Goal: Task Accomplishment & Management: Manage account settings

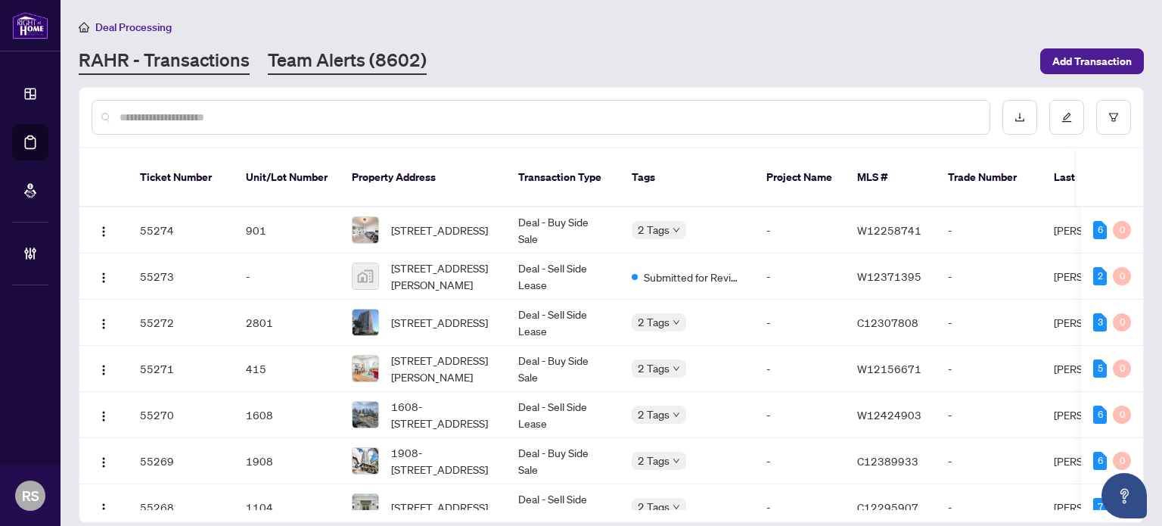
click at [330, 67] on link "Team Alerts (8602)" at bounding box center [347, 61] width 159 height 27
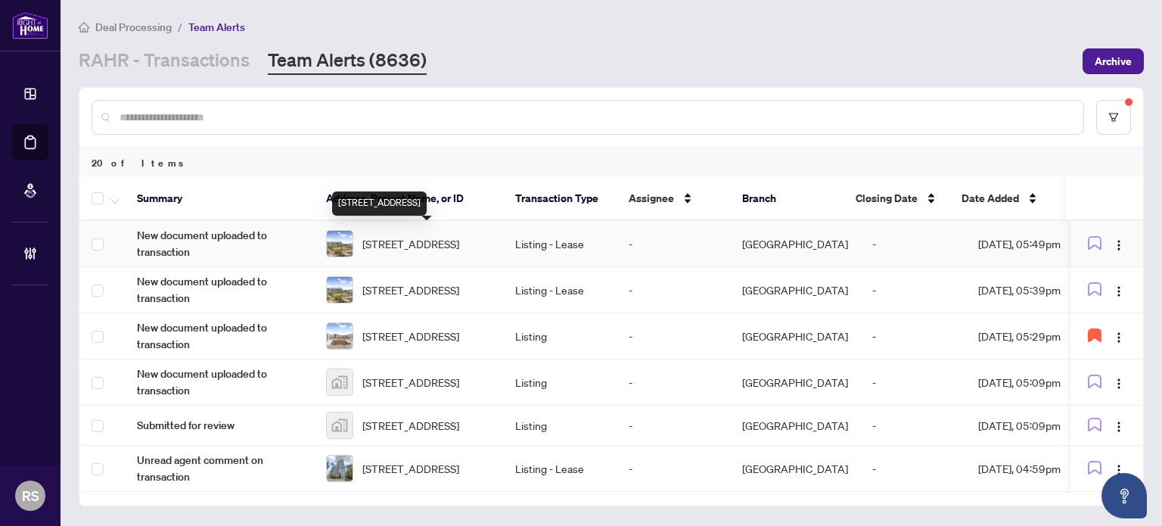
click at [420, 244] on span "[STREET_ADDRESS]" at bounding box center [410, 243] width 97 height 17
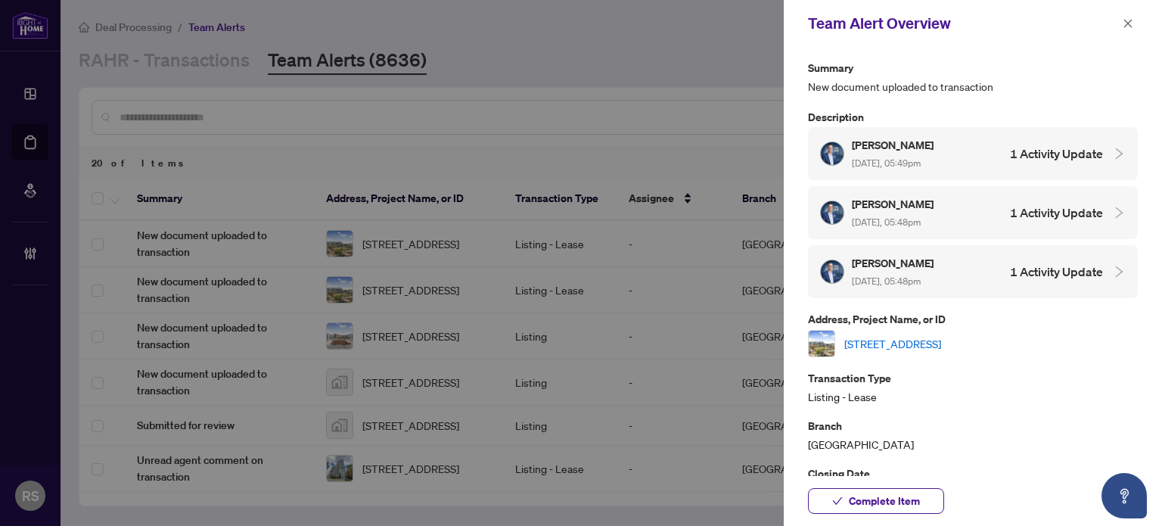
click at [941, 339] on link "[STREET_ADDRESS]" at bounding box center [892, 343] width 97 height 17
click at [1128, 27] on icon "close" at bounding box center [1127, 23] width 11 height 11
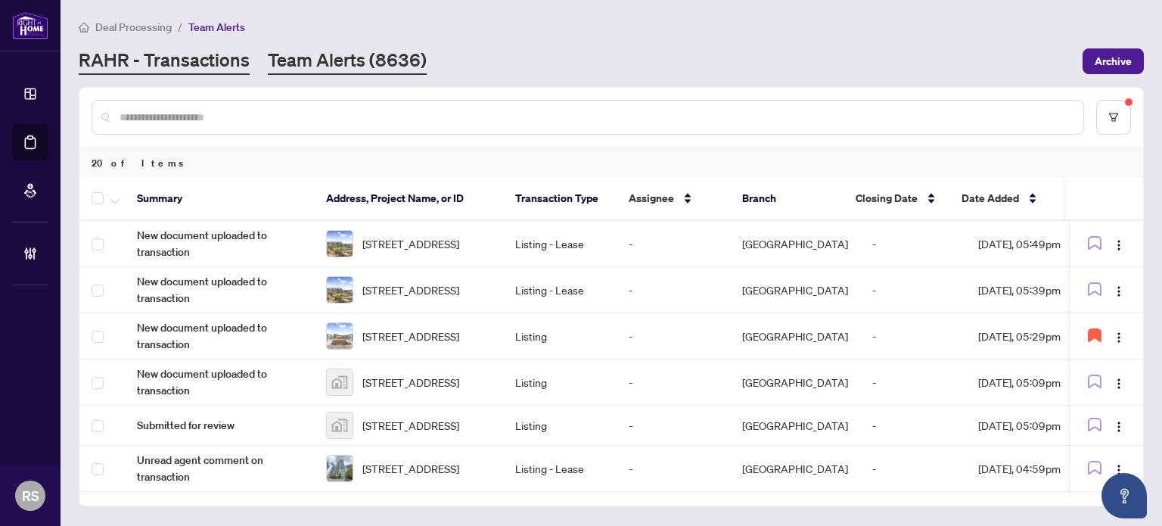
click at [166, 59] on link "RAHR - Transactions" at bounding box center [164, 61] width 171 height 27
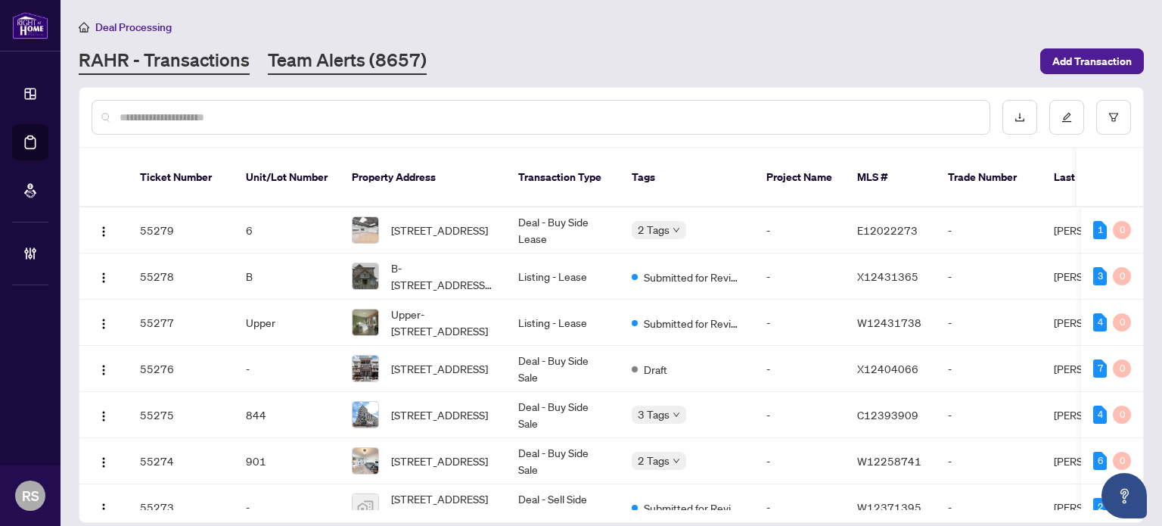
click at [321, 60] on link "Team Alerts (8657)" at bounding box center [347, 61] width 159 height 27
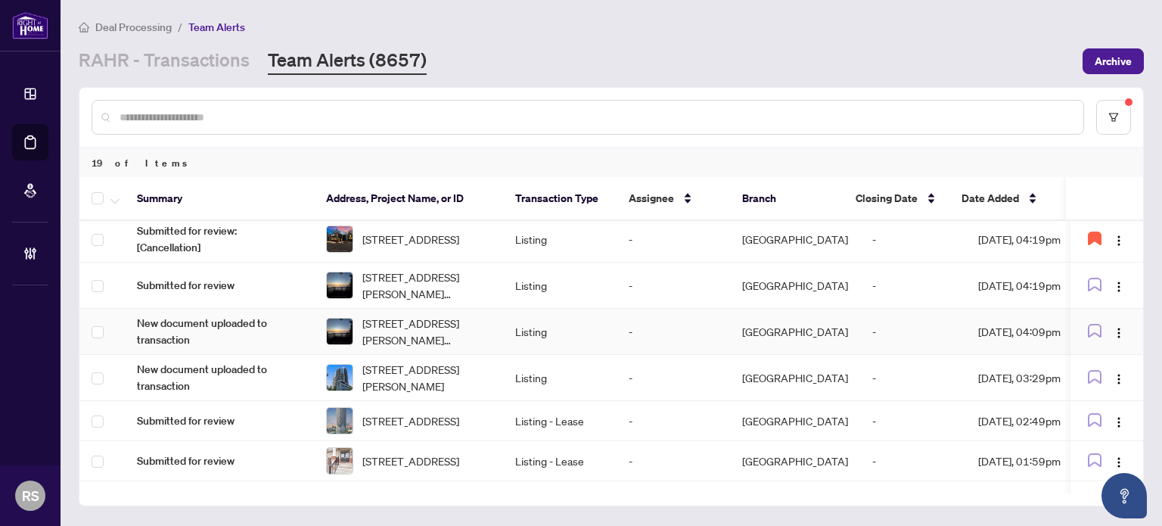
scroll to position [605, 0]
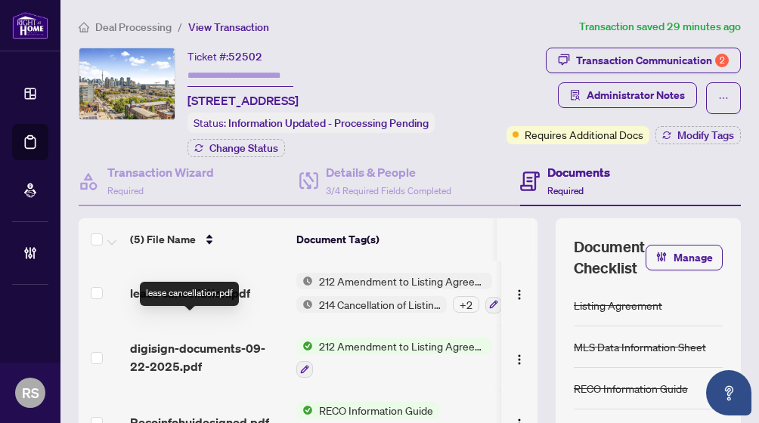
click at [224, 302] on span "lease cancellation.pdf" at bounding box center [190, 293] width 120 height 18
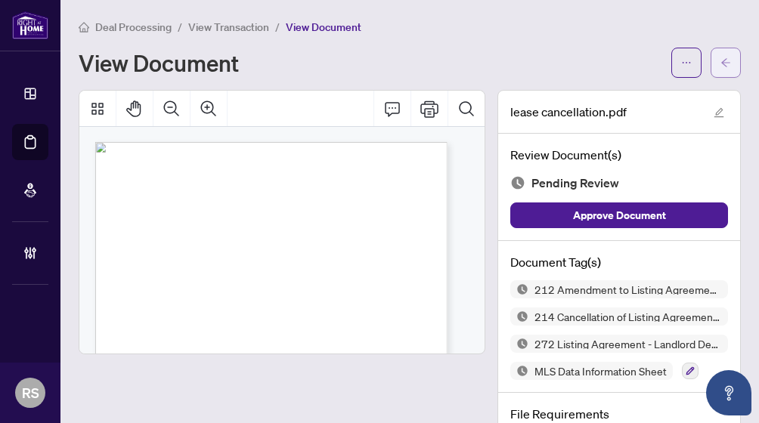
click at [721, 62] on icon "arrow-left" at bounding box center [725, 62] width 9 height 8
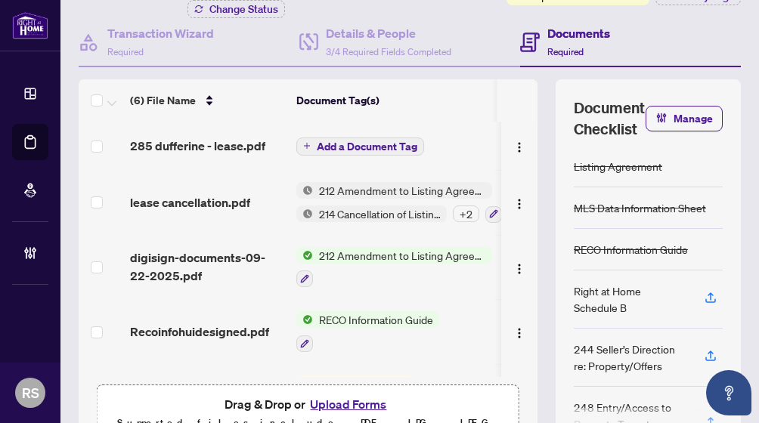
scroll to position [151, 0]
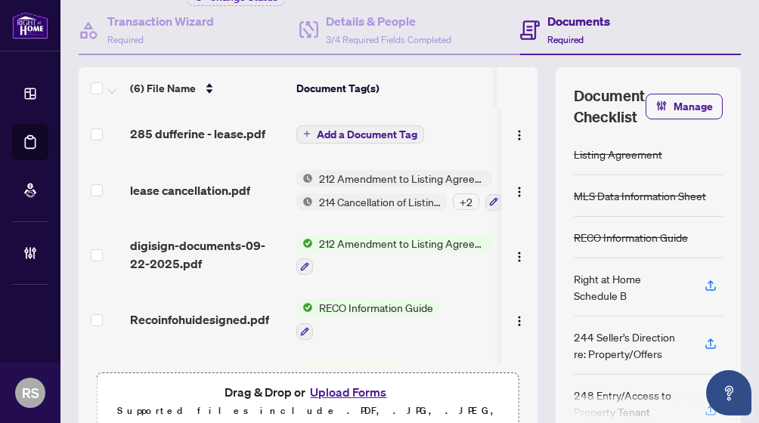
click at [343, 140] on span "Add a Document Tag" at bounding box center [367, 134] width 101 height 11
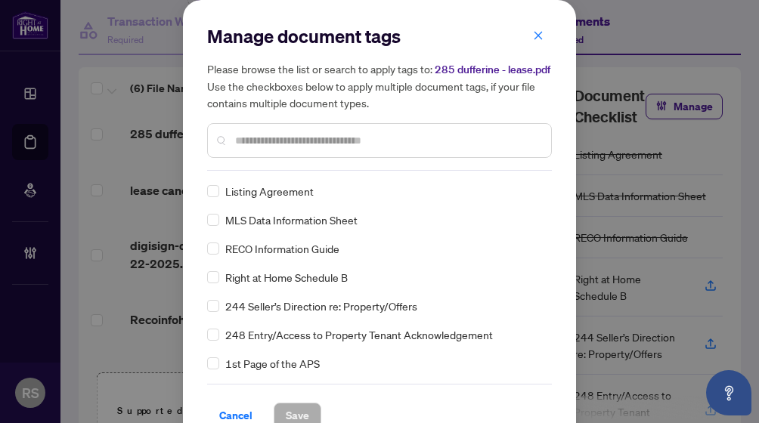
click at [273, 157] on div at bounding box center [379, 140] width 345 height 35
click at [271, 138] on input "text" at bounding box center [387, 140] width 304 height 17
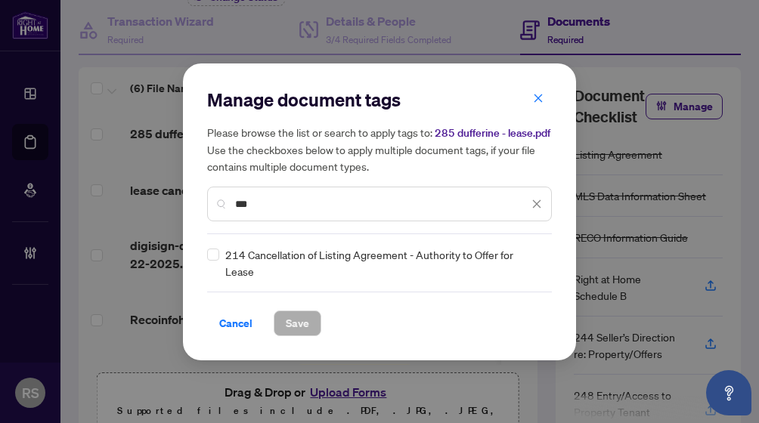
type input "***"
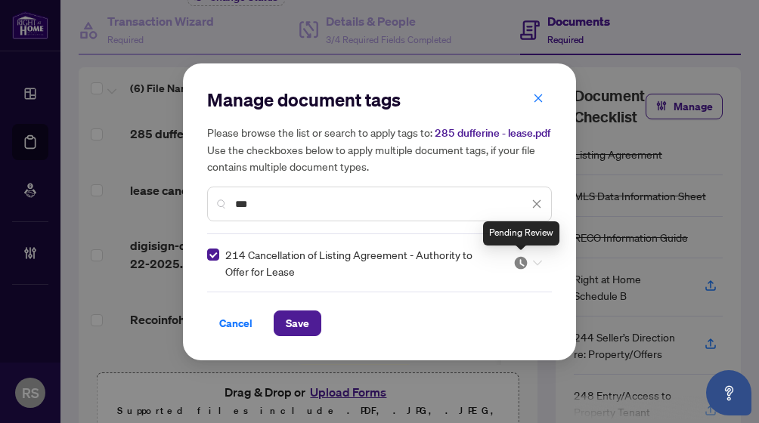
click at [523, 267] on img at bounding box center [520, 263] width 15 height 15
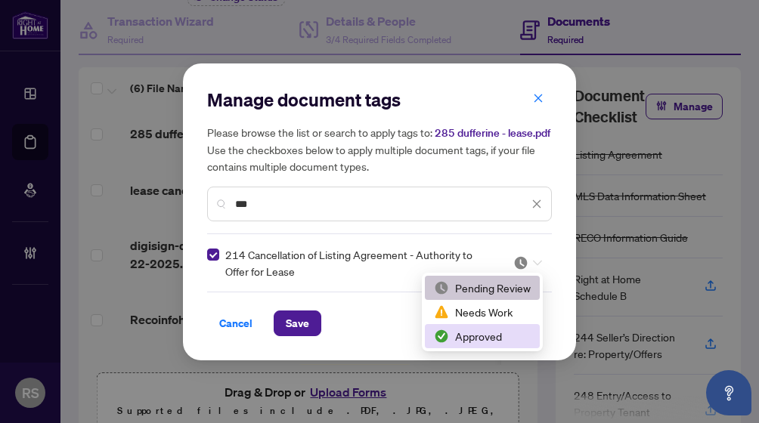
click at [477, 337] on div "Approved" at bounding box center [482, 336] width 97 height 17
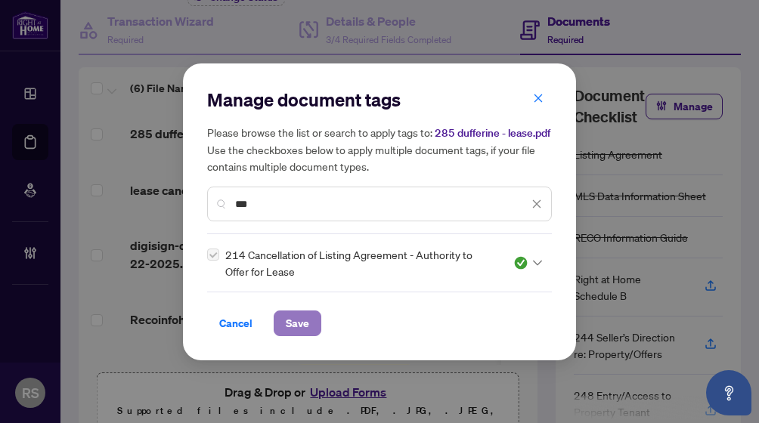
click at [301, 323] on span "Save" at bounding box center [297, 324] width 23 height 24
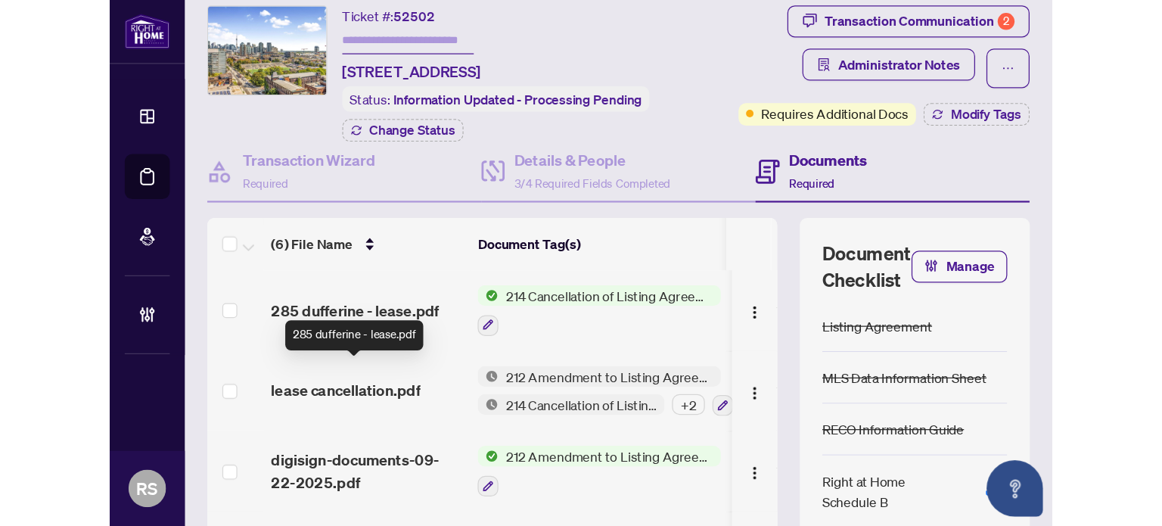
scroll to position [0, 0]
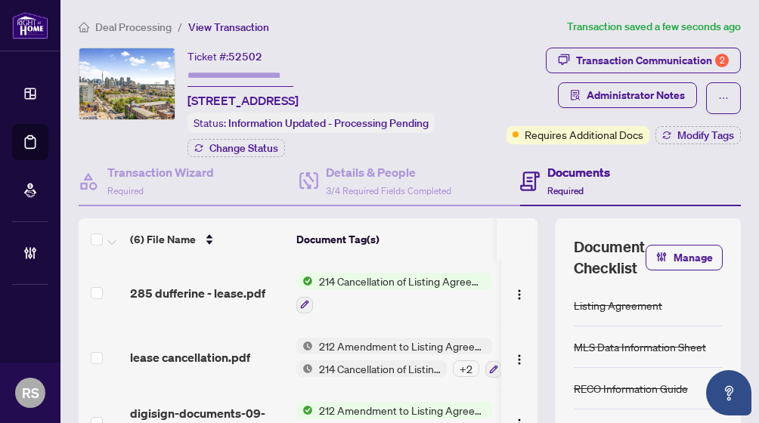
click at [135, 23] on span "Deal Processing" at bounding box center [133, 27] width 76 height 14
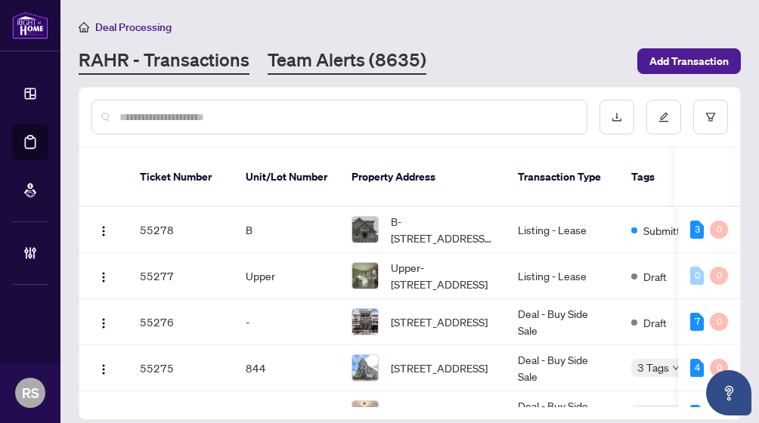
click at [361, 60] on link "Team Alerts (8635)" at bounding box center [347, 61] width 159 height 27
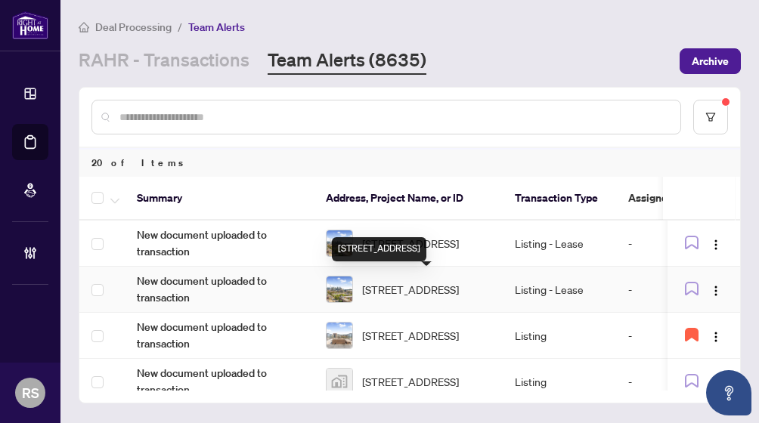
click at [396, 288] on span "[STREET_ADDRESS]" at bounding box center [410, 289] width 97 height 17
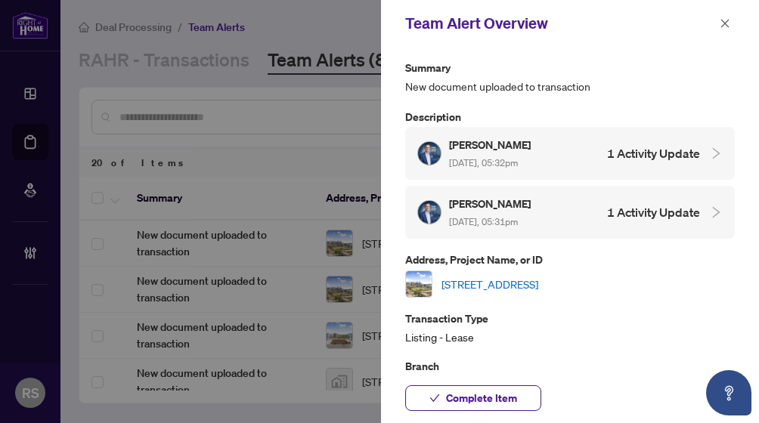
click at [527, 280] on link "[STREET_ADDRESS]" at bounding box center [490, 284] width 97 height 17
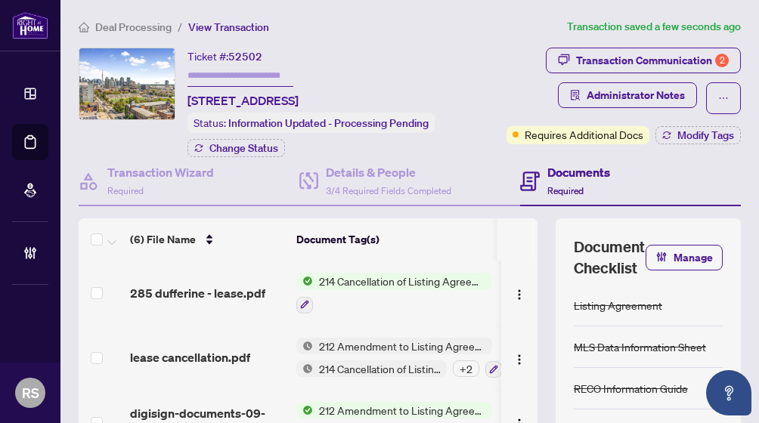
click at [140, 22] on span "Deal Processing" at bounding box center [133, 27] width 76 height 14
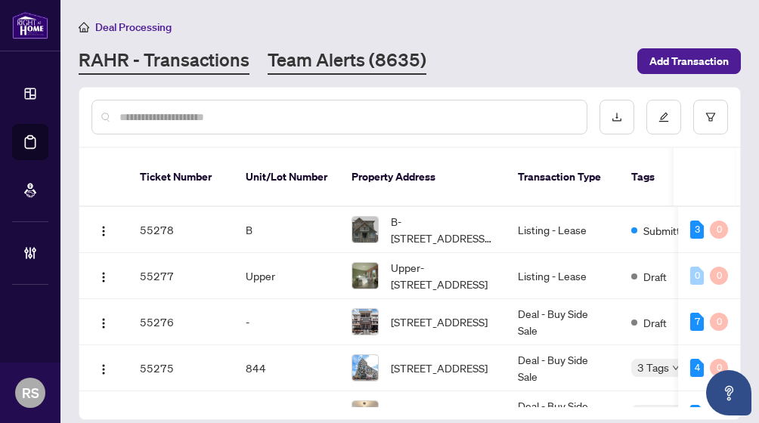
click at [327, 69] on link "Team Alerts (8635)" at bounding box center [347, 61] width 159 height 27
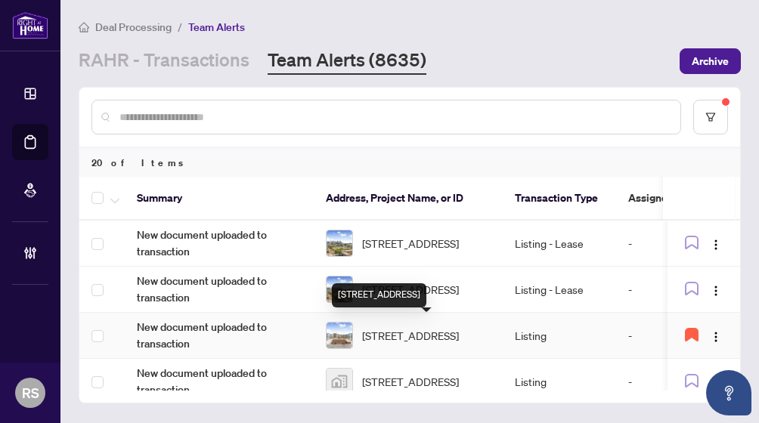
click at [417, 335] on span "[STREET_ADDRESS]" at bounding box center [410, 335] width 97 height 17
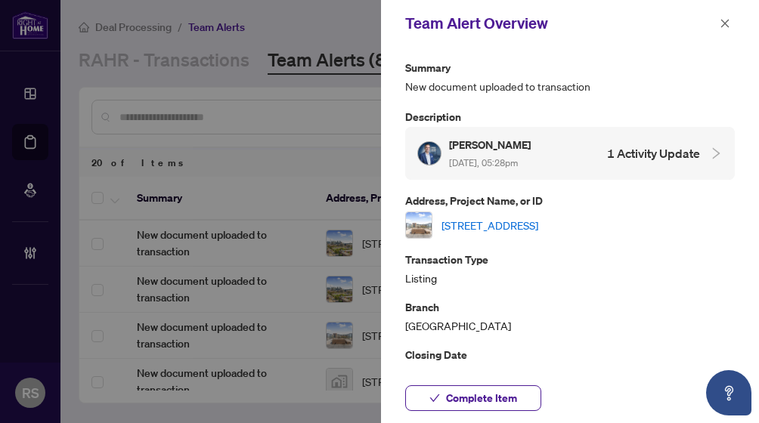
click at [538, 223] on link "[STREET_ADDRESS]" at bounding box center [490, 225] width 97 height 17
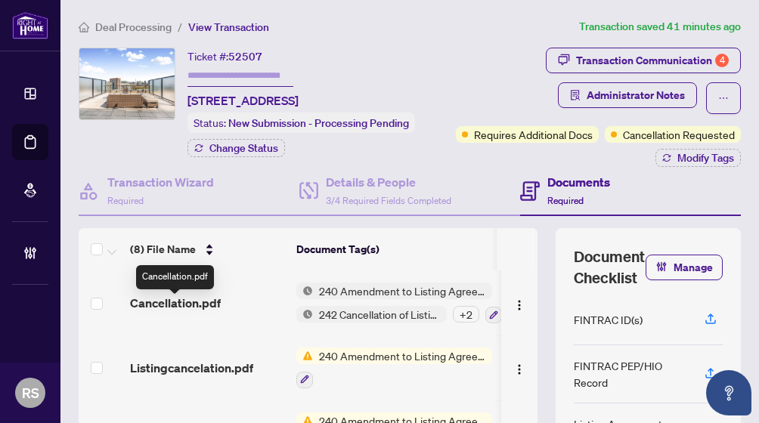
click at [190, 308] on span "Cancellation.pdf" at bounding box center [175, 303] width 91 height 18
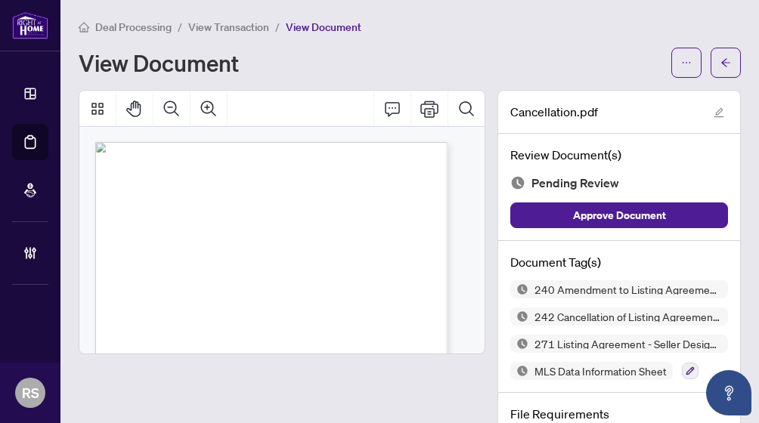
click at [255, 24] on span "View Transaction" at bounding box center [228, 27] width 81 height 14
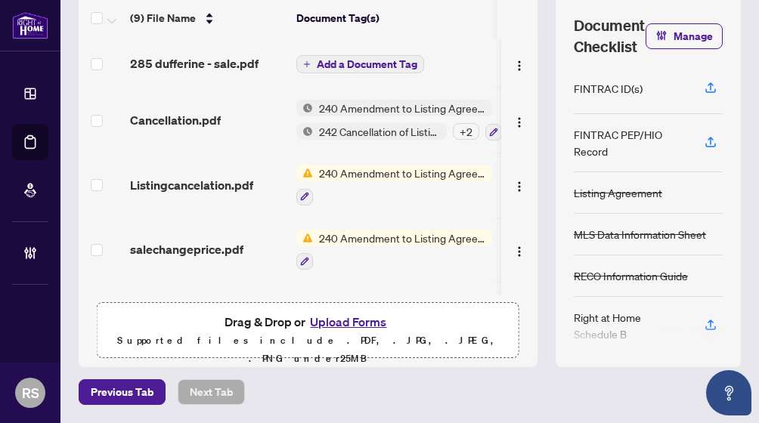
click at [350, 64] on span "Add a Document Tag" at bounding box center [367, 64] width 101 height 11
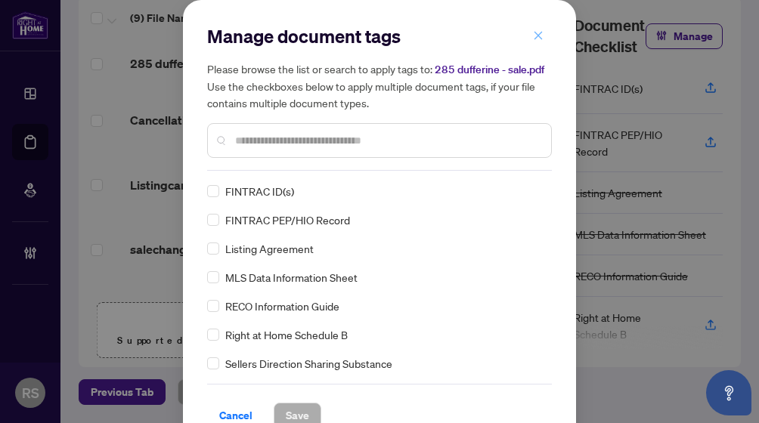
click at [535, 33] on icon "close" at bounding box center [539, 35] width 8 height 8
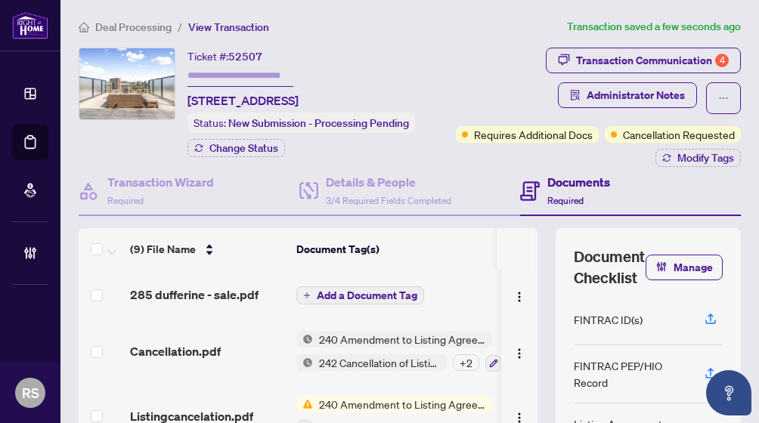
click at [363, 297] on span "Add a Document Tag" at bounding box center [367, 295] width 101 height 11
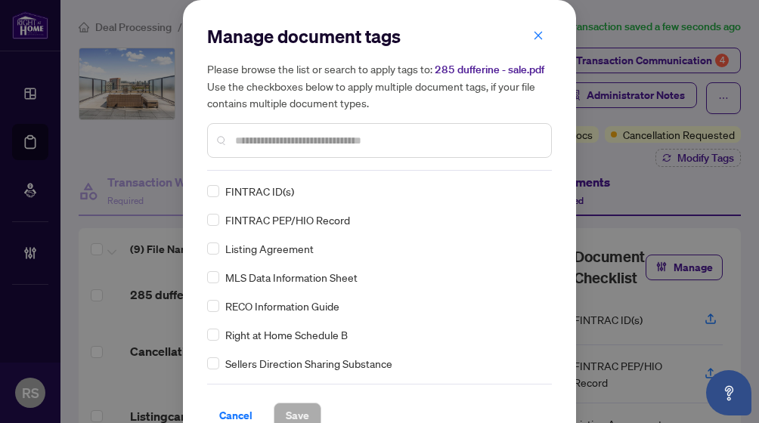
click at [248, 138] on input "text" at bounding box center [387, 140] width 304 height 17
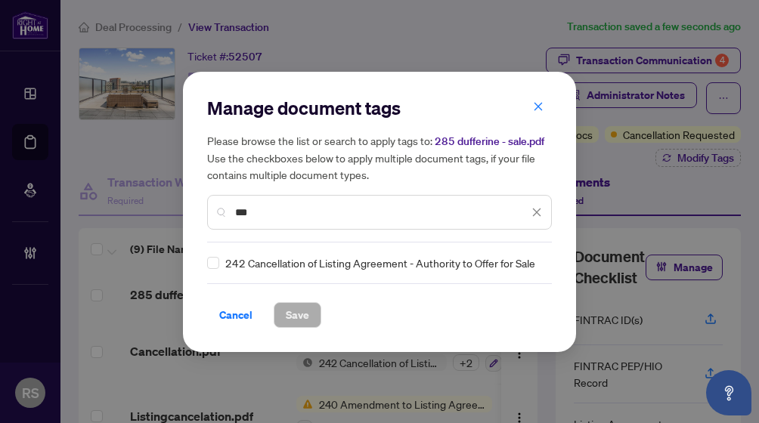
type input "***"
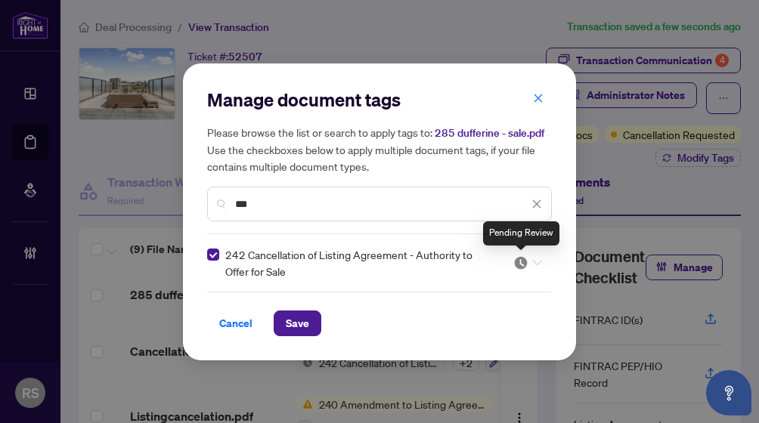
click at [528, 265] on img at bounding box center [520, 263] width 15 height 15
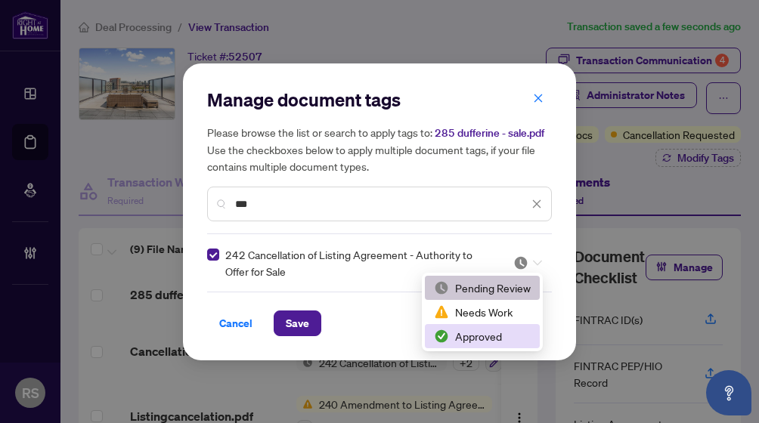
click at [470, 339] on div "Approved" at bounding box center [482, 336] width 97 height 17
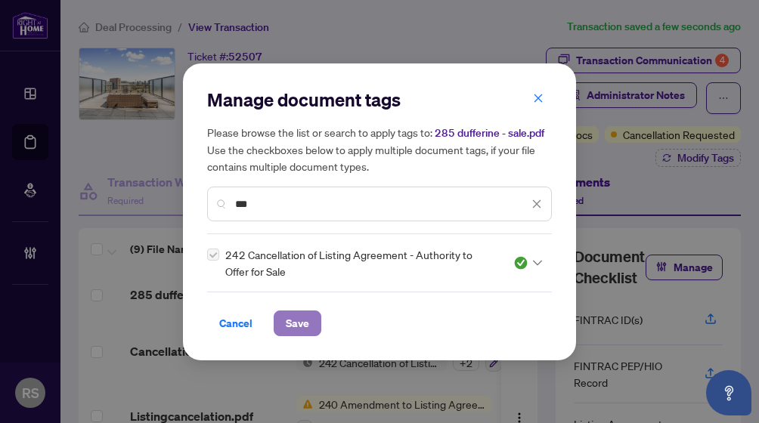
click at [294, 324] on span "Save" at bounding box center [297, 324] width 23 height 24
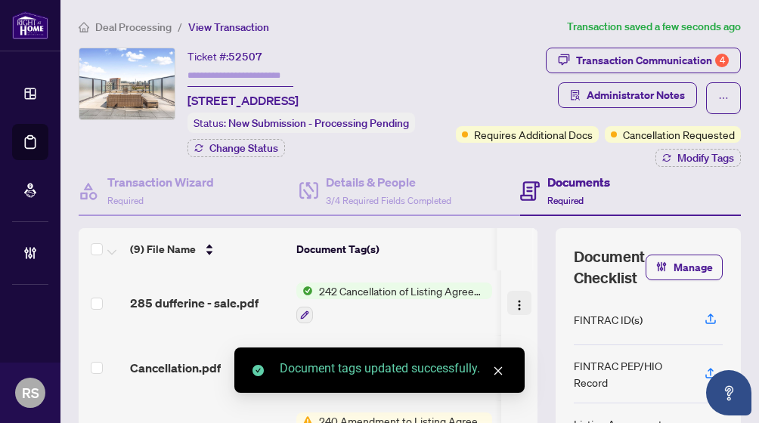
click at [513, 308] on img "button" at bounding box center [519, 305] width 12 height 12
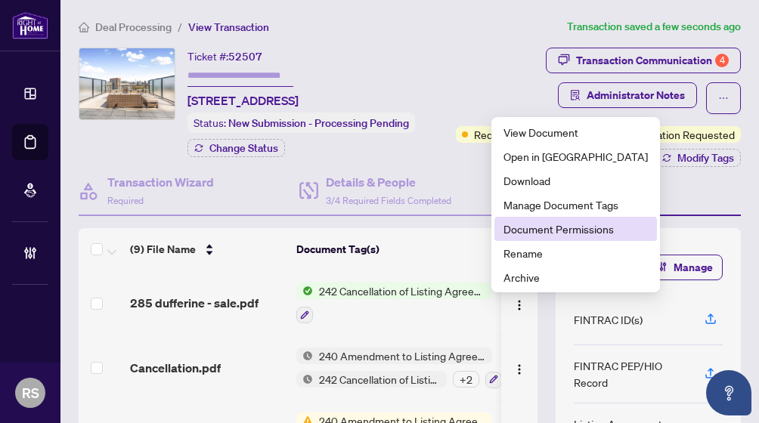
click at [536, 225] on span "Document Permissions" at bounding box center [576, 229] width 144 height 17
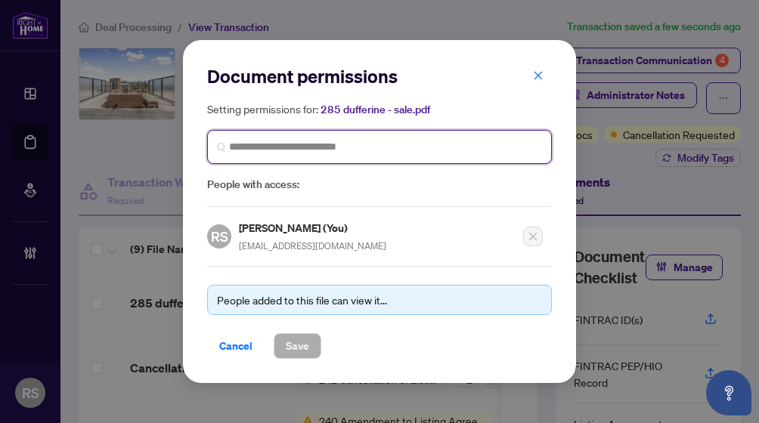
click at [336, 147] on input "search" at bounding box center [385, 147] width 313 height 16
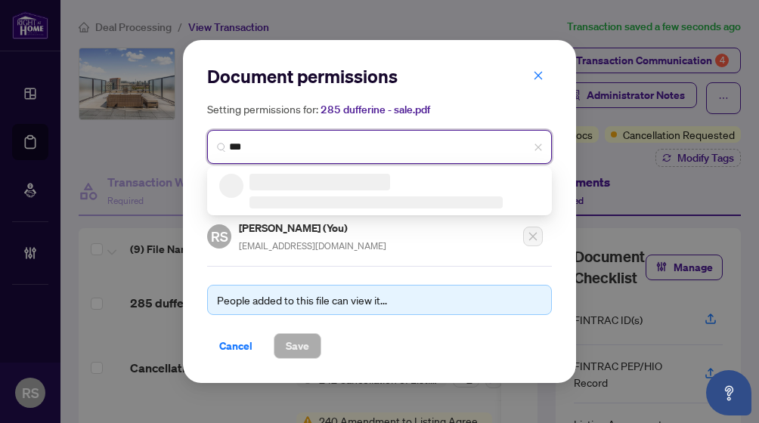
type input "****"
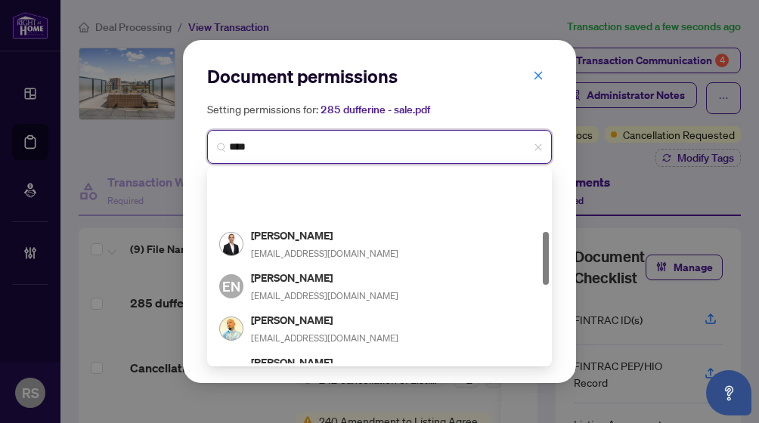
scroll to position [227, 0]
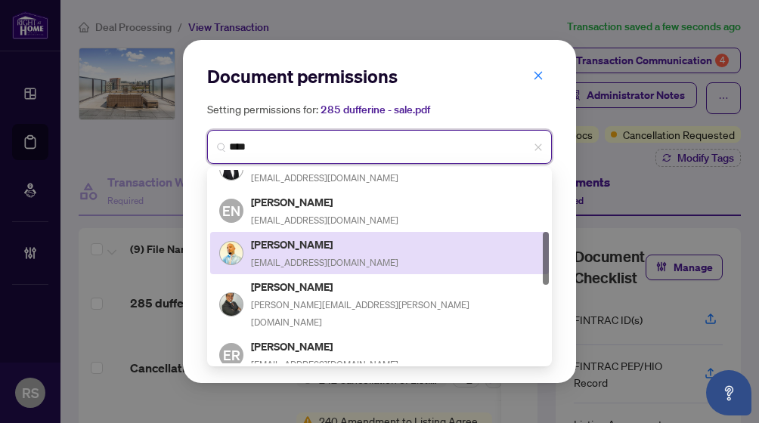
click at [270, 242] on h5 "[PERSON_NAME]" at bounding box center [324, 244] width 147 height 17
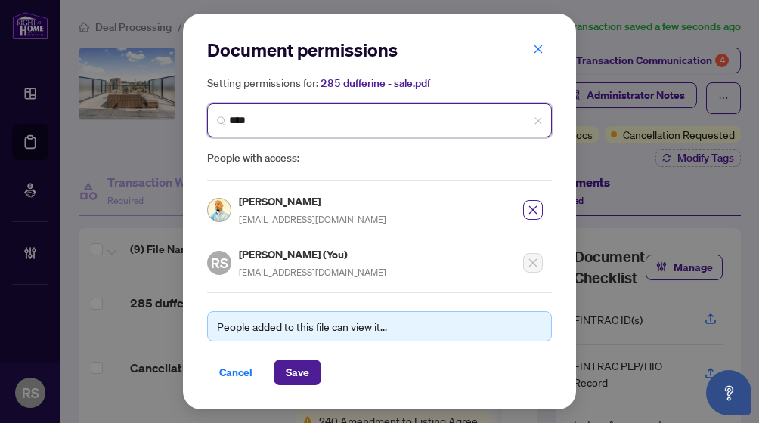
type input "*****"
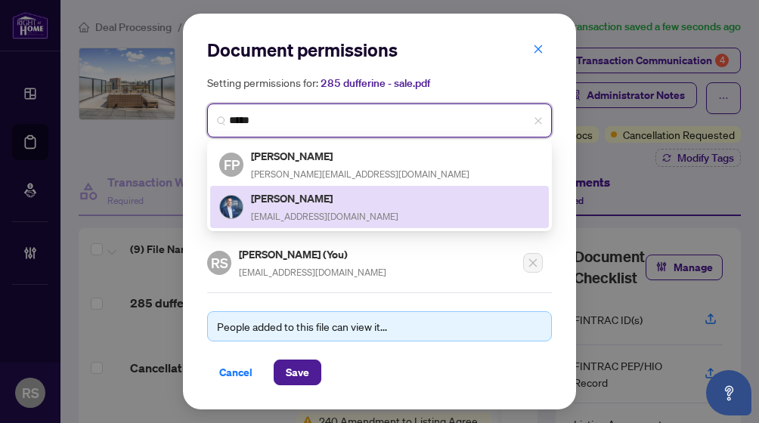
click at [287, 191] on h5 "[PERSON_NAME]" at bounding box center [324, 198] width 147 height 17
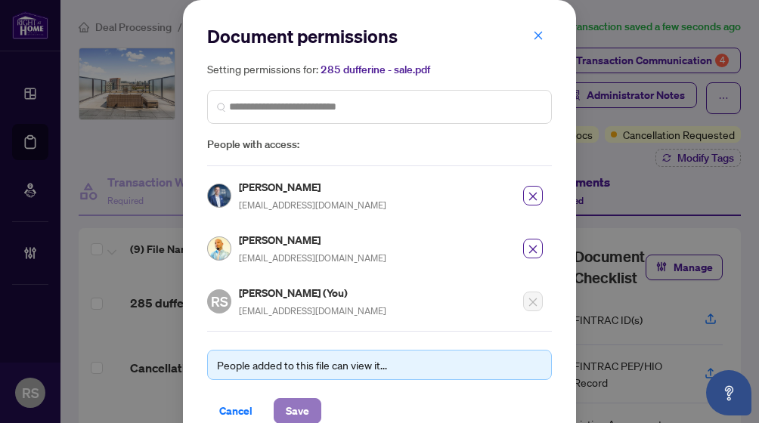
click at [295, 402] on span "Save" at bounding box center [297, 411] width 23 height 24
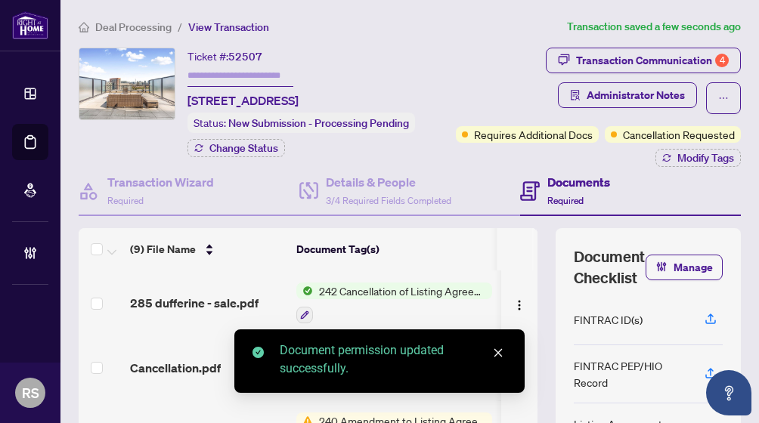
click at [133, 26] on span "Deal Processing" at bounding box center [133, 27] width 76 height 14
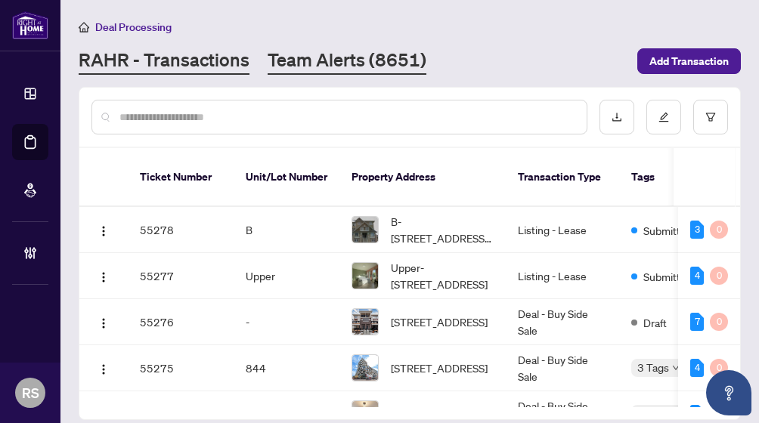
click at [330, 62] on link "Team Alerts (8651)" at bounding box center [347, 61] width 159 height 27
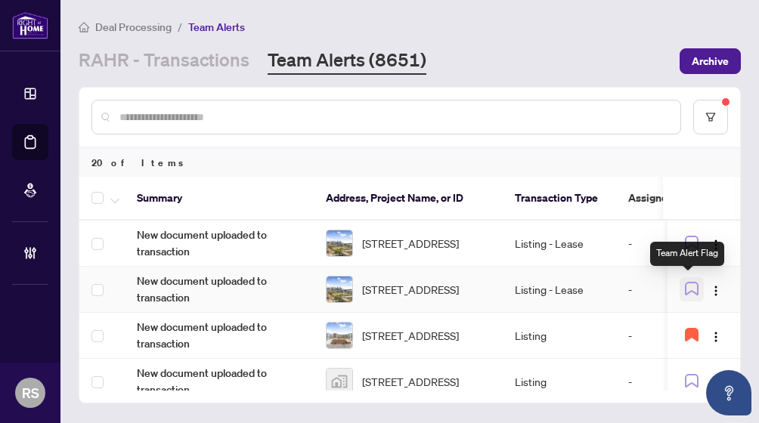
click at [688, 284] on icon "button" at bounding box center [692, 289] width 14 height 14
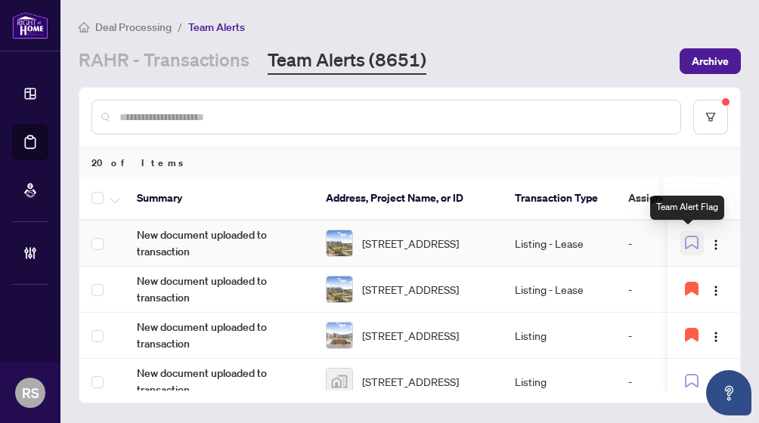
click at [685, 241] on icon "button" at bounding box center [692, 243] width 14 height 14
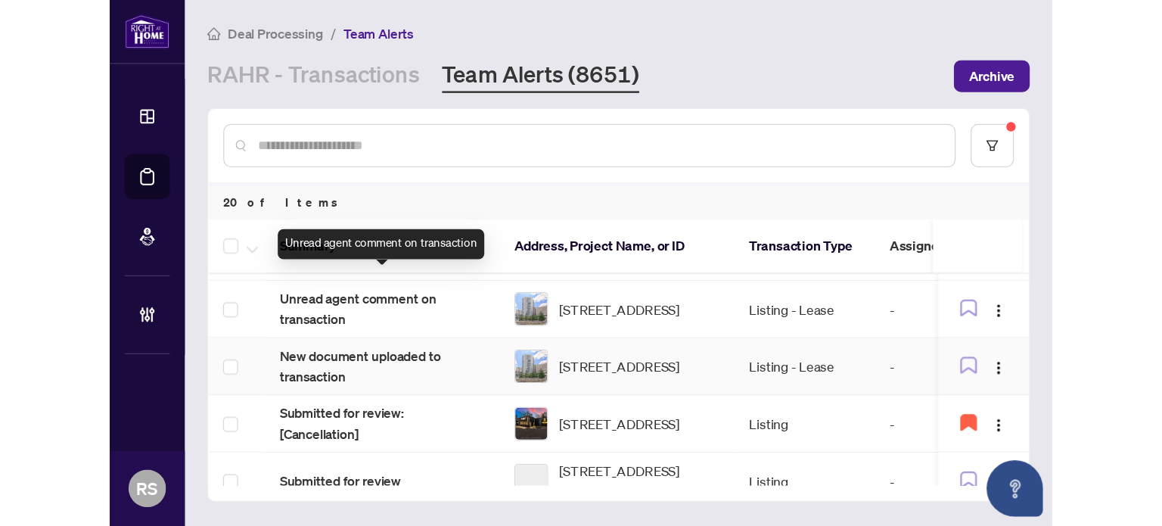
scroll to position [378, 0]
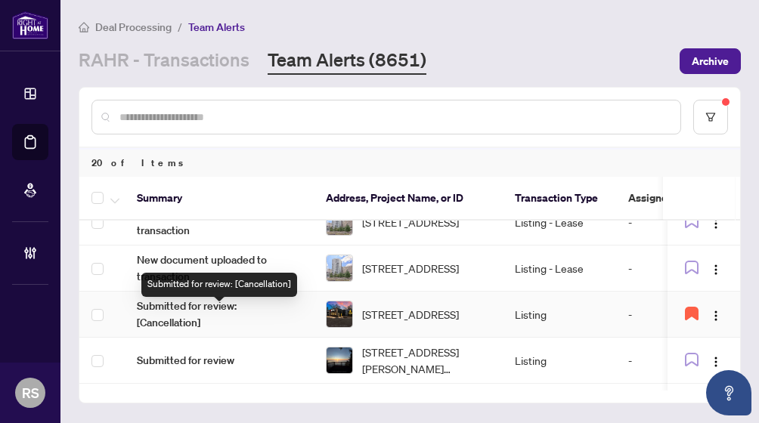
click at [187, 328] on span "Submitted for review: [Cancellation]" at bounding box center [219, 314] width 165 height 33
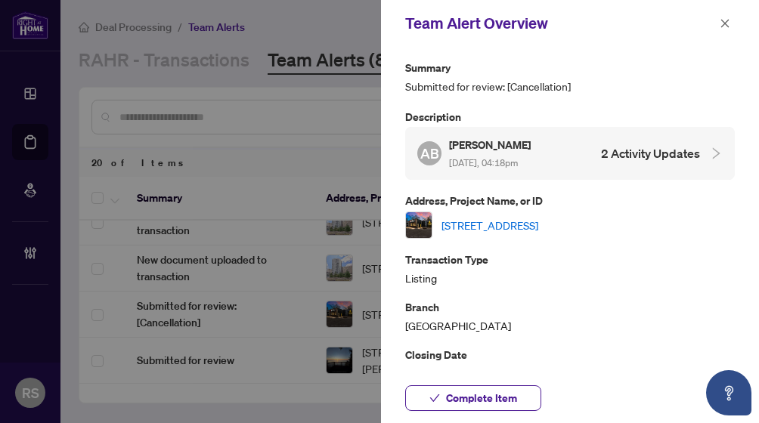
click at [538, 226] on link "[STREET_ADDRESS]" at bounding box center [490, 225] width 97 height 17
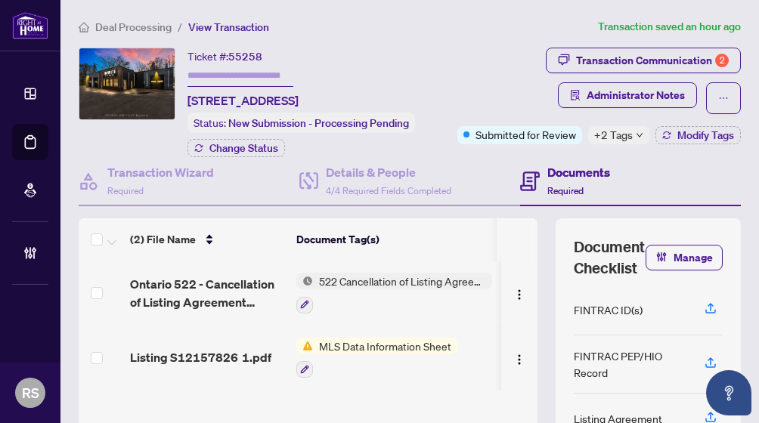
click at [126, 22] on span "Deal Processing" at bounding box center [133, 27] width 76 height 14
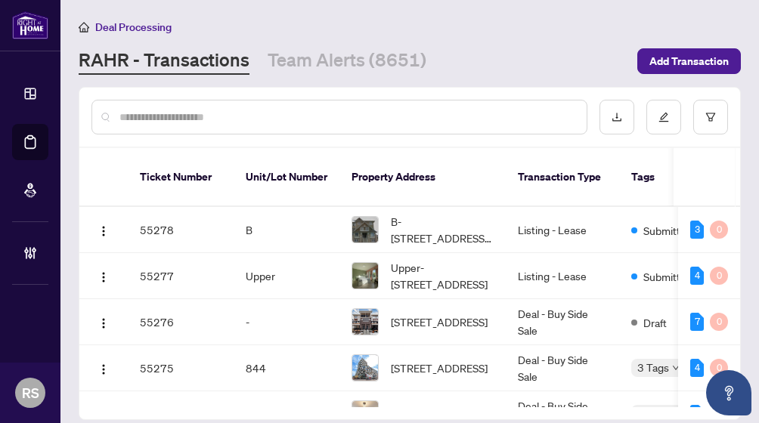
click at [156, 61] on link "RAHR - Transactions" at bounding box center [164, 61] width 171 height 27
click at [144, 118] on input "text" at bounding box center [346, 117] width 455 height 17
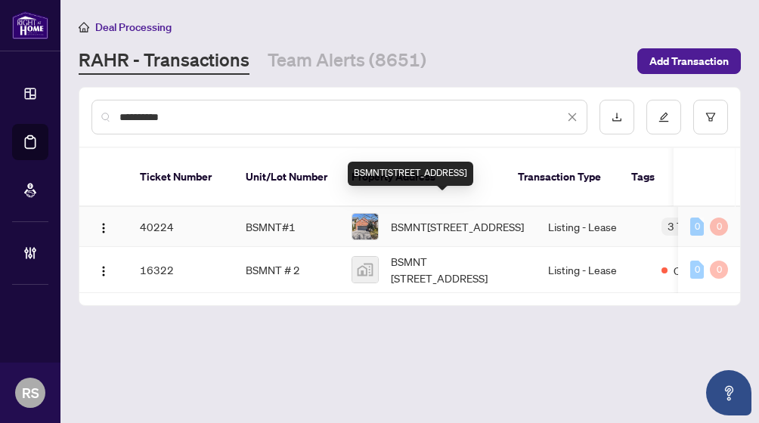
type input "**********"
click at [423, 219] on span "BSMNT[STREET_ADDRESS]" at bounding box center [457, 227] width 133 height 17
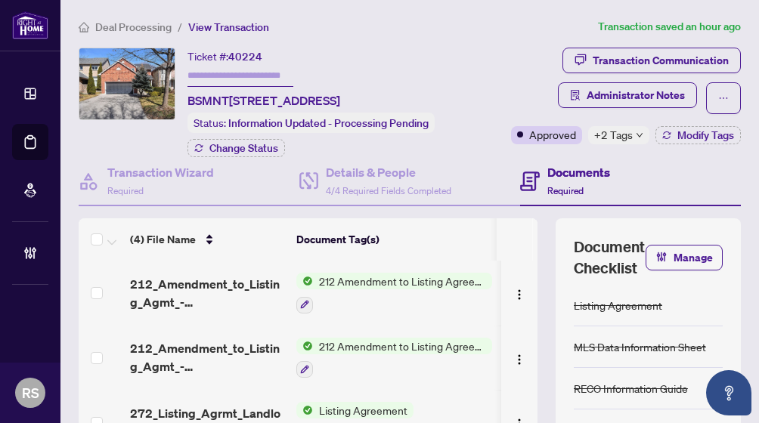
click at [130, 29] on span "Deal Processing" at bounding box center [133, 27] width 76 height 14
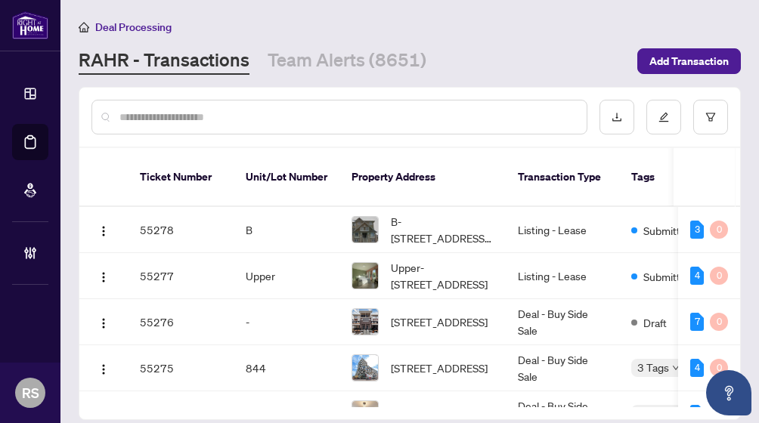
click at [205, 111] on input "text" at bounding box center [346, 117] width 455 height 17
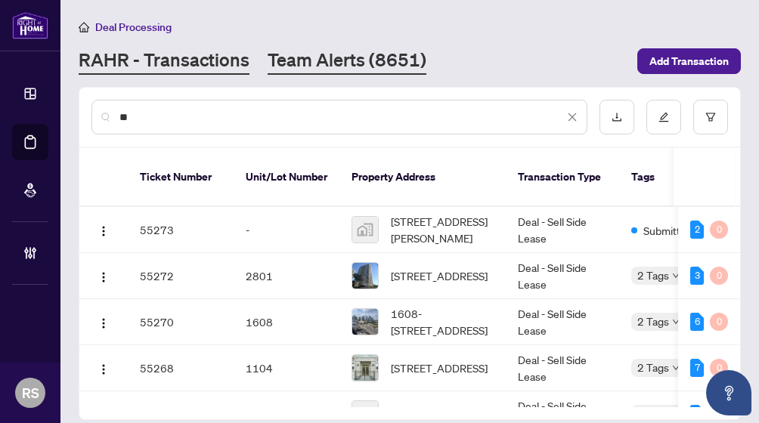
type input "**"
click at [343, 60] on link "Team Alerts (8651)" at bounding box center [347, 61] width 159 height 27
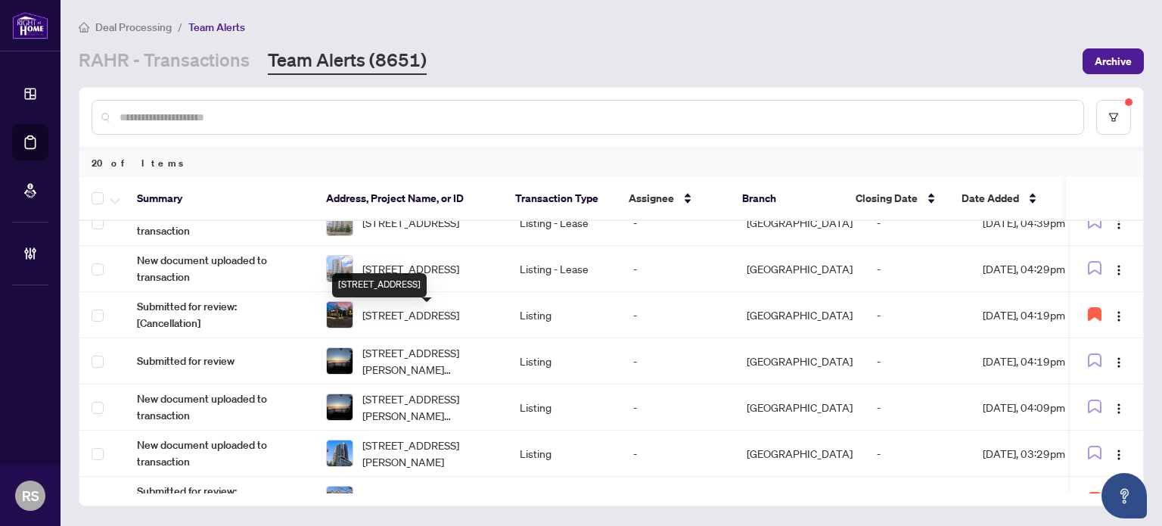
scroll to position [651, 0]
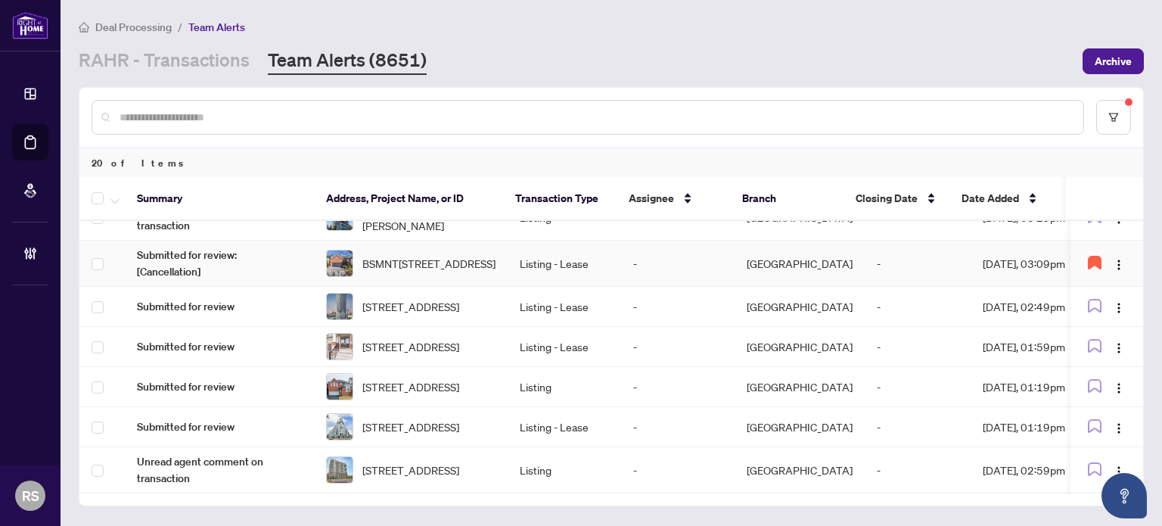
click at [470, 255] on span "BSMNT[STREET_ADDRESS]" at bounding box center [428, 263] width 133 height 17
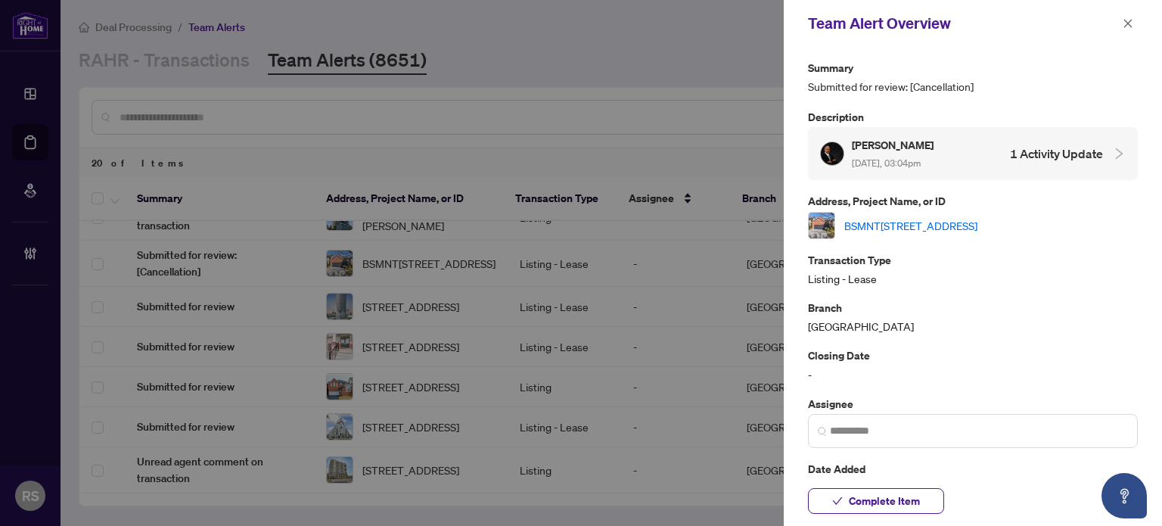
click at [759, 222] on link "BSMNT[STREET_ADDRESS]" at bounding box center [910, 225] width 133 height 17
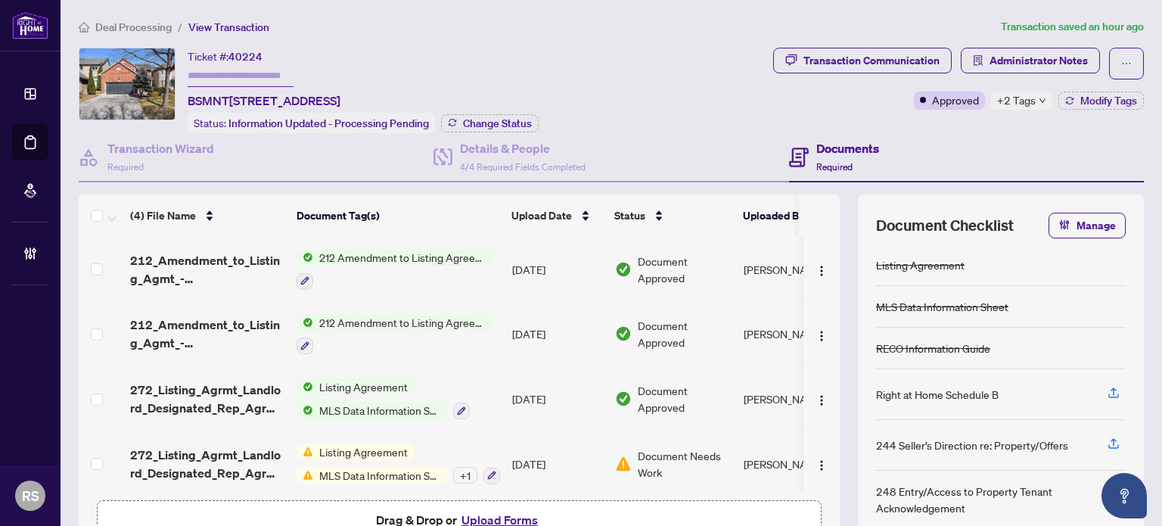
click at [1010, 99] on span "+2 Tags" at bounding box center [1016, 100] width 39 height 17
click at [138, 29] on span "Deal Processing" at bounding box center [133, 27] width 76 height 14
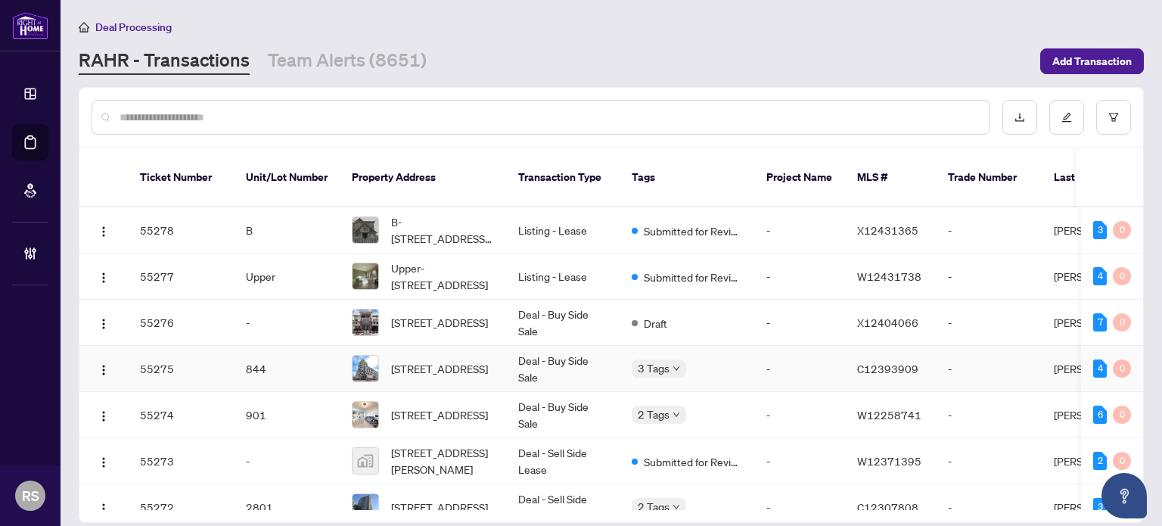
scroll to position [151, 0]
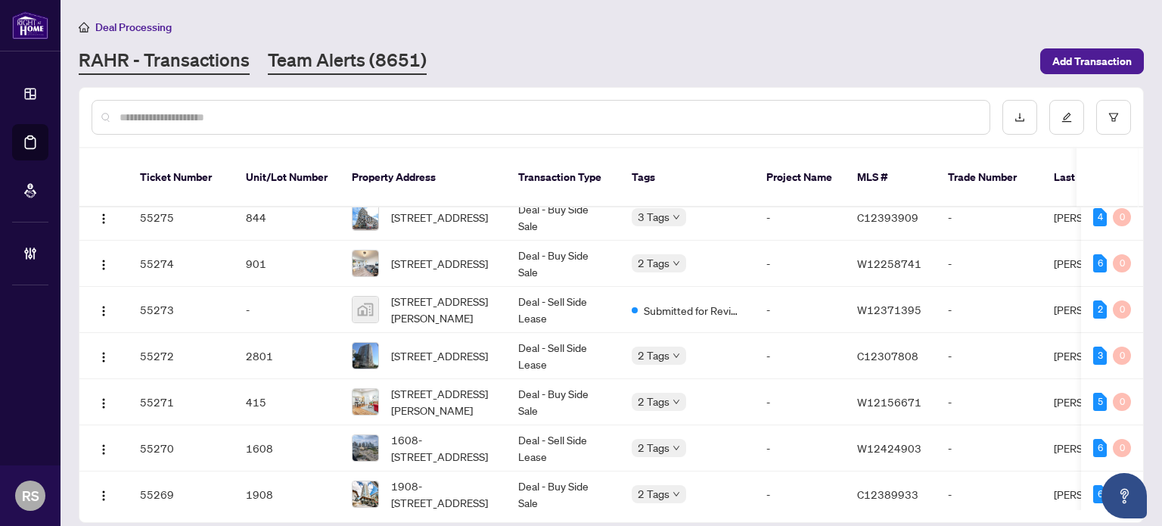
click at [360, 57] on link "Team Alerts (8651)" at bounding box center [347, 61] width 159 height 27
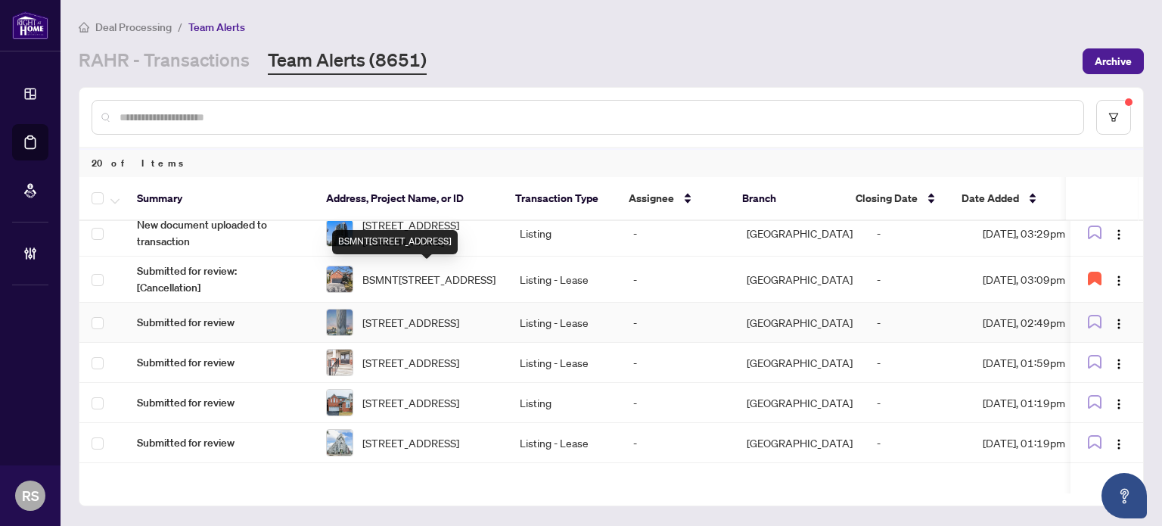
scroll to position [605, 0]
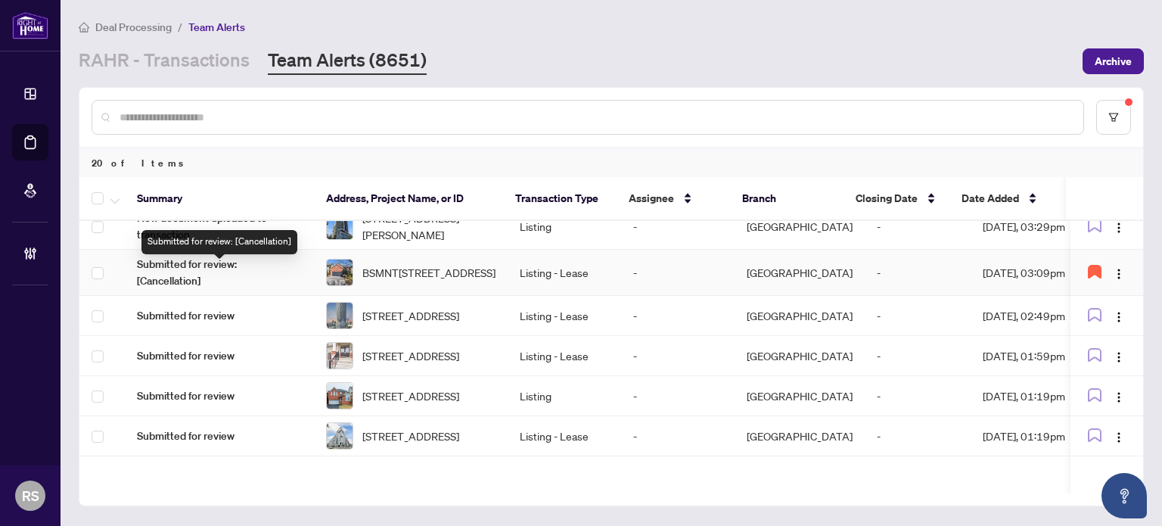
click at [175, 270] on span "Submitted for review: [Cancellation]" at bounding box center [219, 272] width 165 height 33
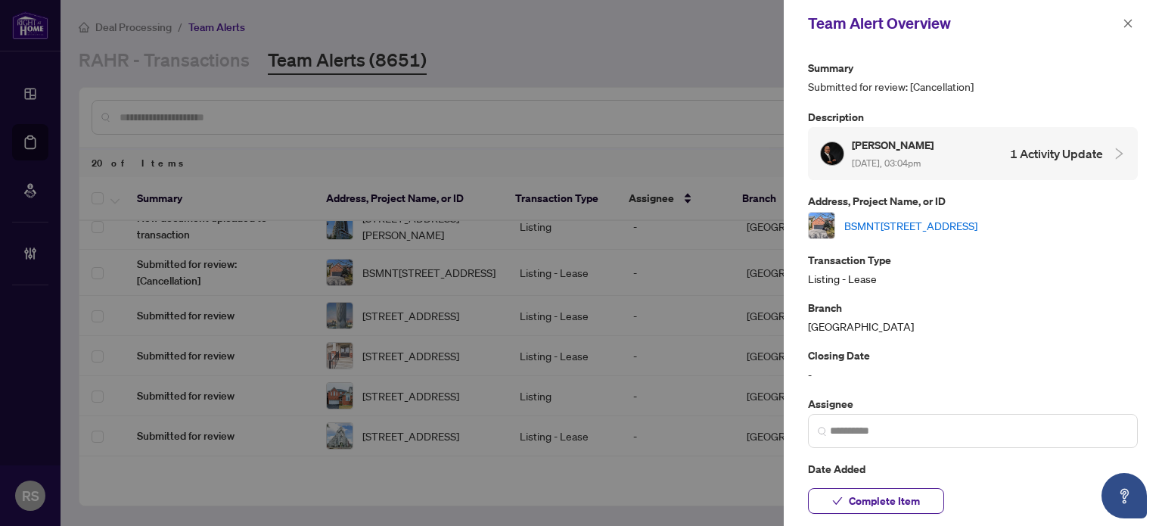
click at [971, 220] on link "BSMNT[STREET_ADDRESS]" at bounding box center [910, 225] width 133 height 17
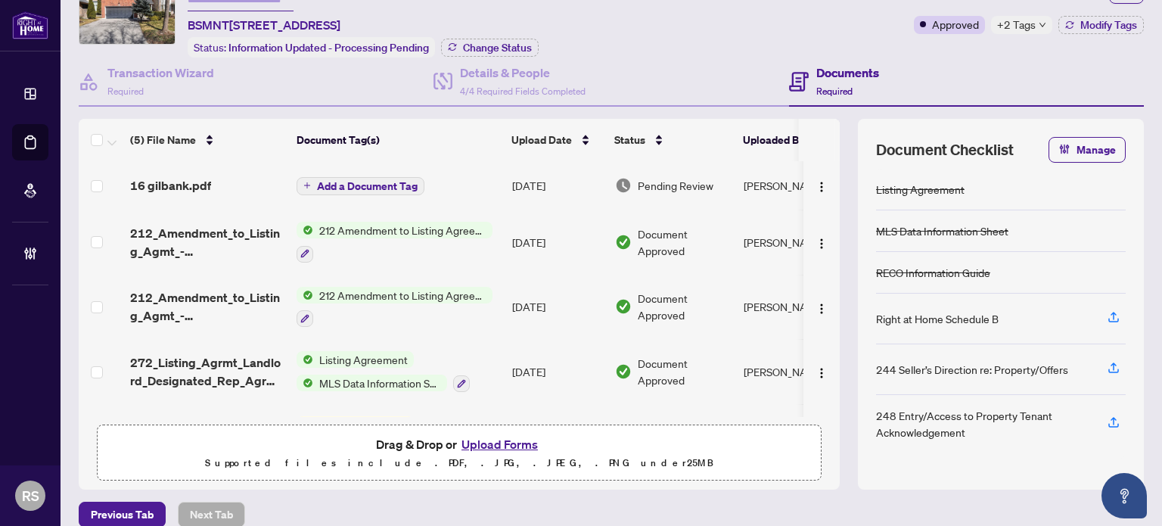
click at [330, 184] on span "Add a Document Tag" at bounding box center [367, 186] width 101 height 11
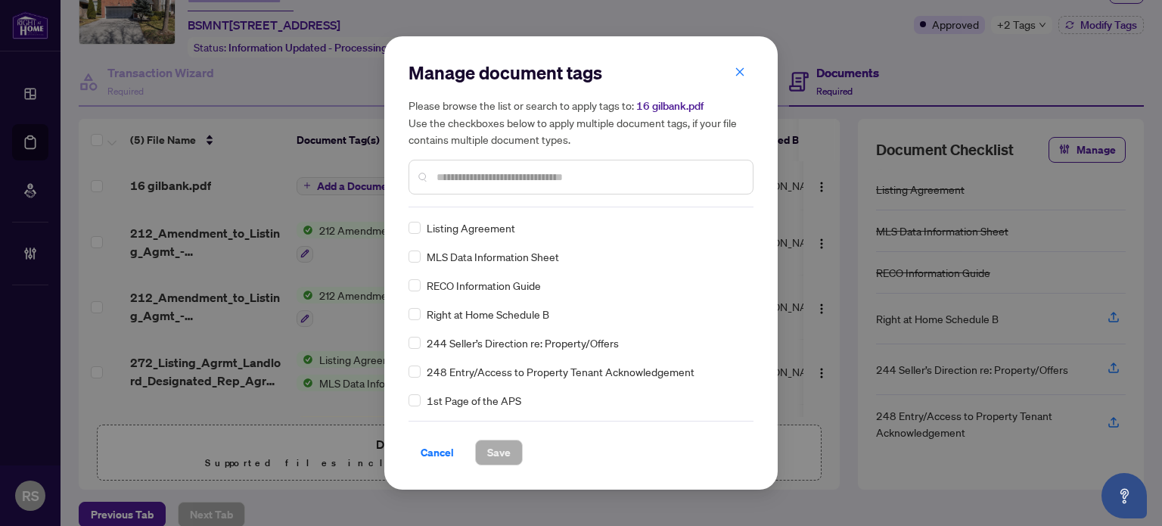
click at [477, 177] on input "text" at bounding box center [588, 177] width 304 height 17
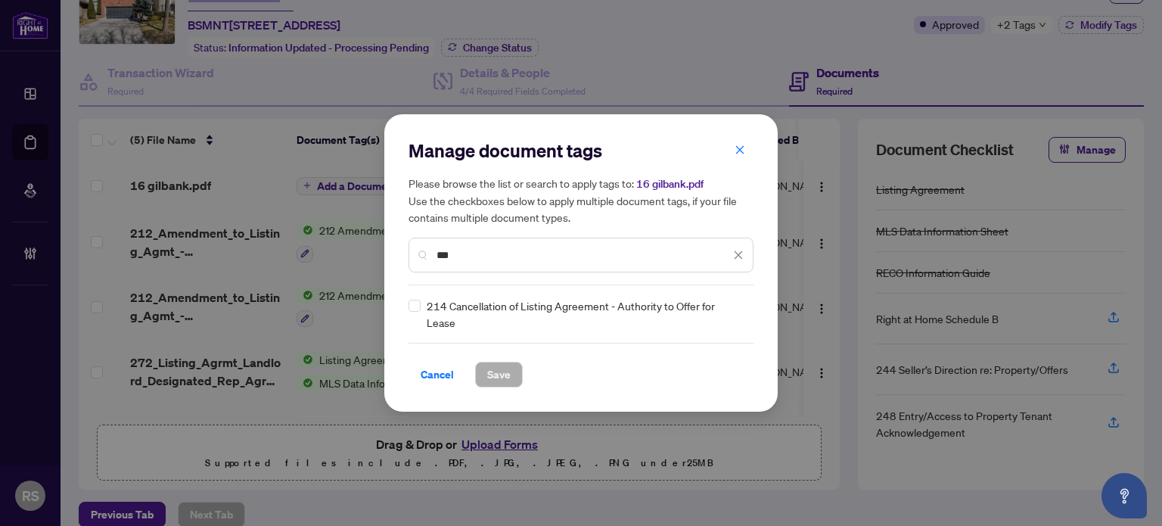
type input "***"
click at [502, 375] on span "Save" at bounding box center [498, 374] width 23 height 24
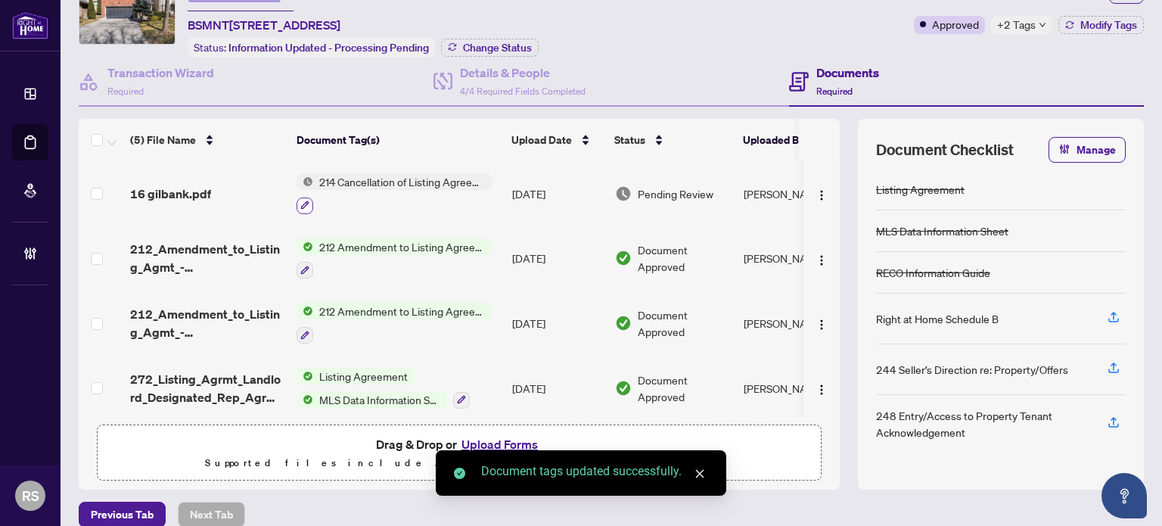
click at [308, 202] on icon "button" at bounding box center [304, 204] width 9 height 9
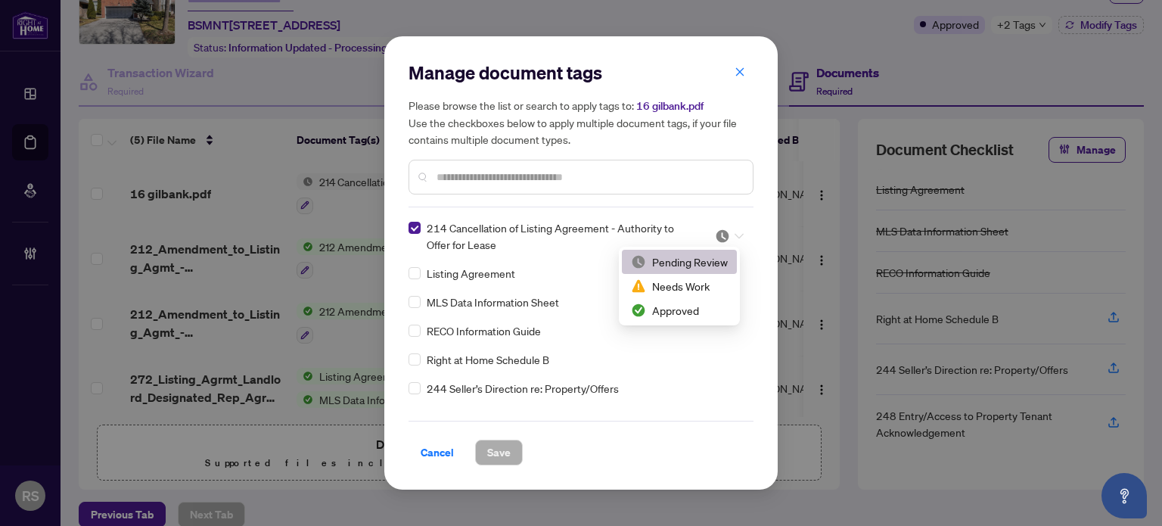
click at [726, 237] on div at bounding box center [729, 235] width 29 height 15
click at [685, 310] on div "Approved" at bounding box center [679, 310] width 97 height 17
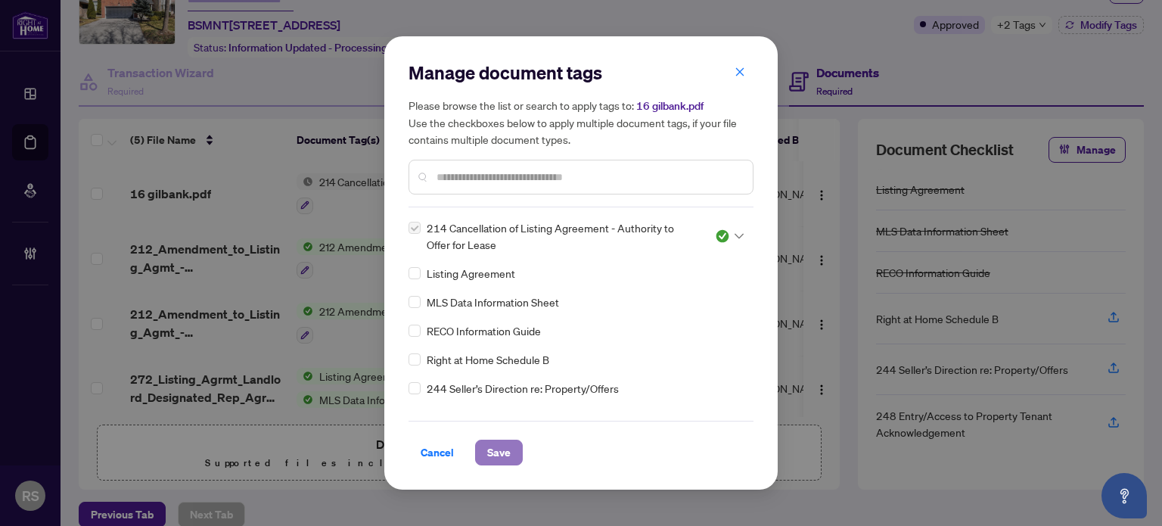
click at [508, 455] on span "Save" at bounding box center [498, 452] width 23 height 24
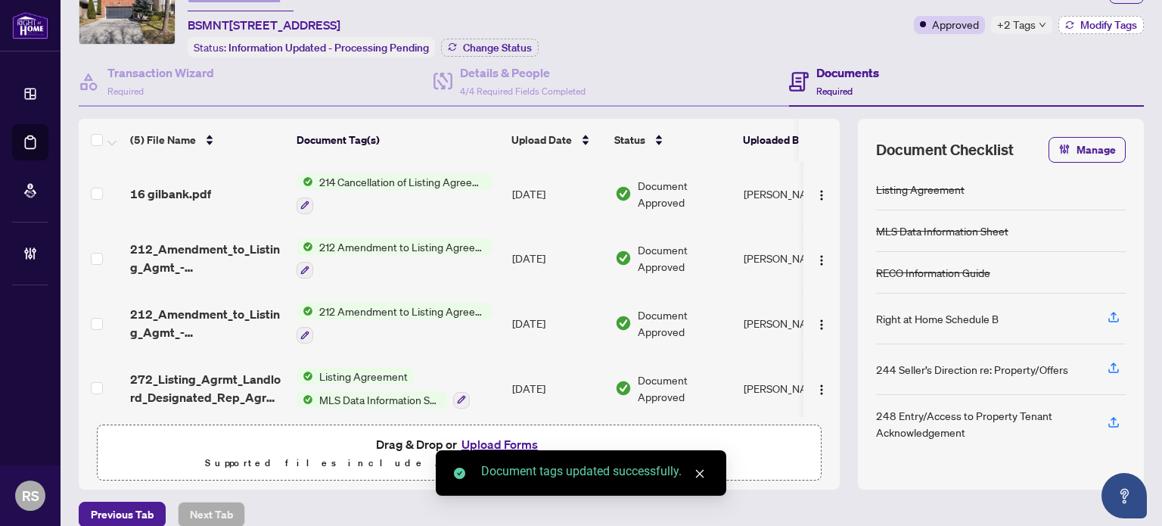
click at [1112, 21] on span "Modify Tags" at bounding box center [1108, 25] width 57 height 11
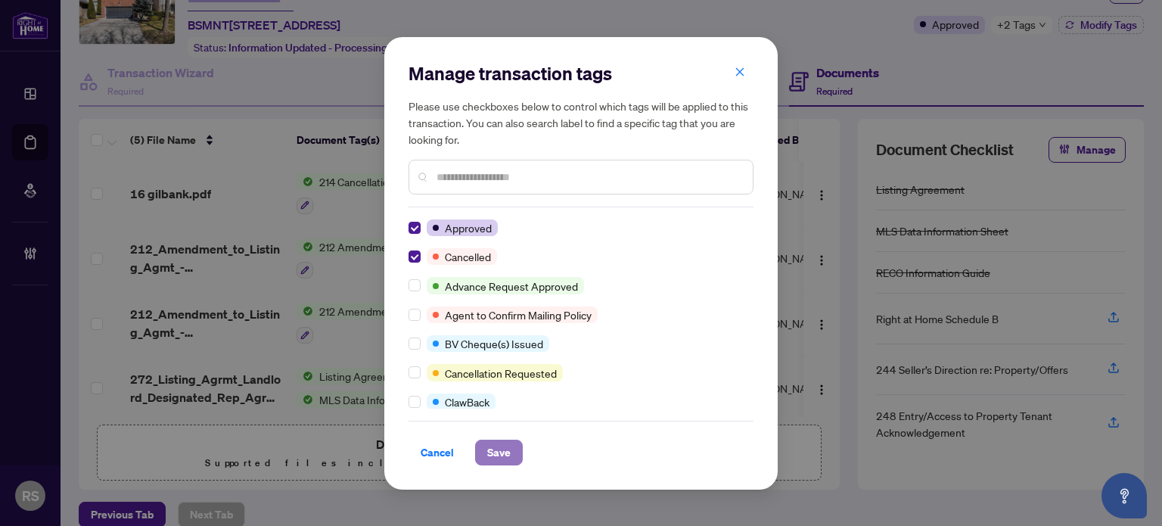
click at [504, 453] on span "Save" at bounding box center [498, 452] width 23 height 24
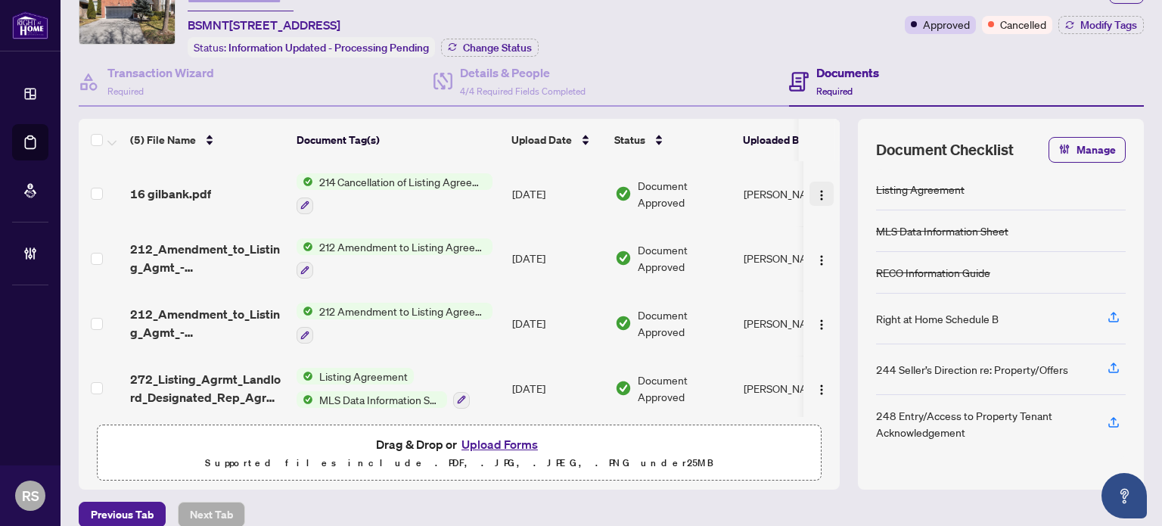
click at [815, 196] on span "button" at bounding box center [821, 193] width 12 height 17
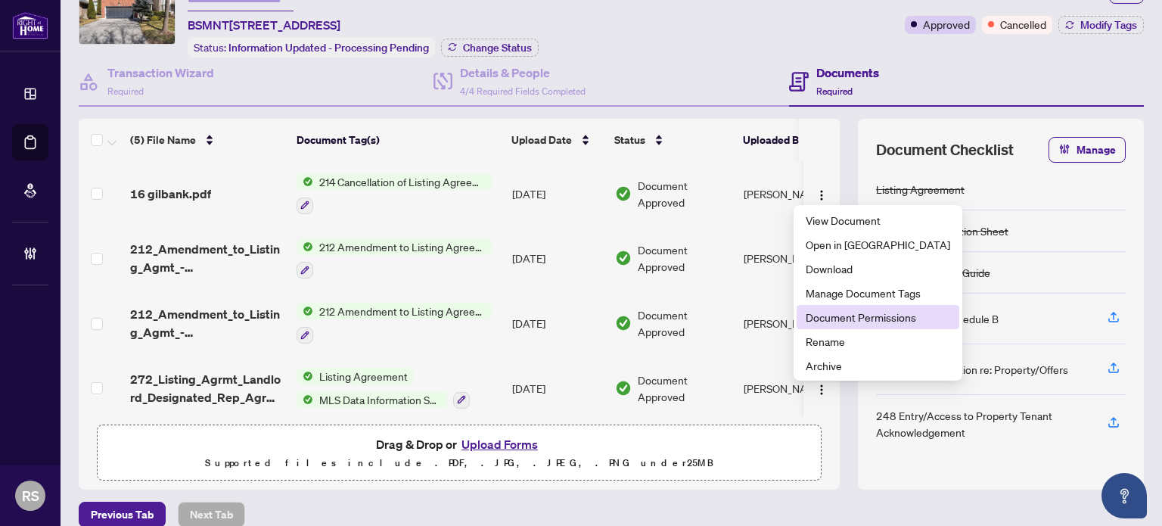
click at [832, 323] on span "Document Permissions" at bounding box center [877, 317] width 144 height 17
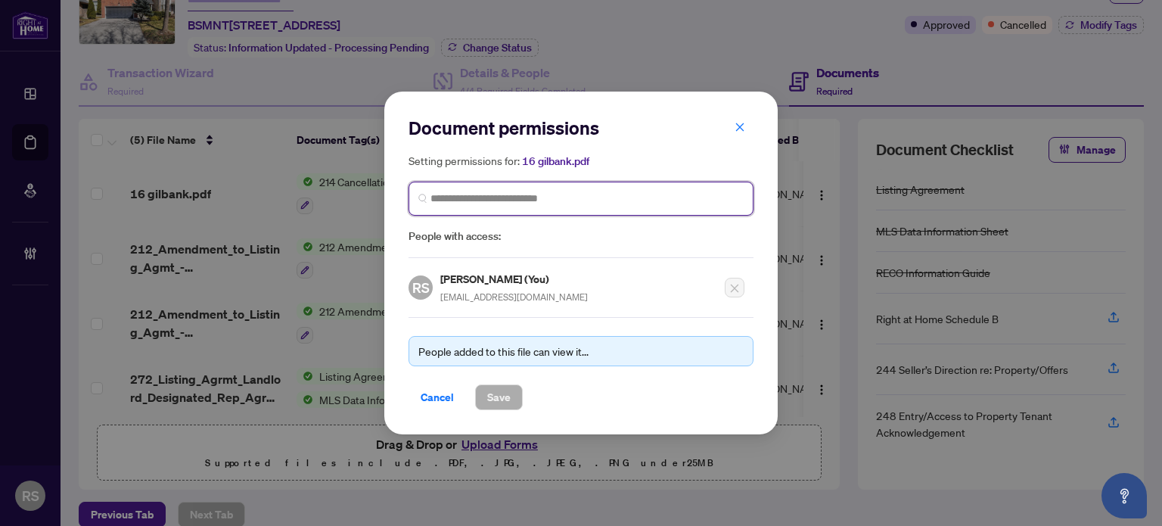
click at [500, 199] on input "search" at bounding box center [586, 199] width 313 height 16
type input "********"
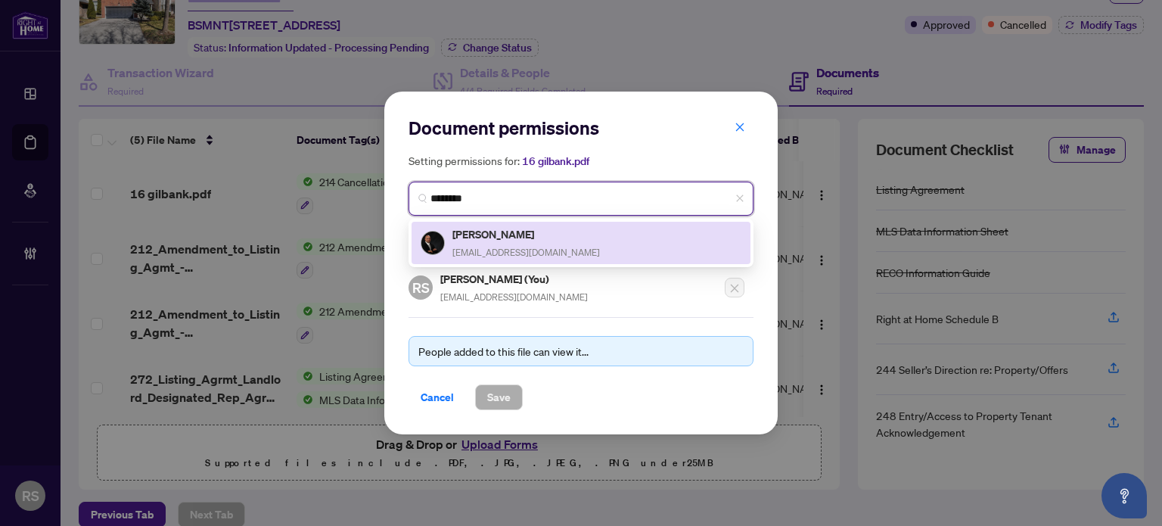
click at [475, 235] on h5 "[PERSON_NAME]" at bounding box center [525, 233] width 147 height 17
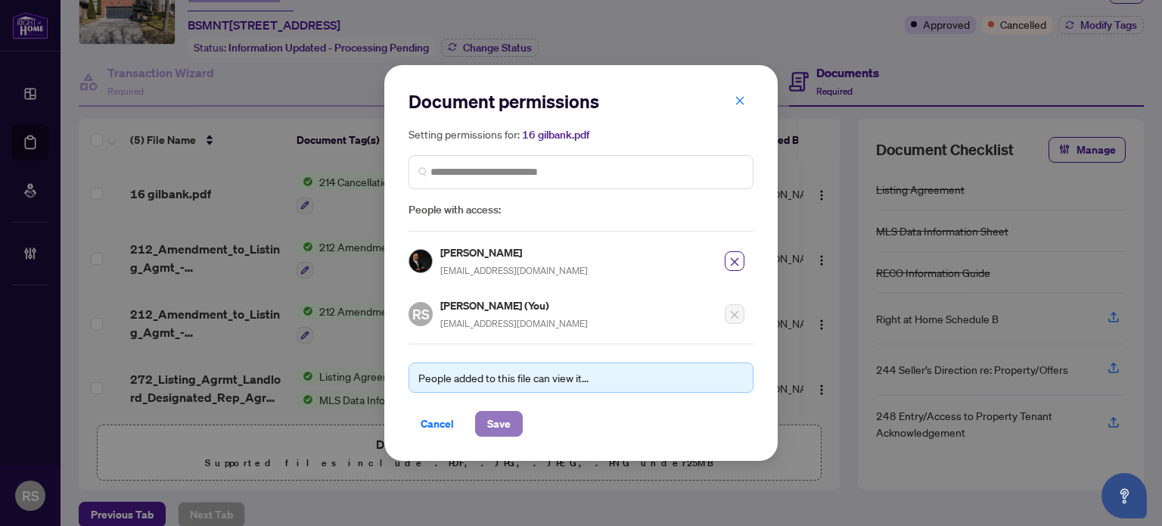
click at [502, 421] on span "Save" at bounding box center [498, 423] width 23 height 24
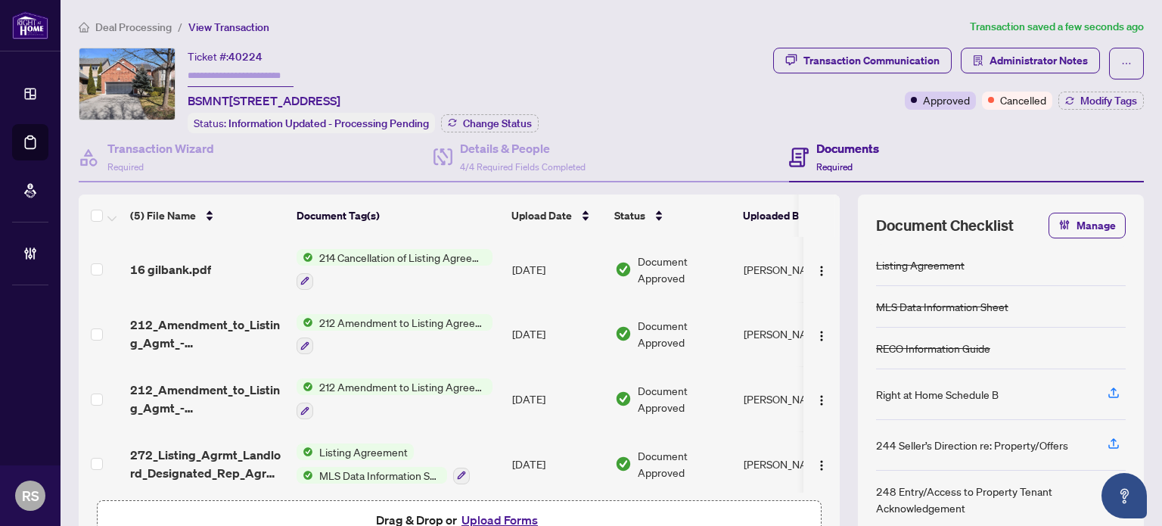
click at [155, 14] on main "Deal Processing / View Transaction Transaction saved a few seconds ago Ticket #…" at bounding box center [610, 263] width 1101 height 526
click at [144, 26] on span "Deal Processing" at bounding box center [133, 27] width 76 height 14
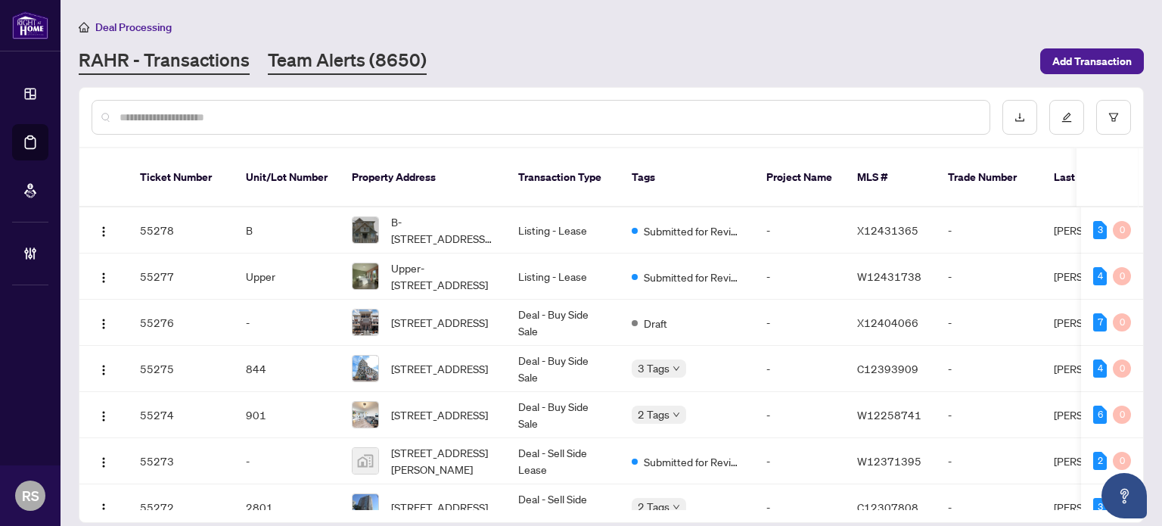
click at [344, 59] on link "Team Alerts (8650)" at bounding box center [347, 61] width 159 height 27
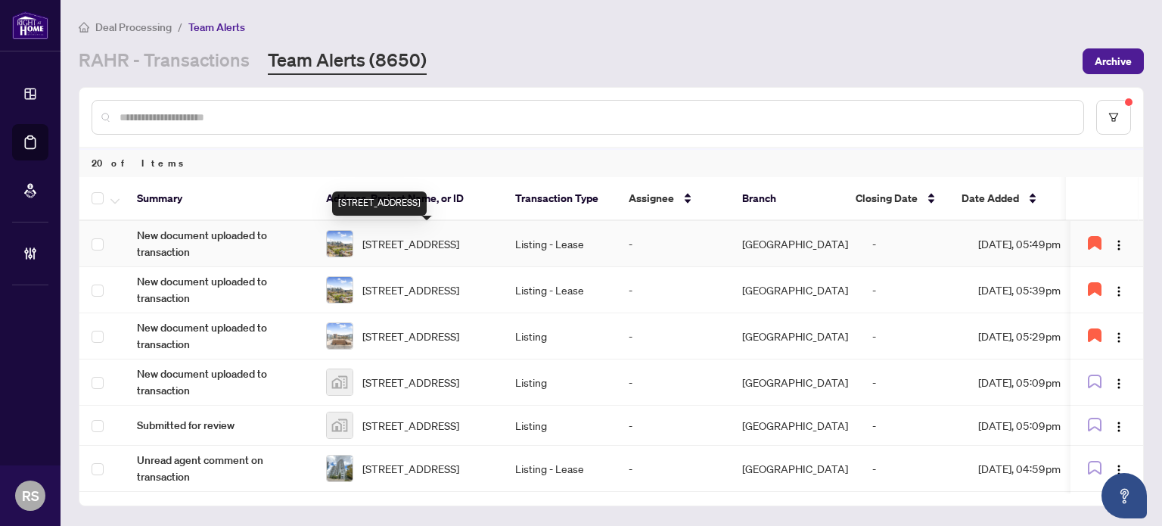
click at [402, 247] on span "[STREET_ADDRESS]" at bounding box center [410, 243] width 97 height 17
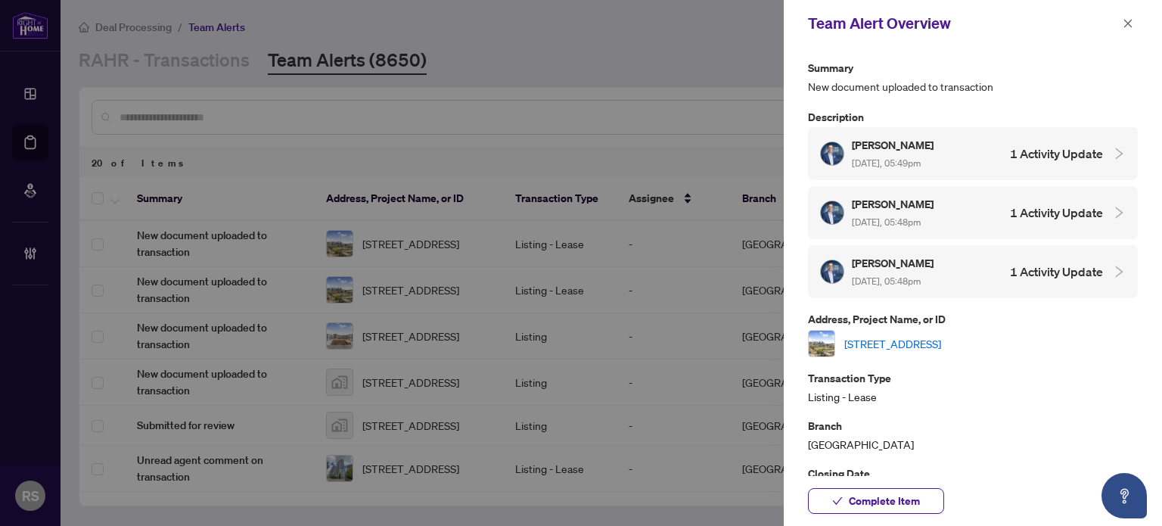
click at [941, 337] on link "[STREET_ADDRESS]" at bounding box center [892, 343] width 97 height 17
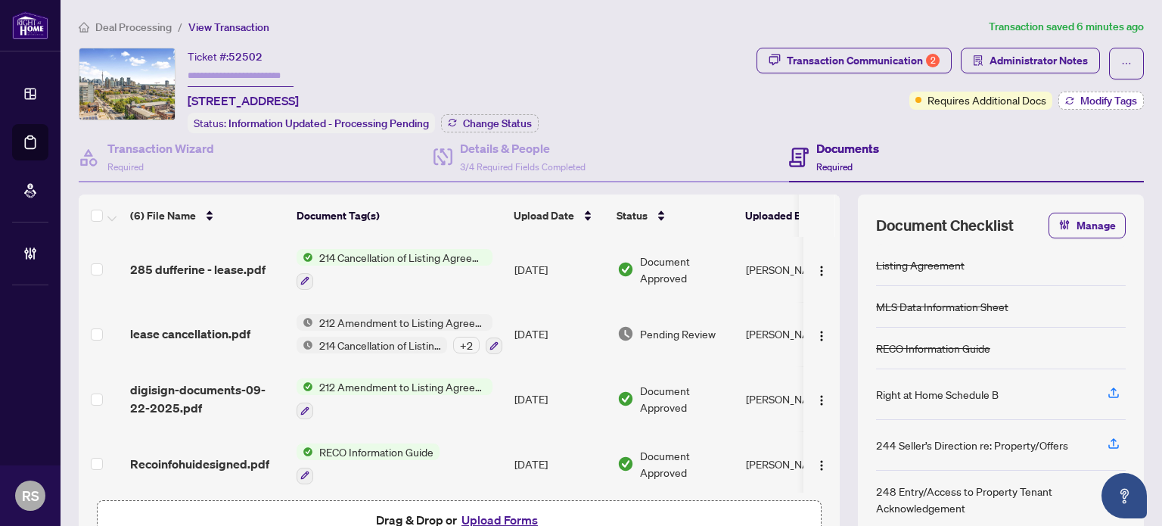
click at [1094, 98] on span "Modify Tags" at bounding box center [1108, 100] width 57 height 11
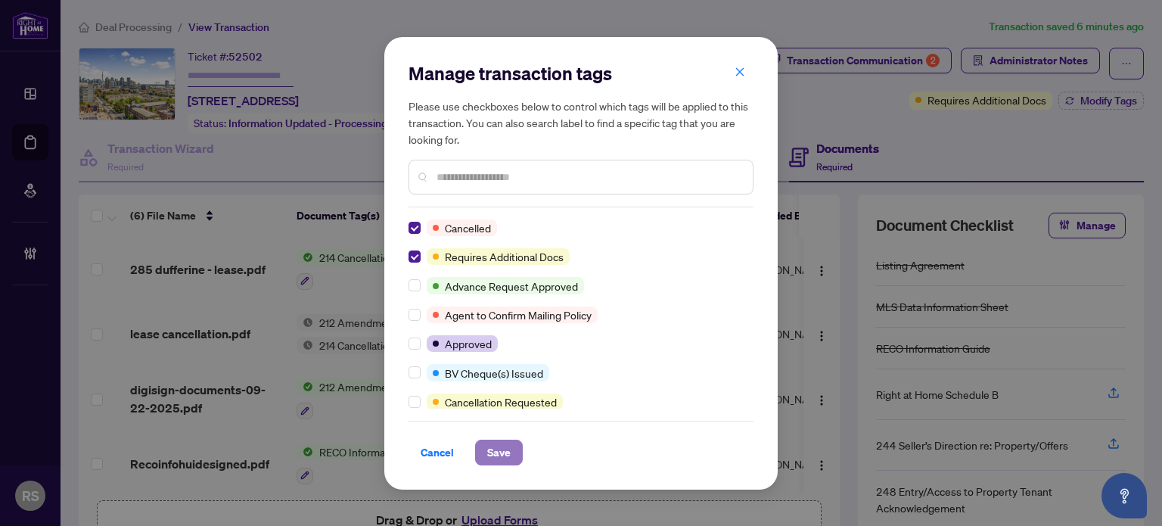
click at [495, 454] on span "Save" at bounding box center [498, 452] width 23 height 24
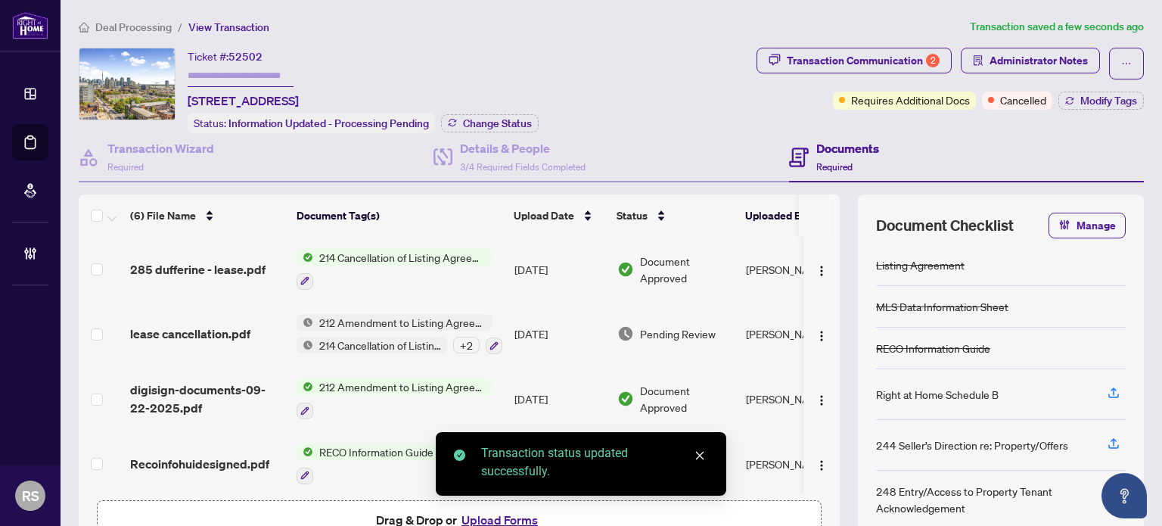
click at [132, 29] on span "Deal Processing" at bounding box center [133, 27] width 76 height 14
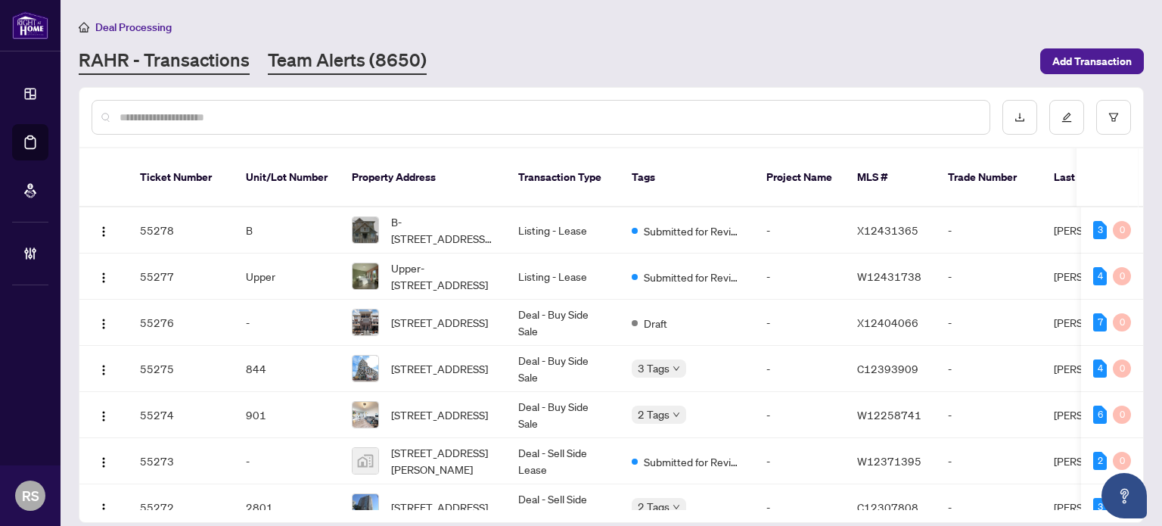
click at [332, 56] on link "Team Alerts (8650)" at bounding box center [347, 61] width 159 height 27
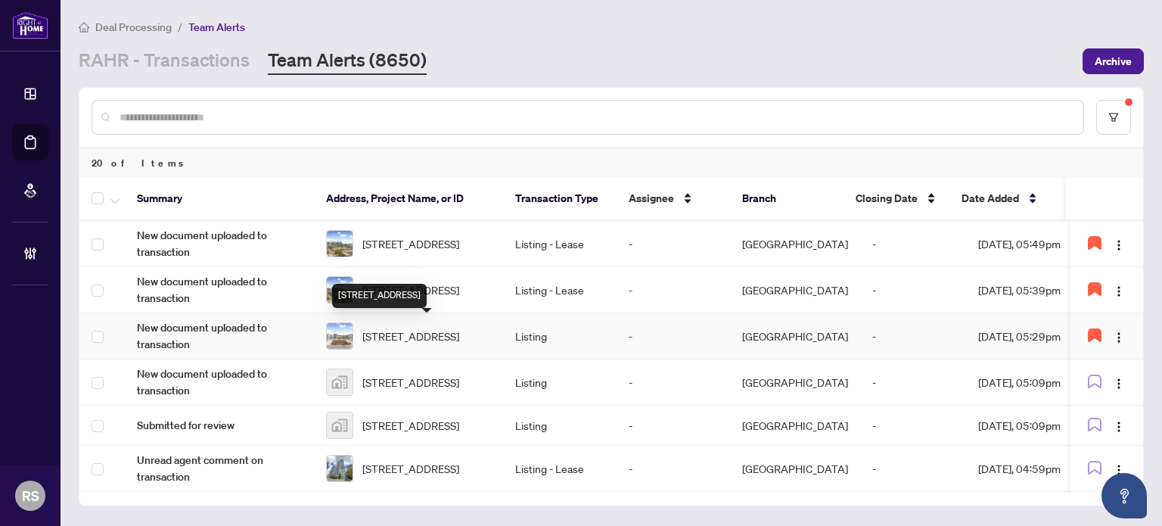
click at [405, 332] on span "[STREET_ADDRESS]" at bounding box center [410, 335] width 97 height 17
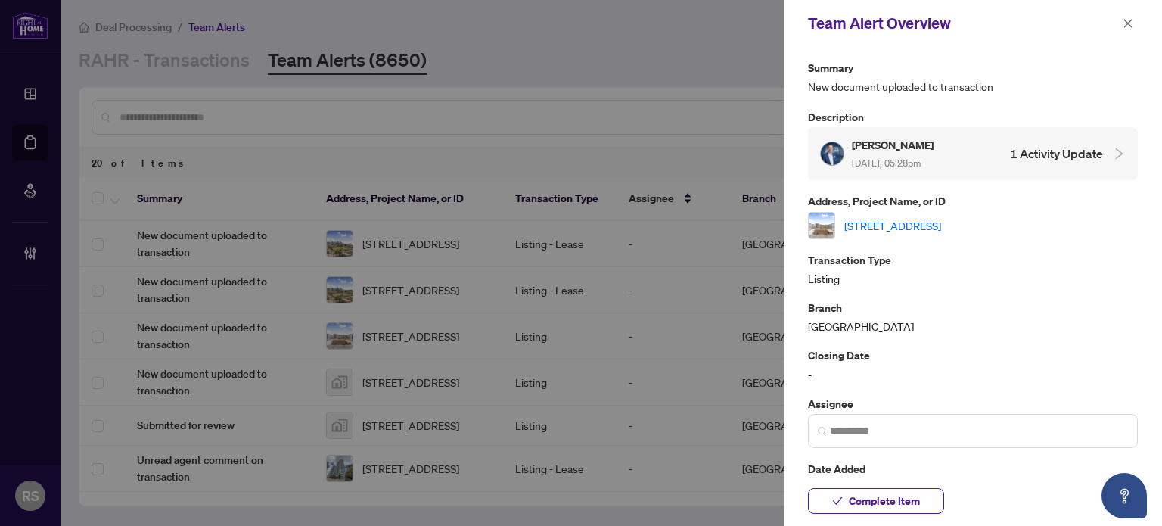
click at [941, 224] on link "[STREET_ADDRESS]" at bounding box center [892, 225] width 97 height 17
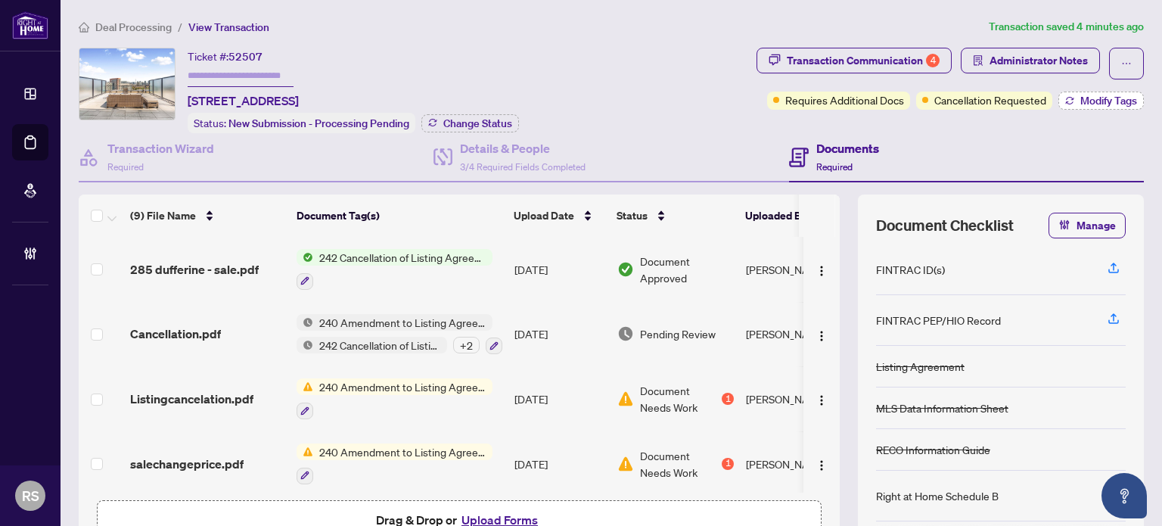
click at [1096, 92] on button "Modify Tags" at bounding box center [1100, 101] width 85 height 18
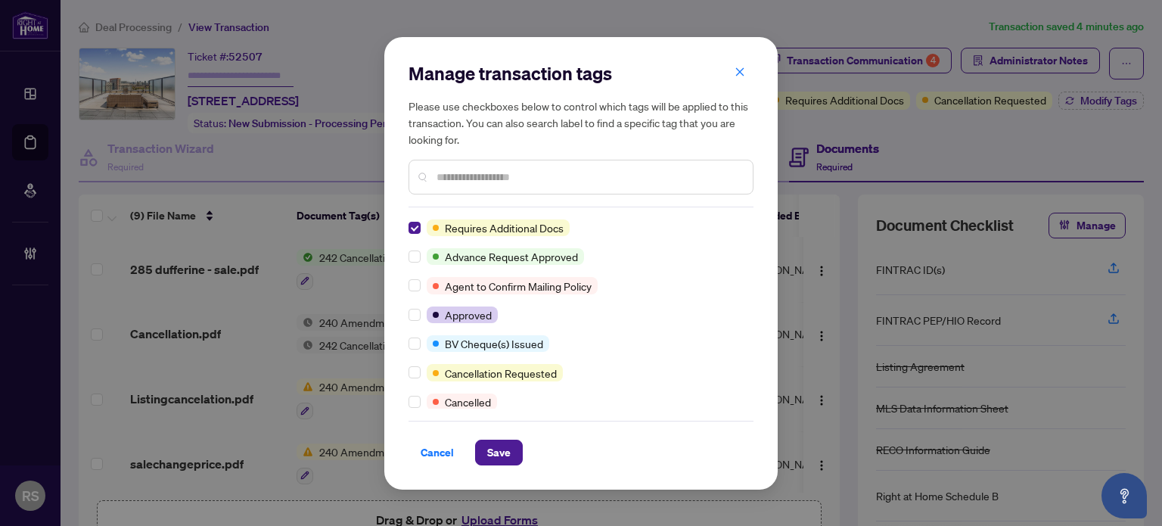
click at [423, 402] on div at bounding box center [417, 401] width 18 height 17
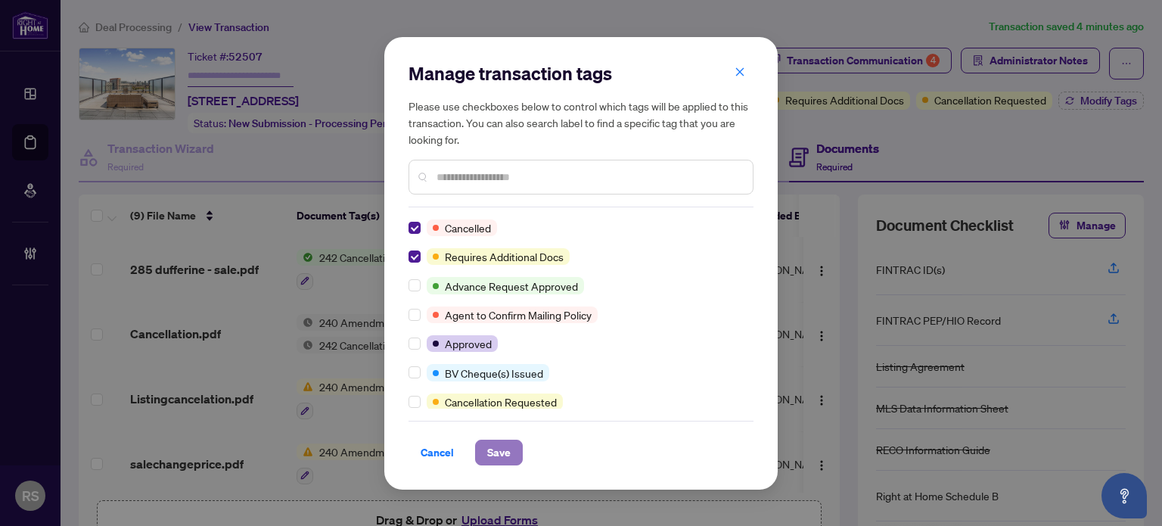
click at [500, 450] on span "Save" at bounding box center [498, 452] width 23 height 24
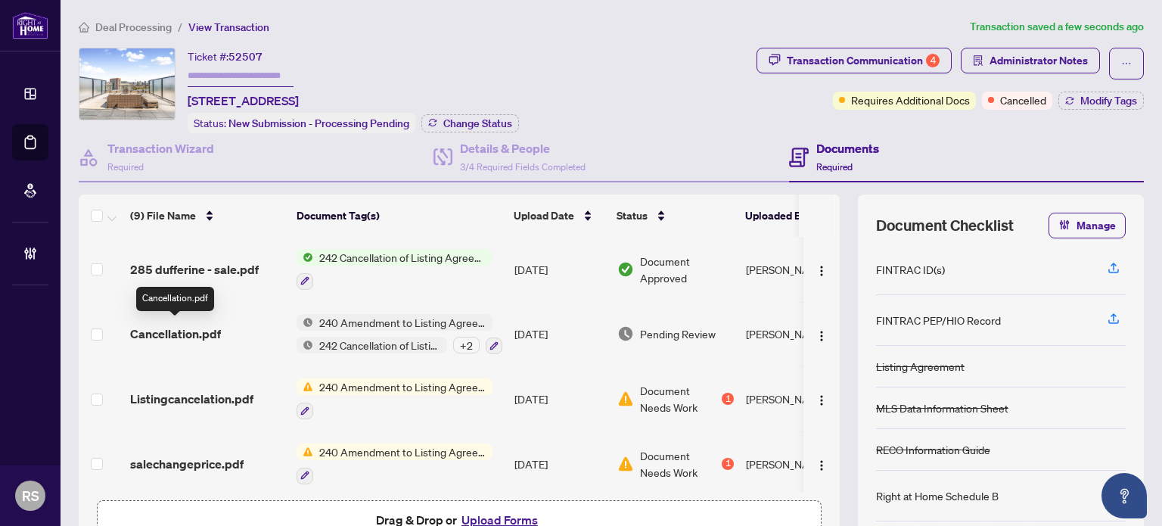
click at [178, 329] on span "Cancellation.pdf" at bounding box center [175, 333] width 91 height 18
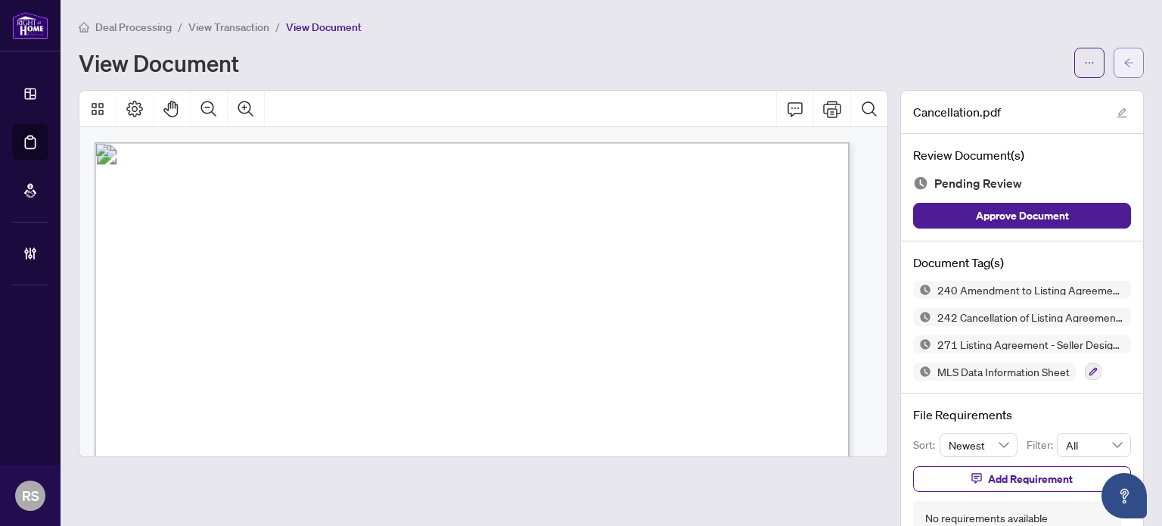
click at [1123, 61] on icon "arrow-left" at bounding box center [1128, 62] width 11 height 11
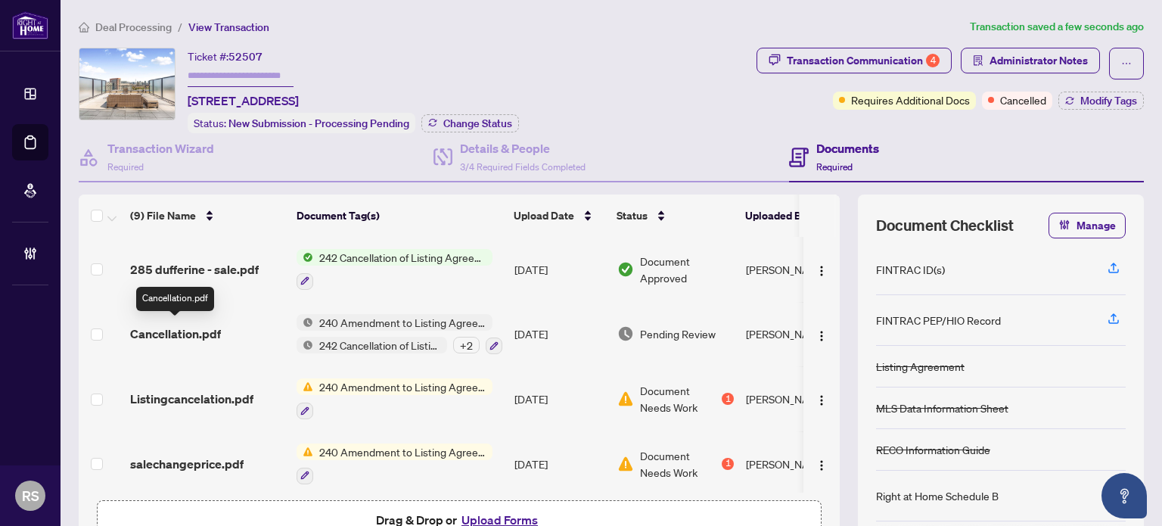
click at [166, 328] on span "Cancellation.pdf" at bounding box center [175, 333] width 91 height 18
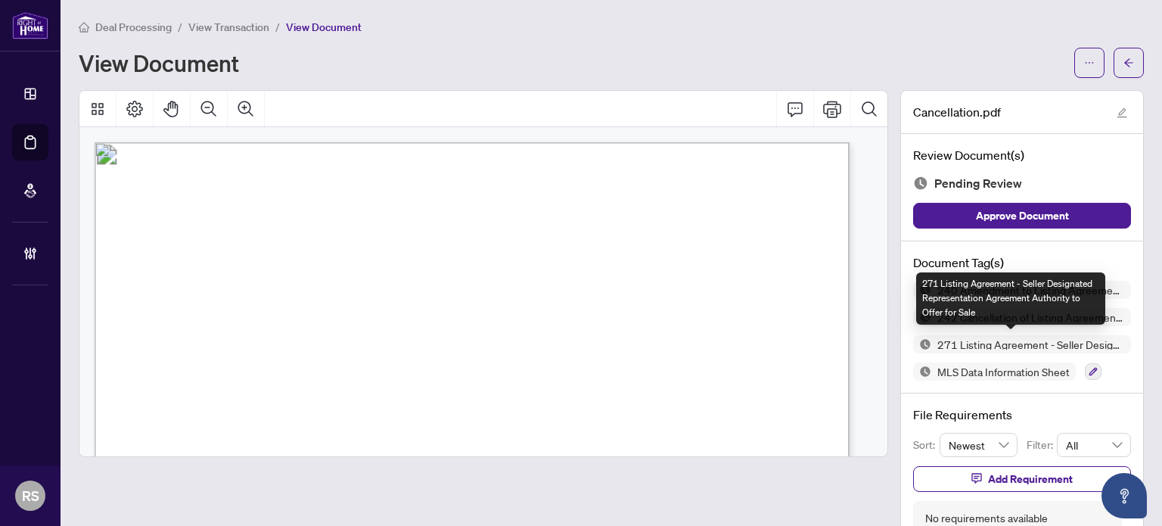
click at [913, 344] on img at bounding box center [922, 344] width 18 height 18
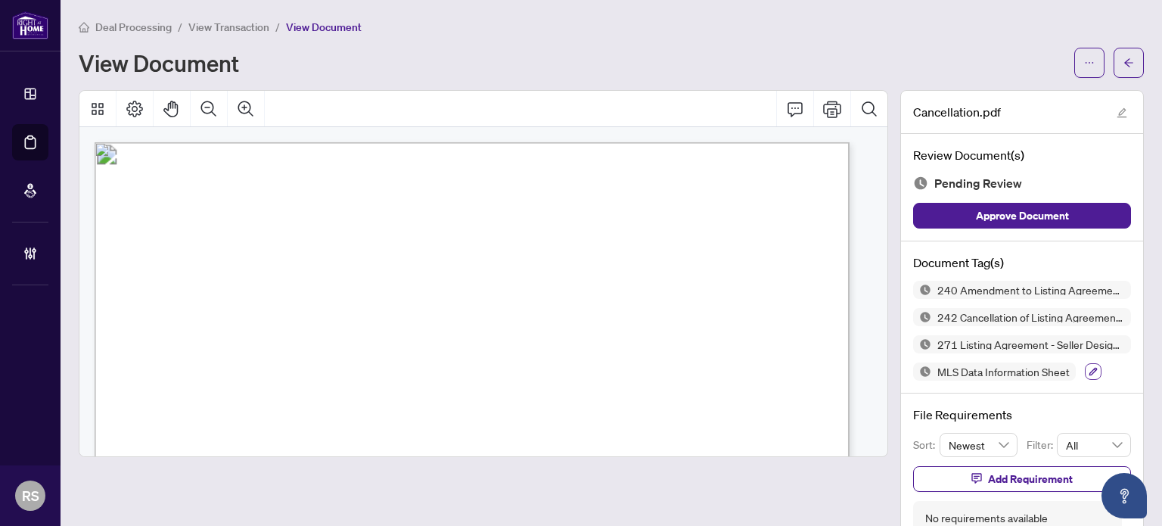
click at [1089, 370] on icon "button" at bounding box center [1093, 372] width 8 height 8
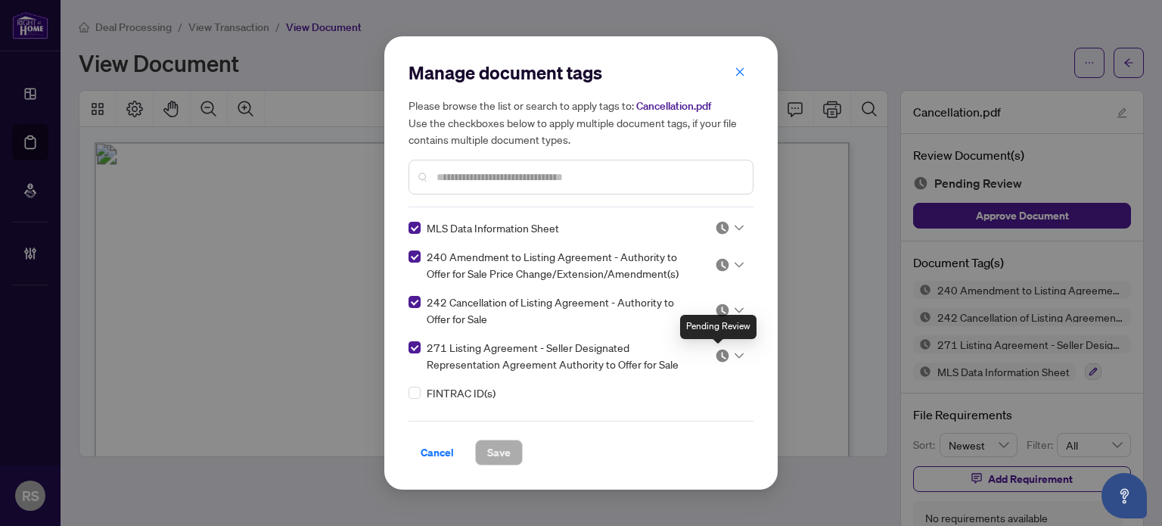
click at [717, 355] on img at bounding box center [722, 355] width 15 height 15
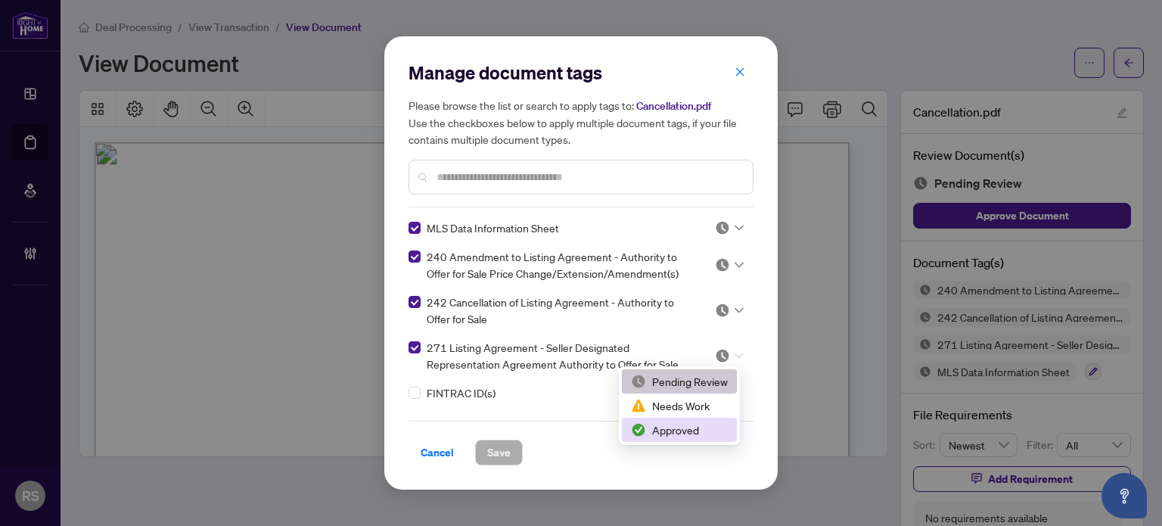
click at [669, 432] on div "Approved" at bounding box center [679, 429] width 97 height 17
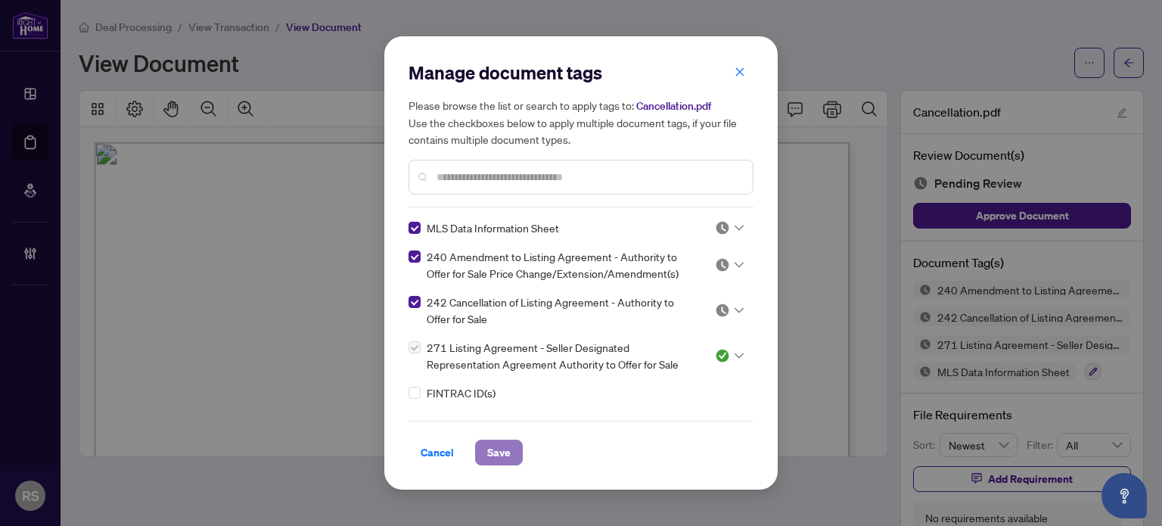
click at [495, 451] on span "Save" at bounding box center [498, 452] width 23 height 24
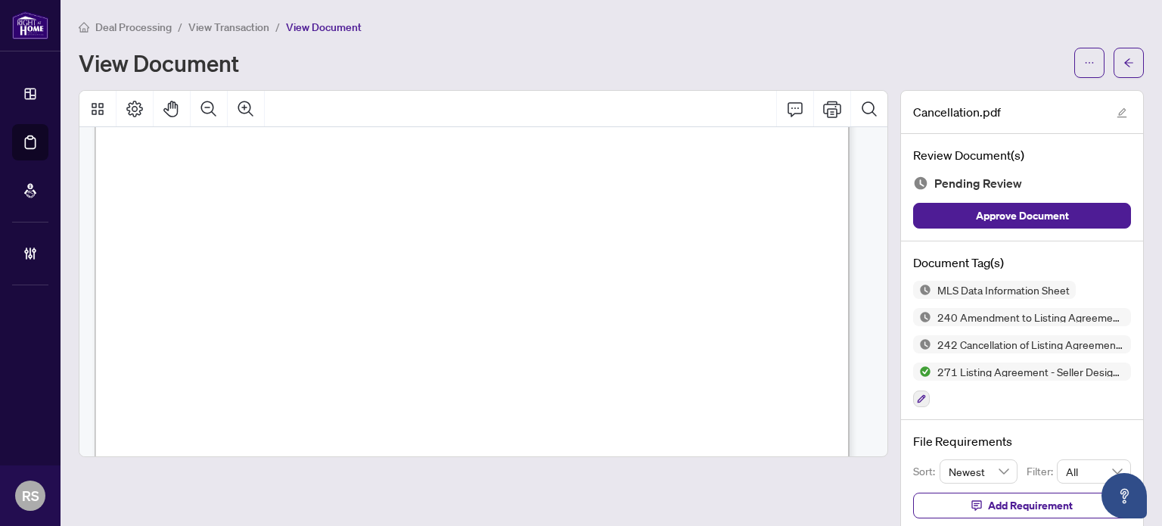
scroll to position [605, 0]
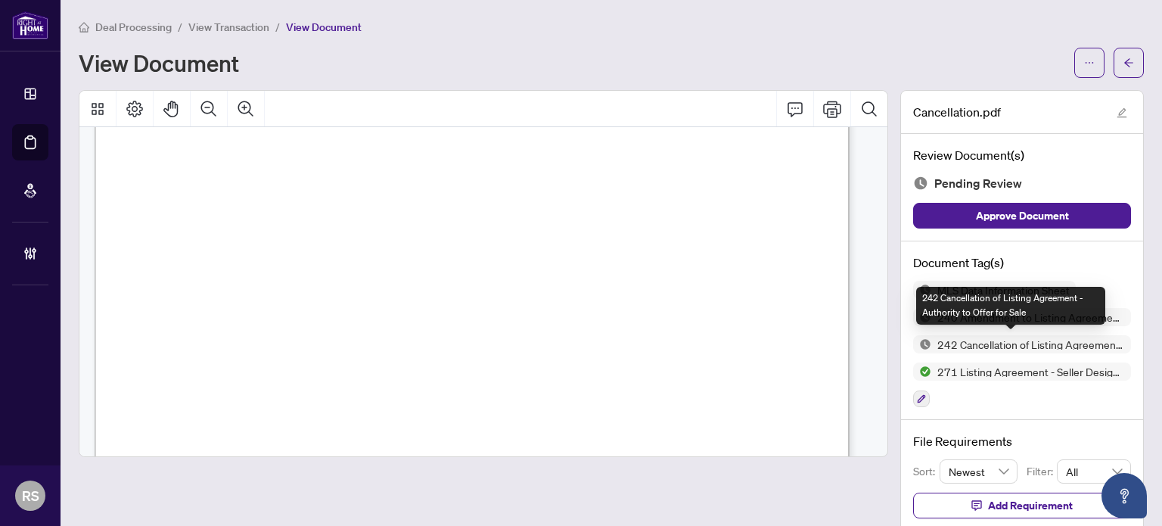
click at [914, 343] on img at bounding box center [922, 344] width 18 height 18
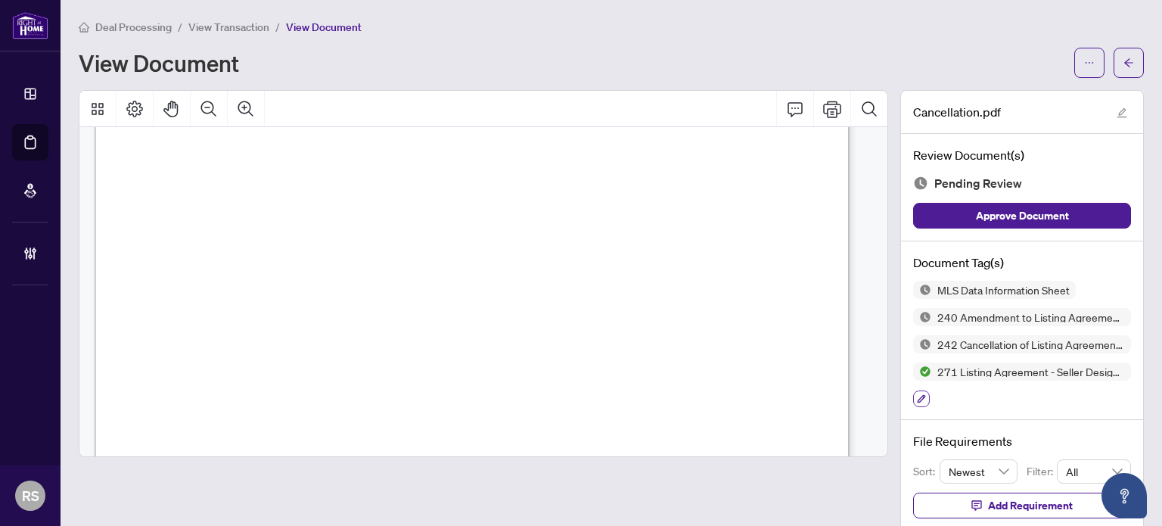
click at [917, 396] on icon "button" at bounding box center [921, 398] width 9 height 9
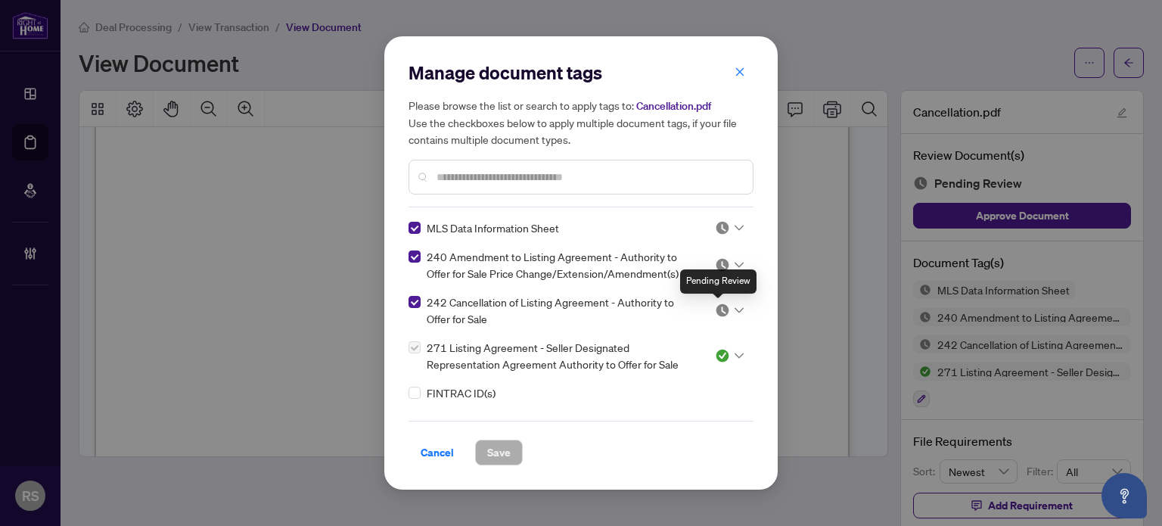
click at [721, 312] on img at bounding box center [722, 309] width 15 height 15
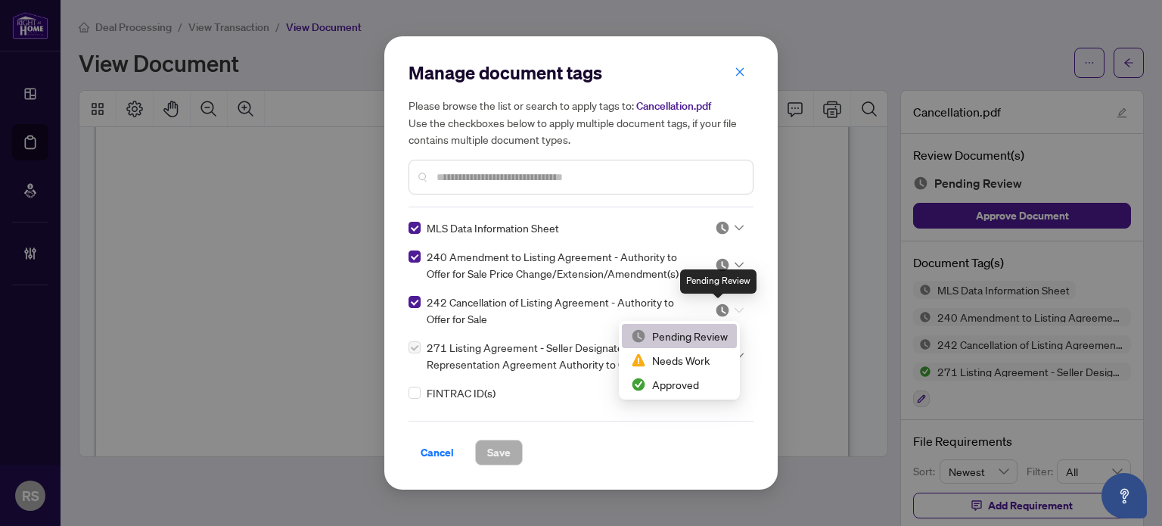
click at [721, 312] on img at bounding box center [722, 309] width 15 height 15
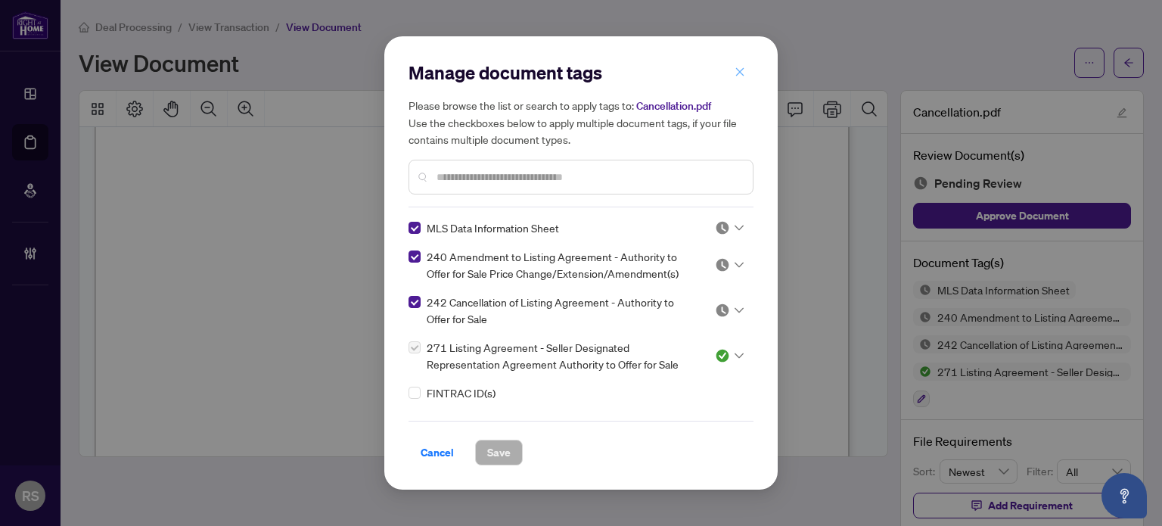
click at [742, 72] on icon "close" at bounding box center [739, 72] width 11 height 11
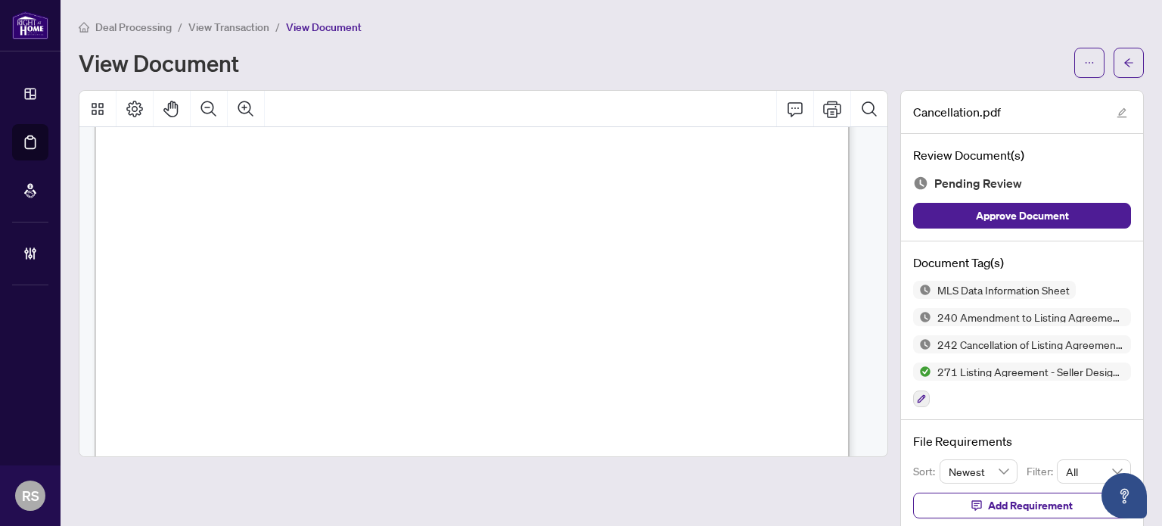
scroll to position [151, 0]
click at [1123, 63] on icon "arrow-left" at bounding box center [1128, 62] width 11 height 11
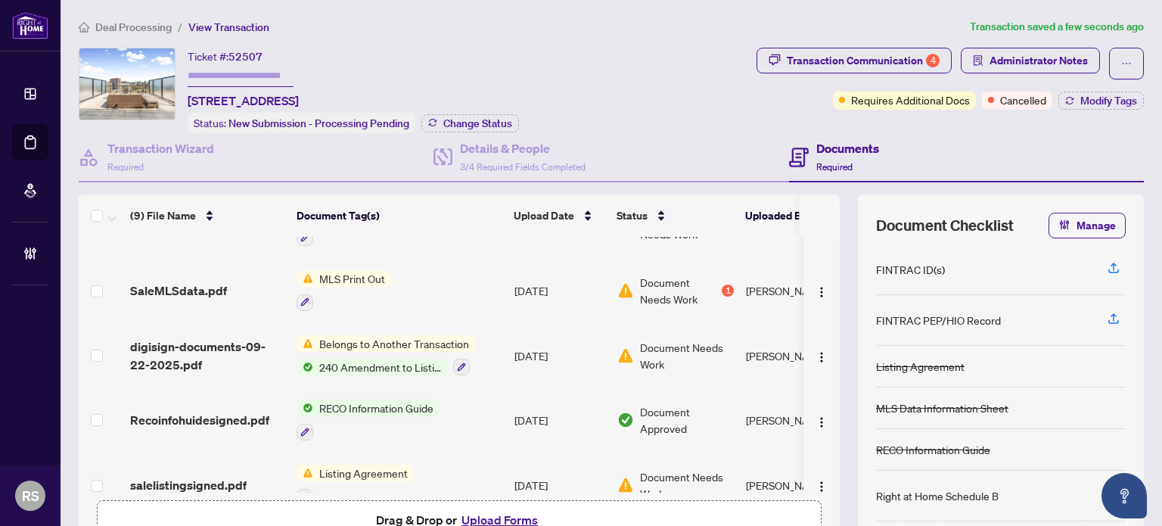
scroll to position [322, 0]
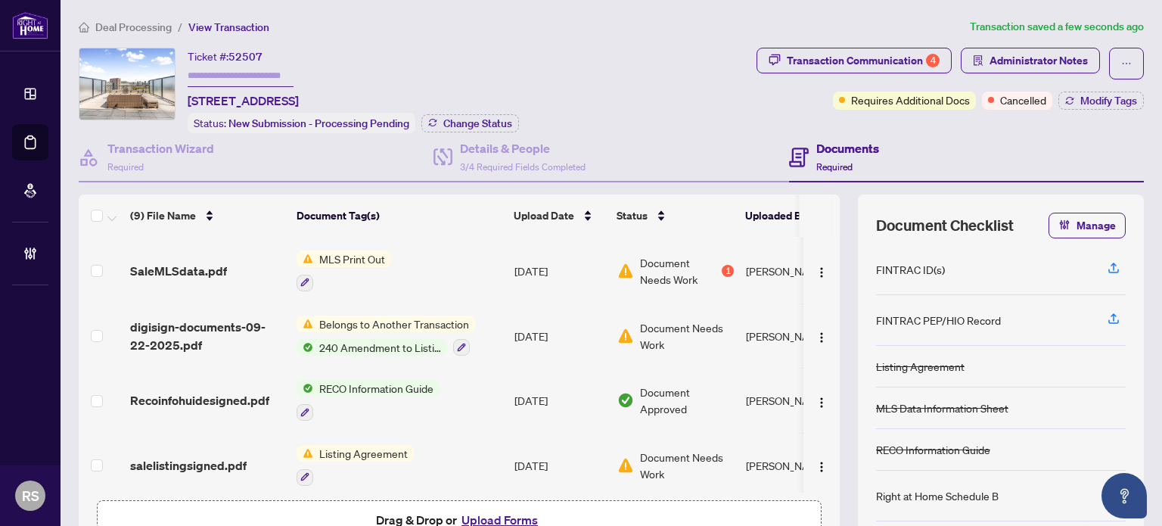
click at [106, 24] on span "Deal Processing" at bounding box center [133, 27] width 76 height 14
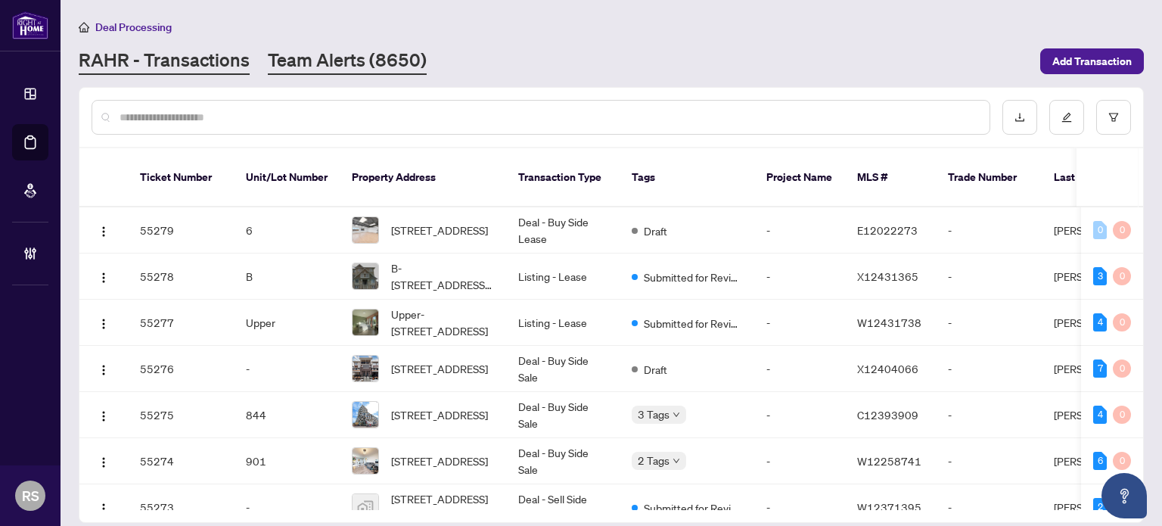
click at [312, 61] on link "Team Alerts (8650)" at bounding box center [347, 61] width 159 height 27
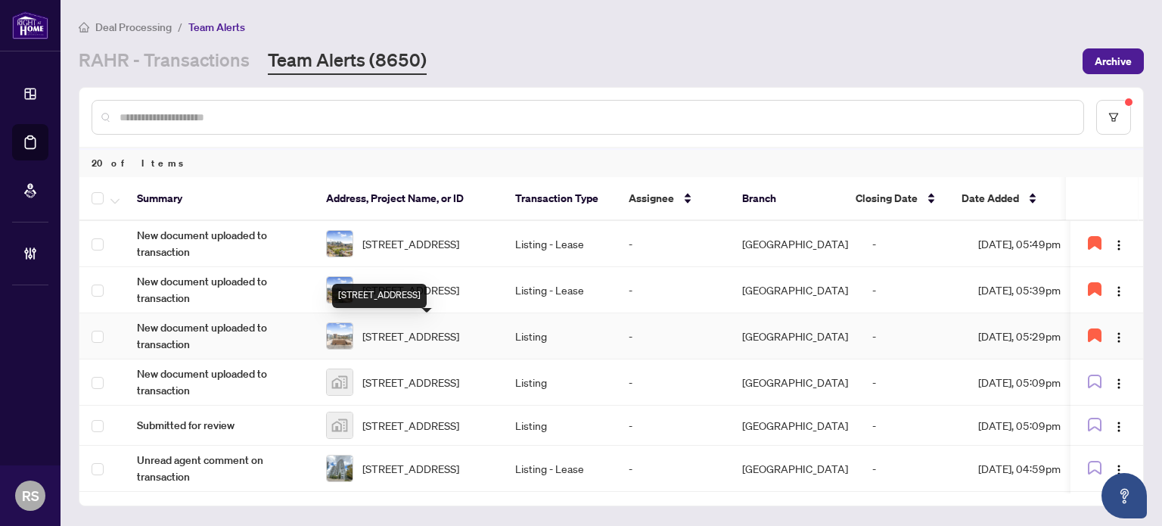
click at [430, 327] on span "[STREET_ADDRESS]" at bounding box center [410, 335] width 97 height 17
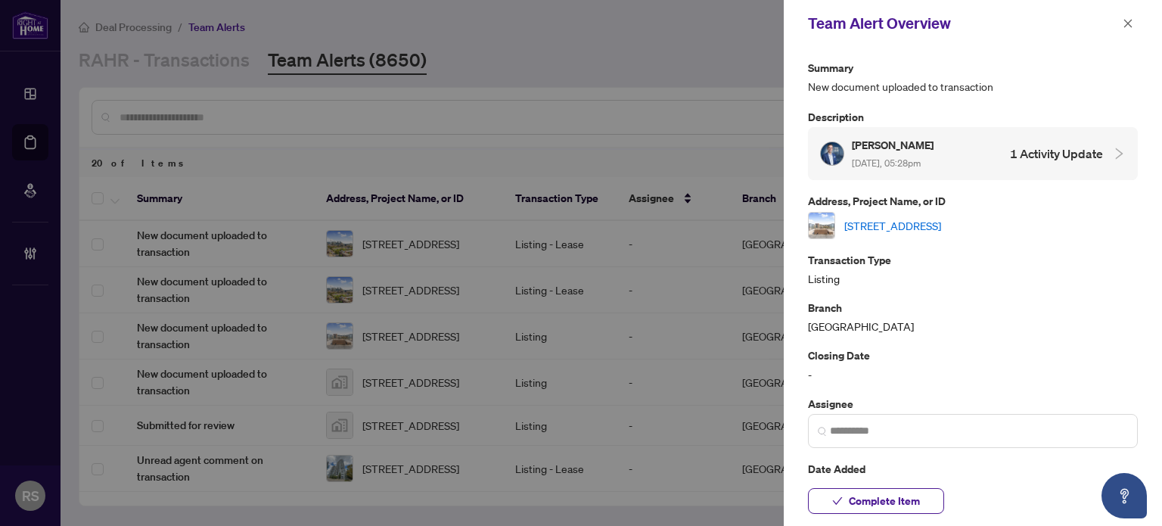
click at [941, 223] on link "[STREET_ADDRESS]" at bounding box center [892, 225] width 97 height 17
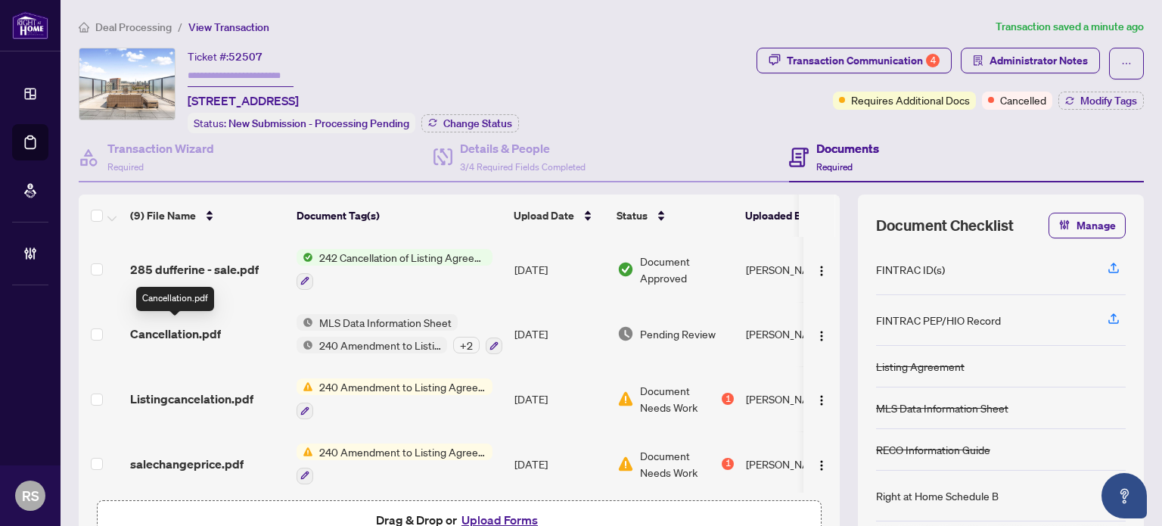
click at [194, 330] on span "Cancellation.pdf" at bounding box center [175, 333] width 91 height 18
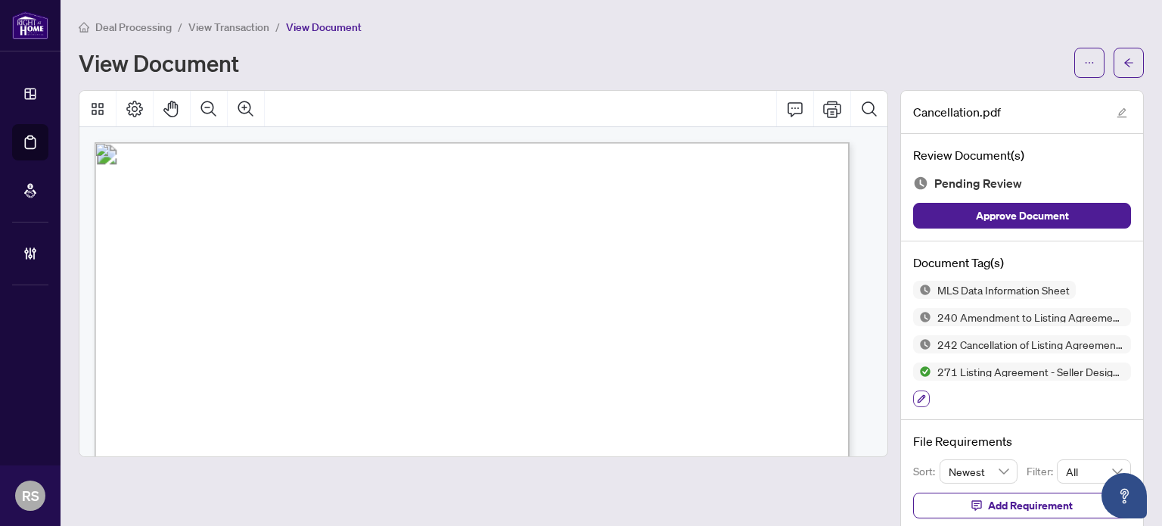
click at [917, 396] on icon "button" at bounding box center [921, 398] width 9 height 9
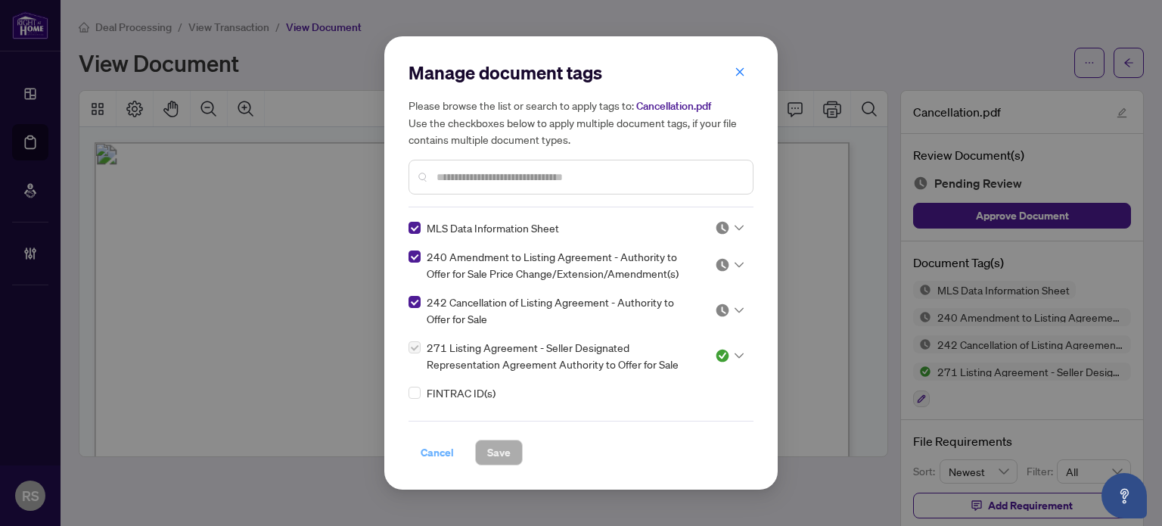
click at [427, 454] on span "Cancel" at bounding box center [436, 452] width 33 height 24
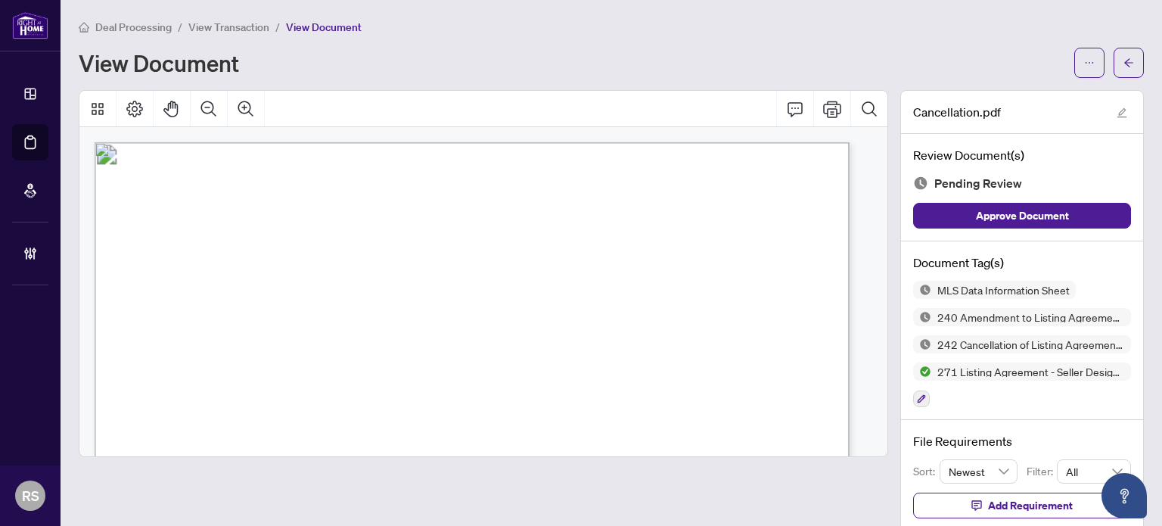
click at [237, 30] on span "View Transaction" at bounding box center [228, 27] width 81 height 14
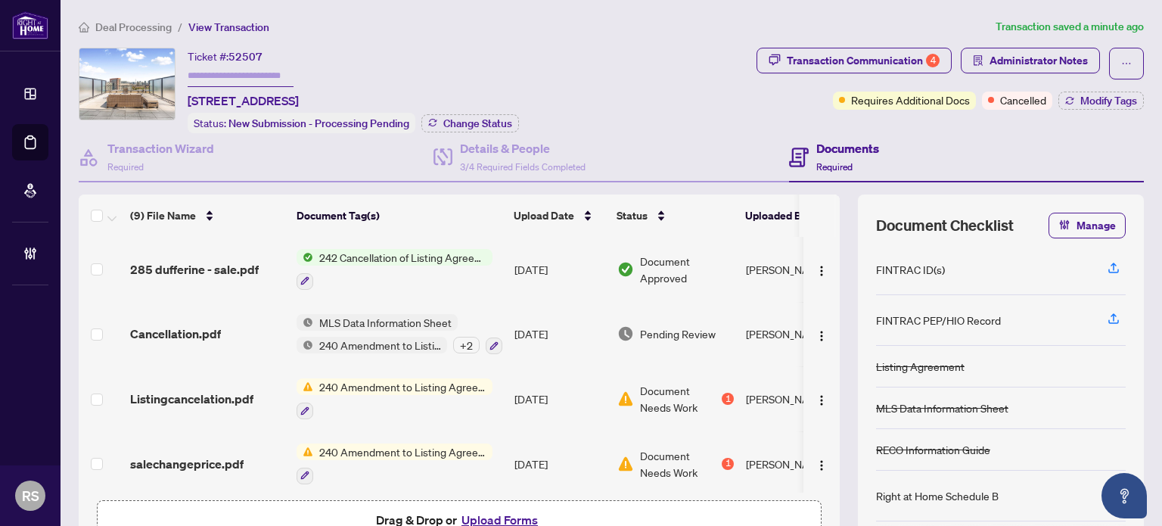
click at [146, 20] on span "Deal Processing" at bounding box center [133, 27] width 76 height 14
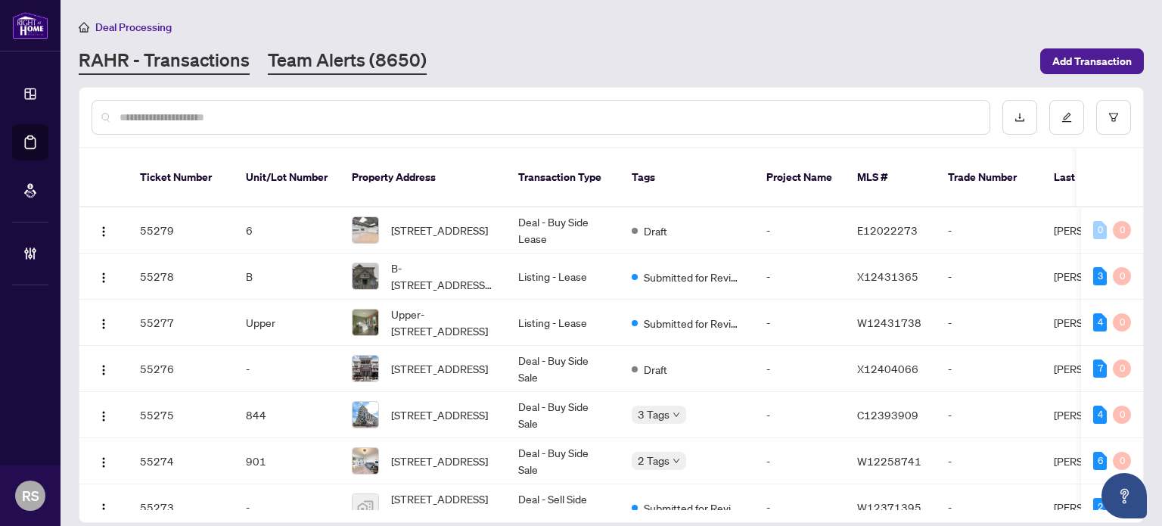
click at [373, 55] on link "Team Alerts (8650)" at bounding box center [347, 61] width 159 height 27
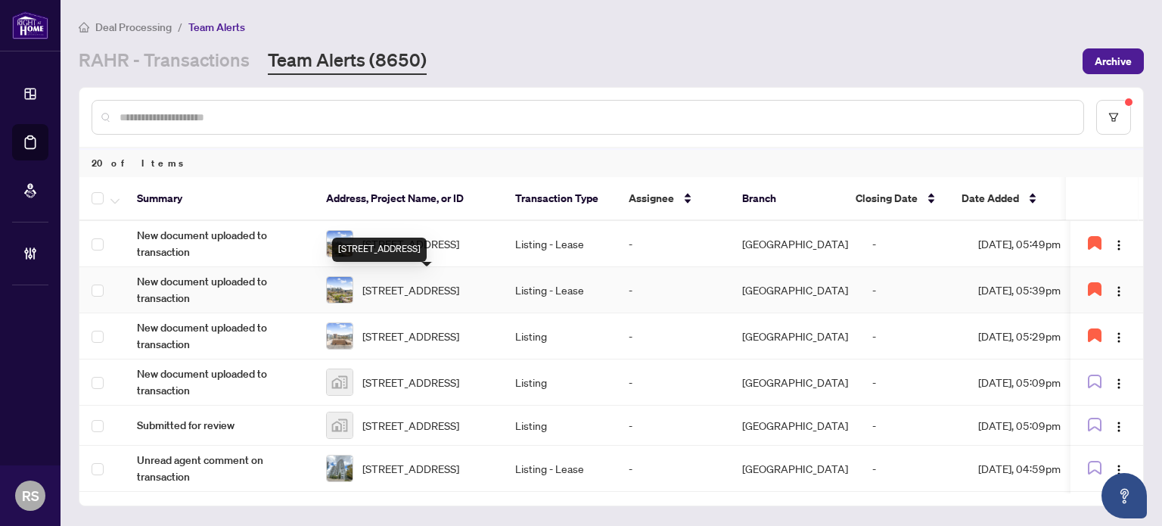
click at [412, 289] on span "[STREET_ADDRESS]" at bounding box center [410, 289] width 97 height 17
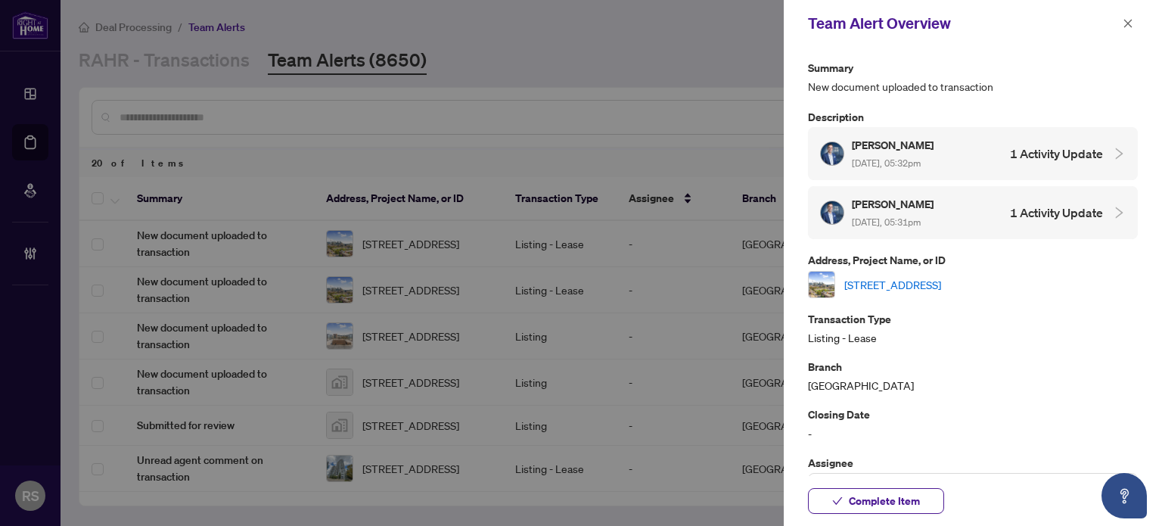
click at [935, 281] on link "[STREET_ADDRESS]" at bounding box center [892, 284] width 97 height 17
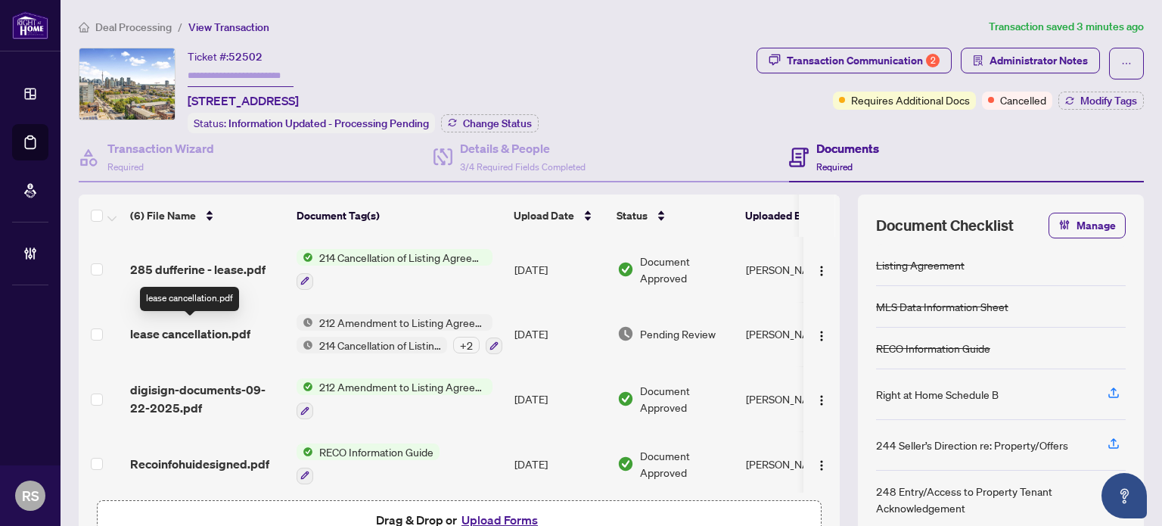
click at [175, 327] on span "lease cancellation.pdf" at bounding box center [190, 333] width 120 height 18
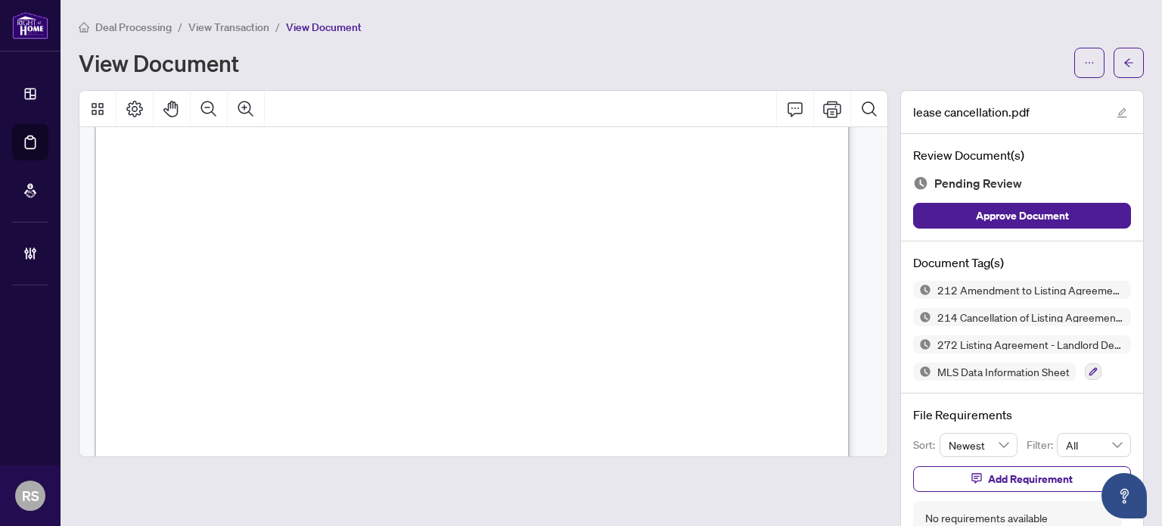
scroll to position [2193, 0]
click at [1088, 367] on icon "button" at bounding box center [1092, 371] width 9 height 9
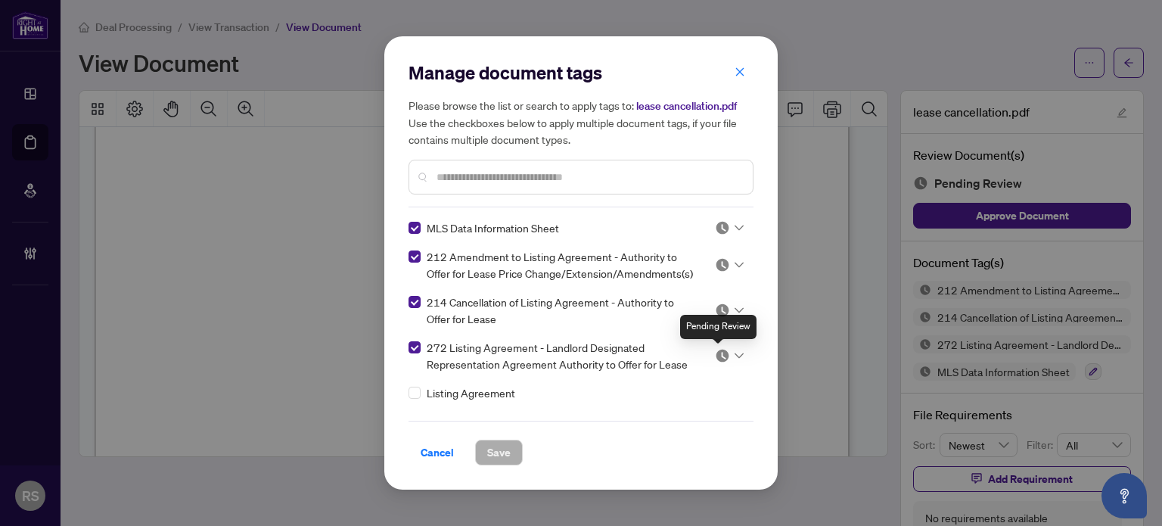
click at [721, 353] on img at bounding box center [722, 355] width 15 height 15
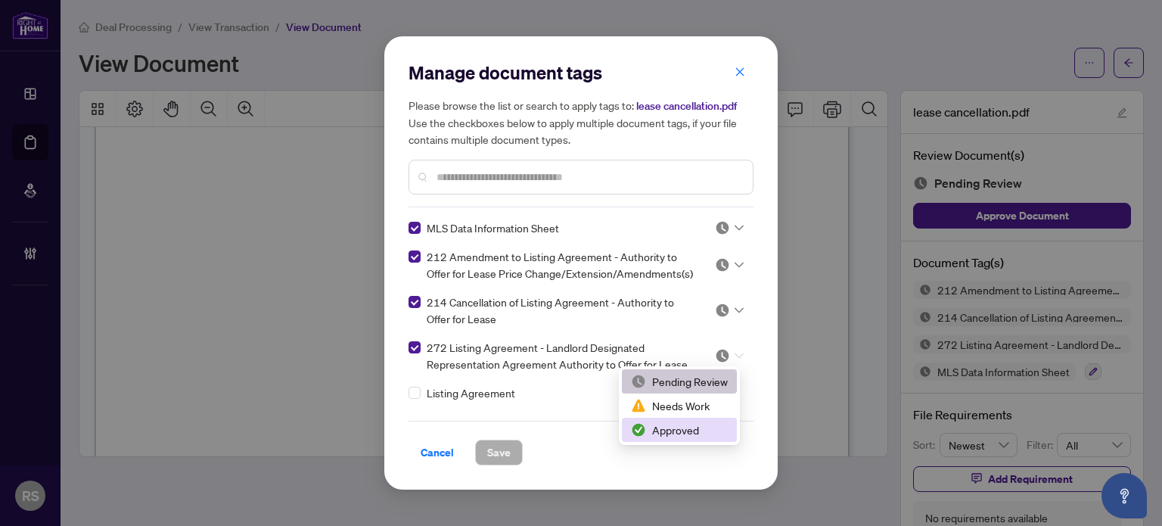
click at [678, 430] on div "Approved" at bounding box center [679, 429] width 97 height 17
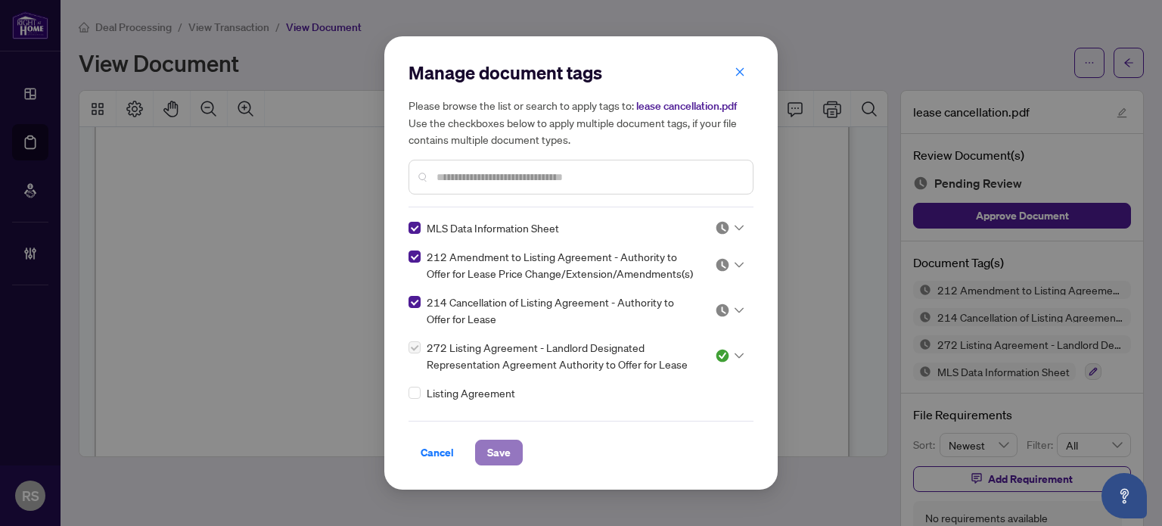
click at [492, 456] on span "Save" at bounding box center [498, 452] width 23 height 24
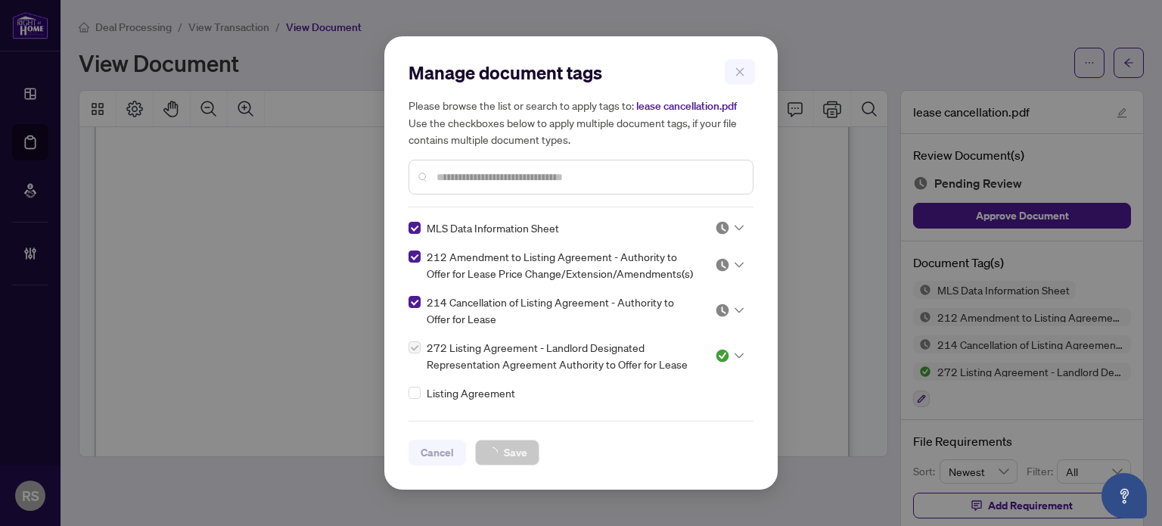
click at [740, 73] on div "Manage document tags Please browse the list or search to apply tags to: lease c…" at bounding box center [581, 263] width 1162 height 526
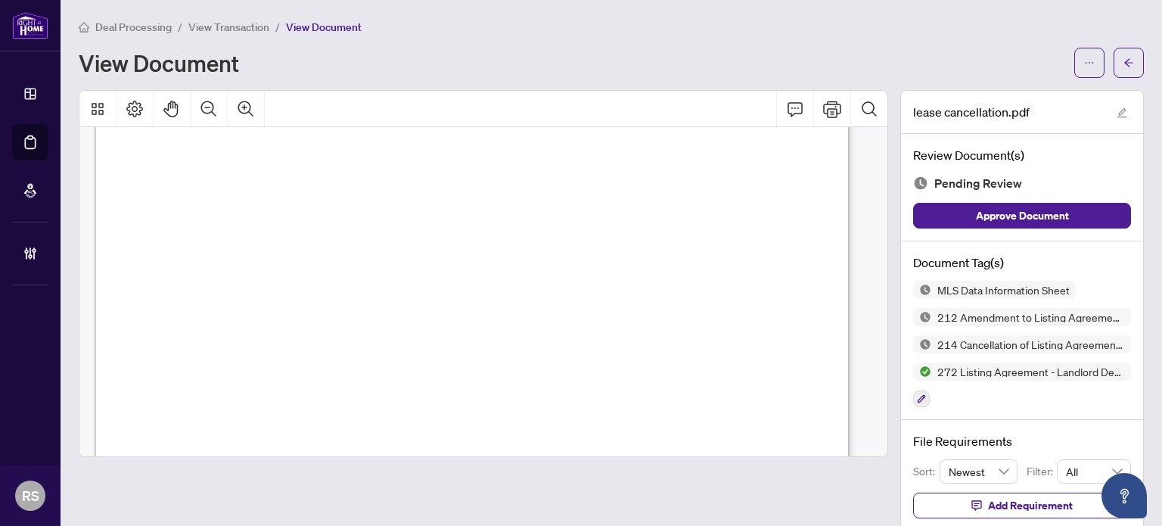
click at [144, 29] on span "Deal Processing" at bounding box center [133, 27] width 76 height 14
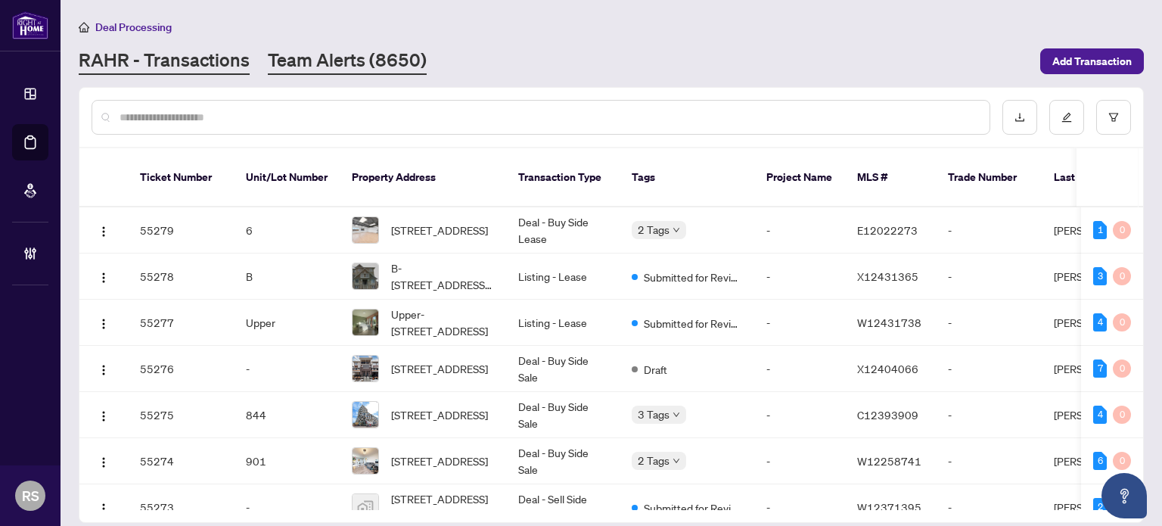
click at [324, 52] on link "Team Alerts (8650)" at bounding box center [347, 61] width 159 height 27
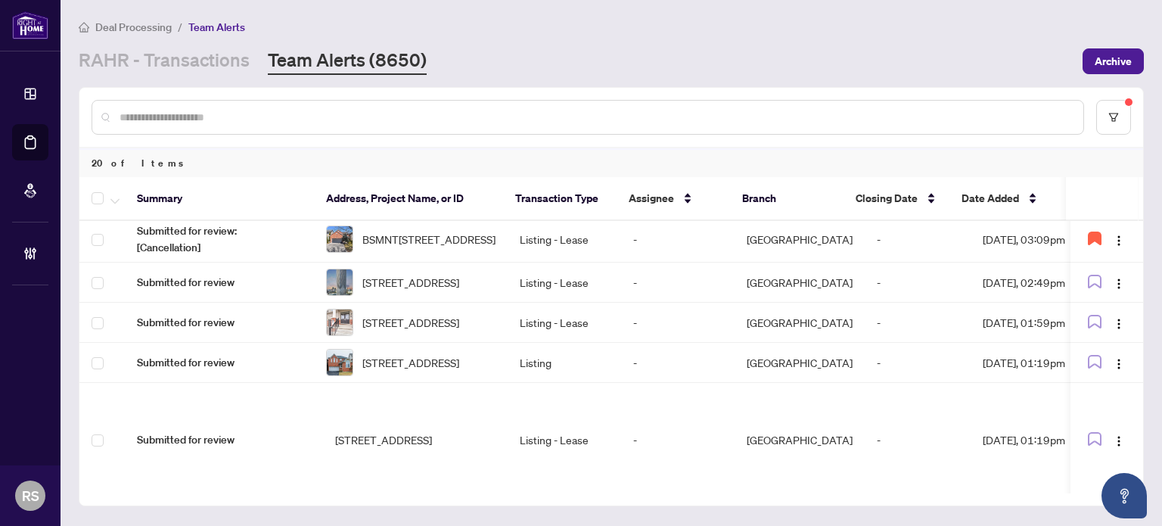
scroll to position [651, 0]
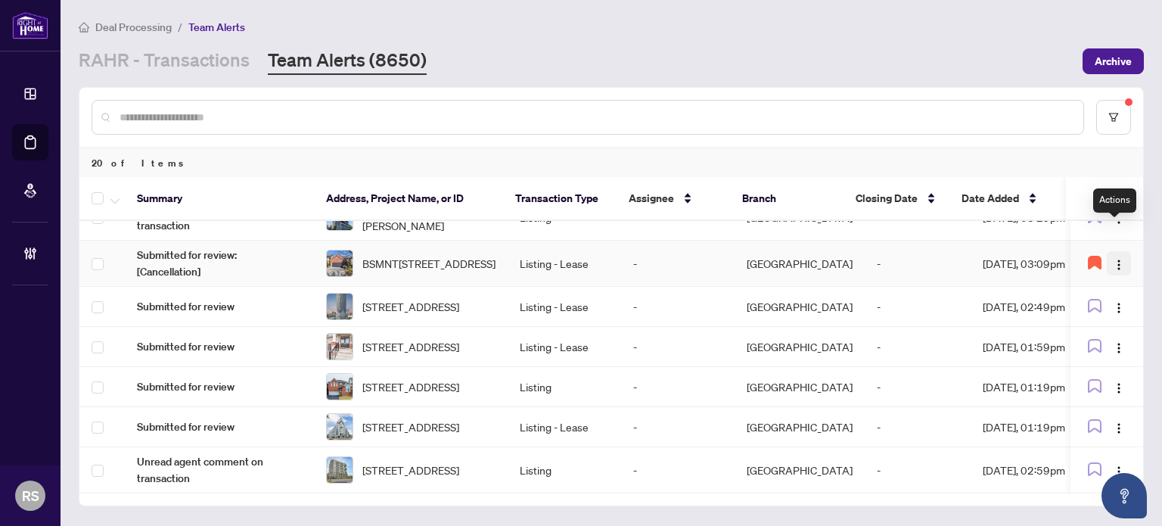
click at [1112, 259] on img "button" at bounding box center [1118, 265] width 12 height 12
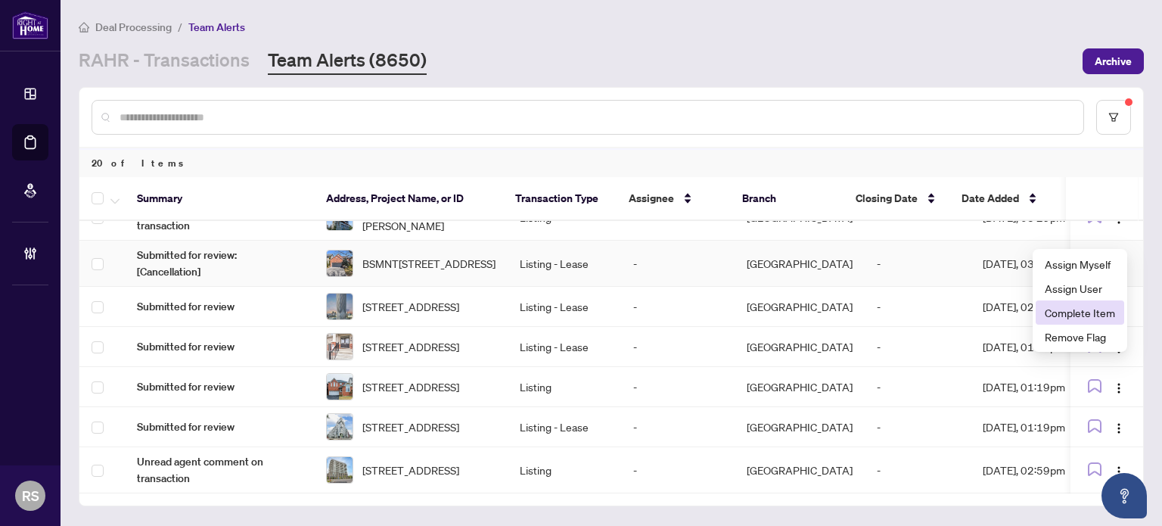
click at [1071, 313] on span "Complete Item" at bounding box center [1079, 312] width 70 height 17
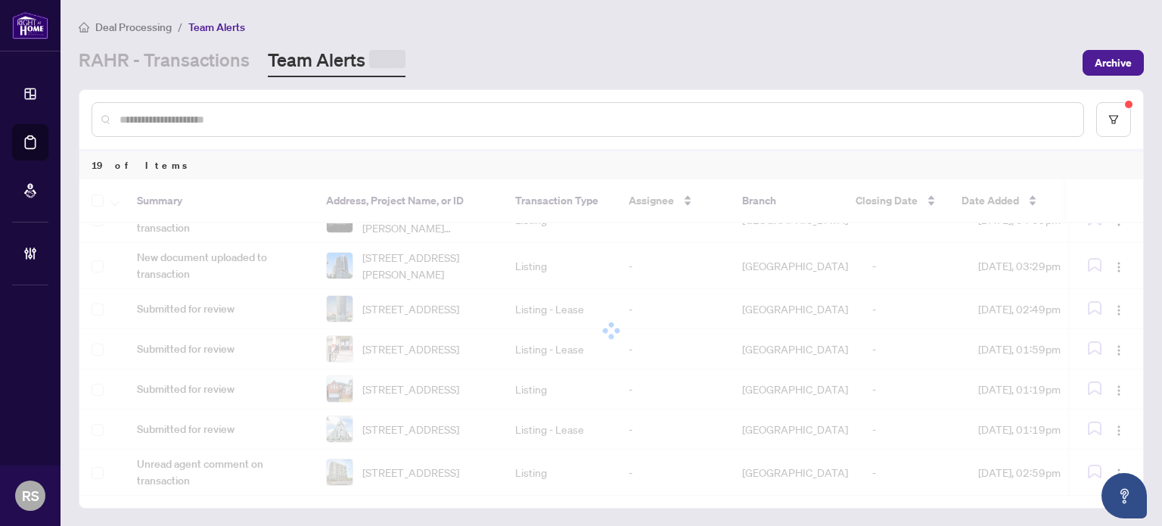
scroll to position [605, 0]
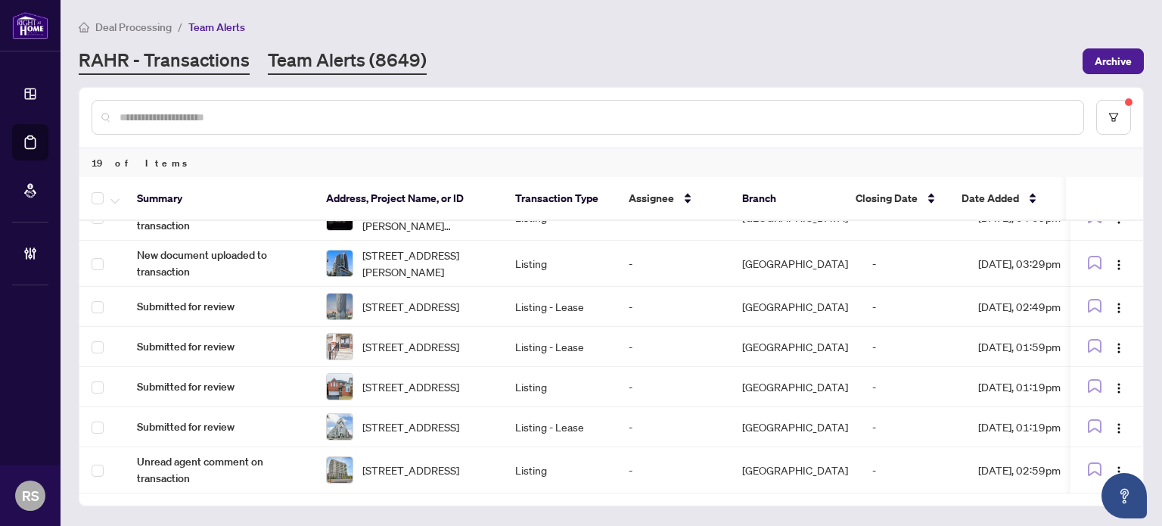
click at [139, 64] on link "RAHR - Transactions" at bounding box center [164, 61] width 171 height 27
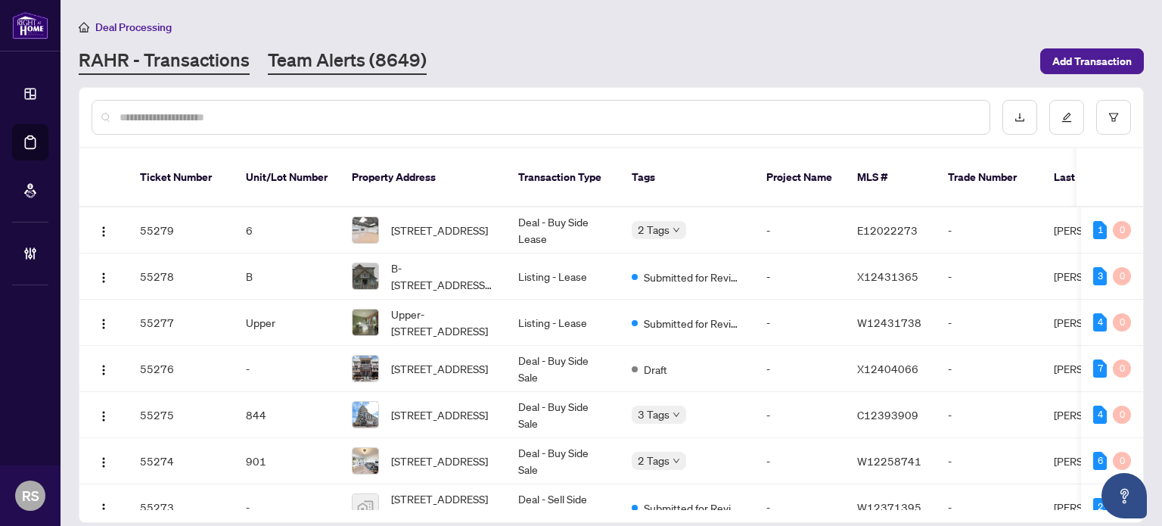
click at [348, 59] on link "Team Alerts (8649)" at bounding box center [347, 61] width 159 height 27
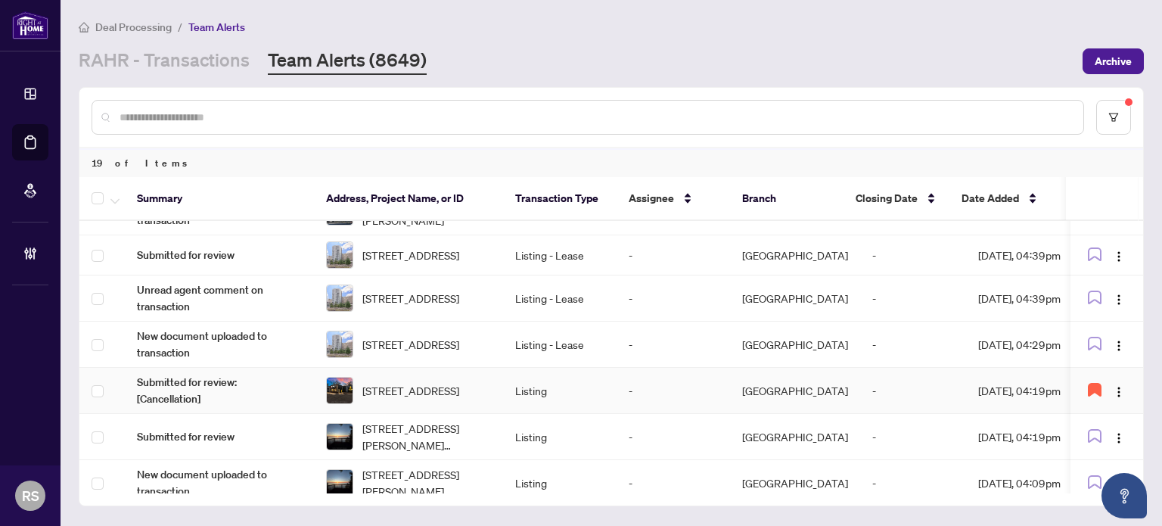
scroll to position [227, 0]
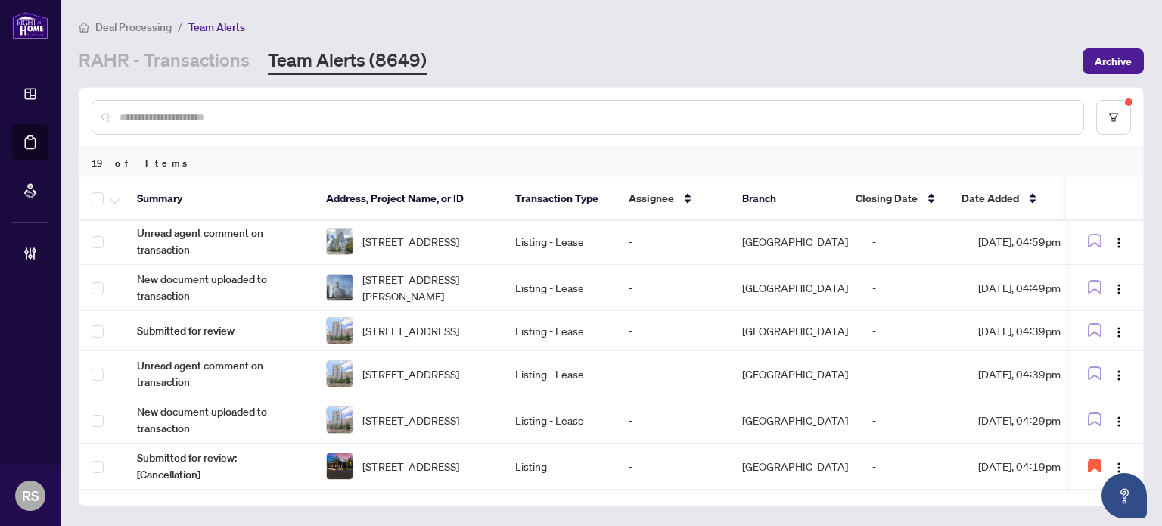
click at [1072, 18] on div "Deal Processing / Team Alerts" at bounding box center [611, 26] width 1065 height 17
